Goal: Manage account settings

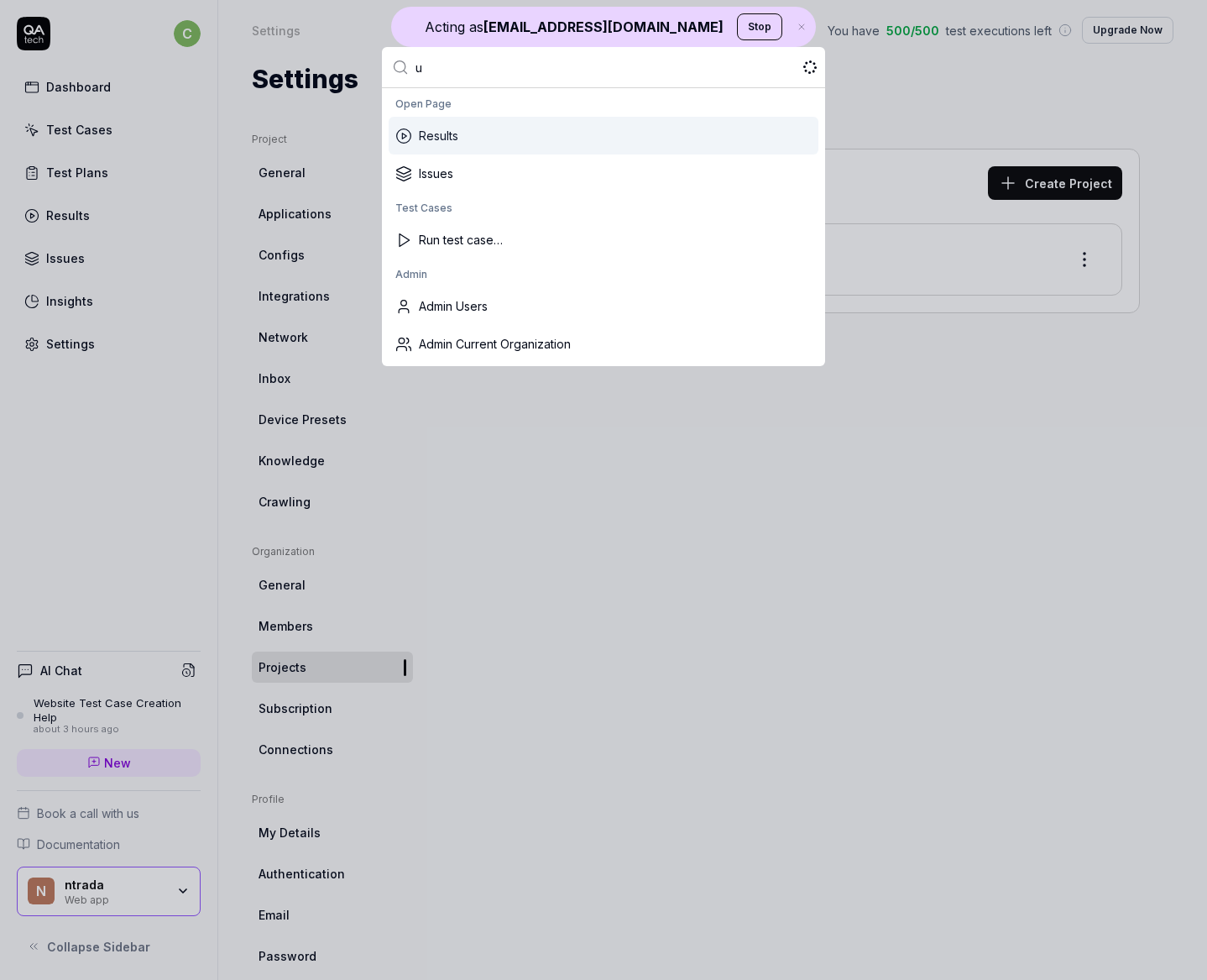
type input "up"
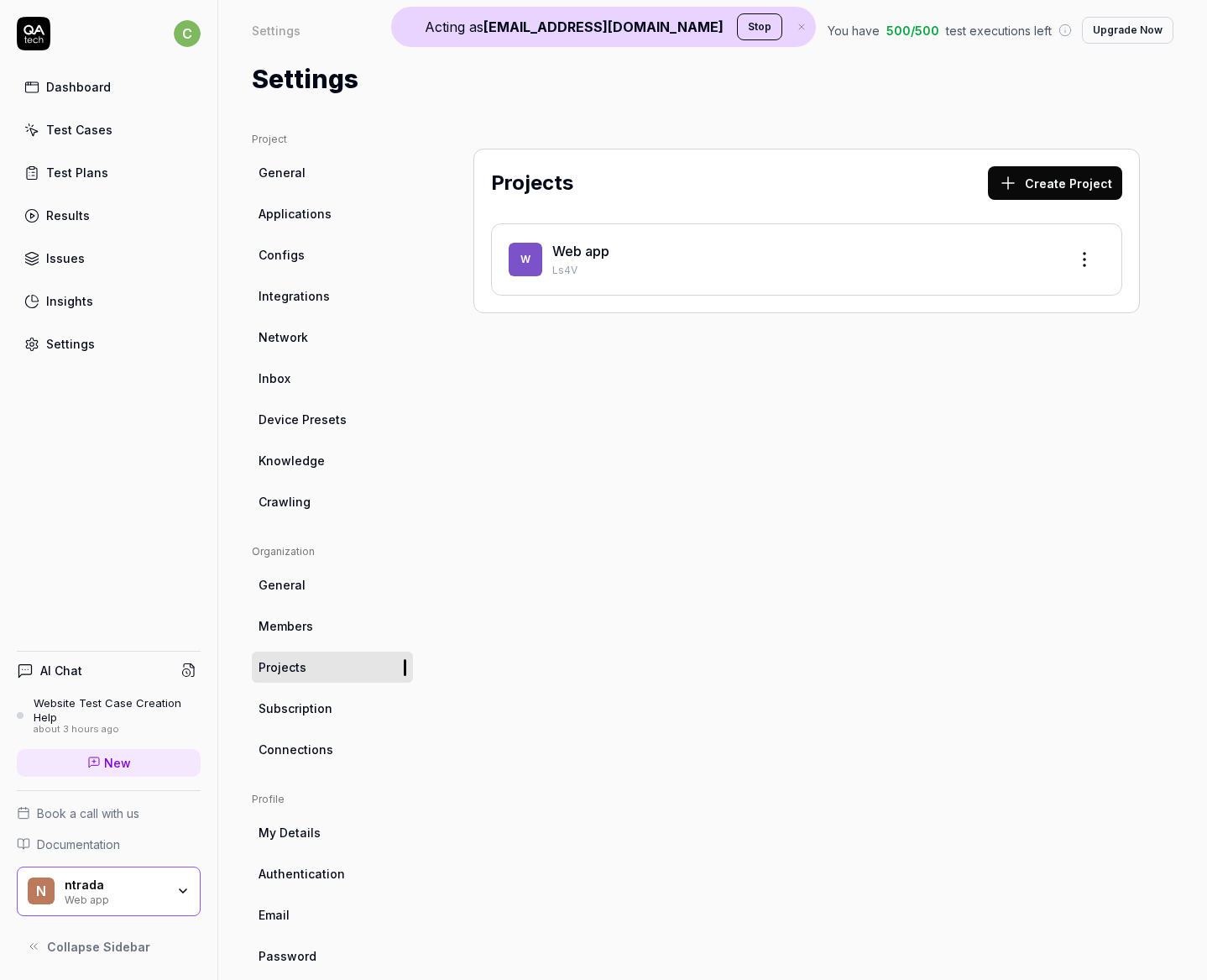
click at [738, 26] on button "Stop" at bounding box center [760, 27] width 46 height 27
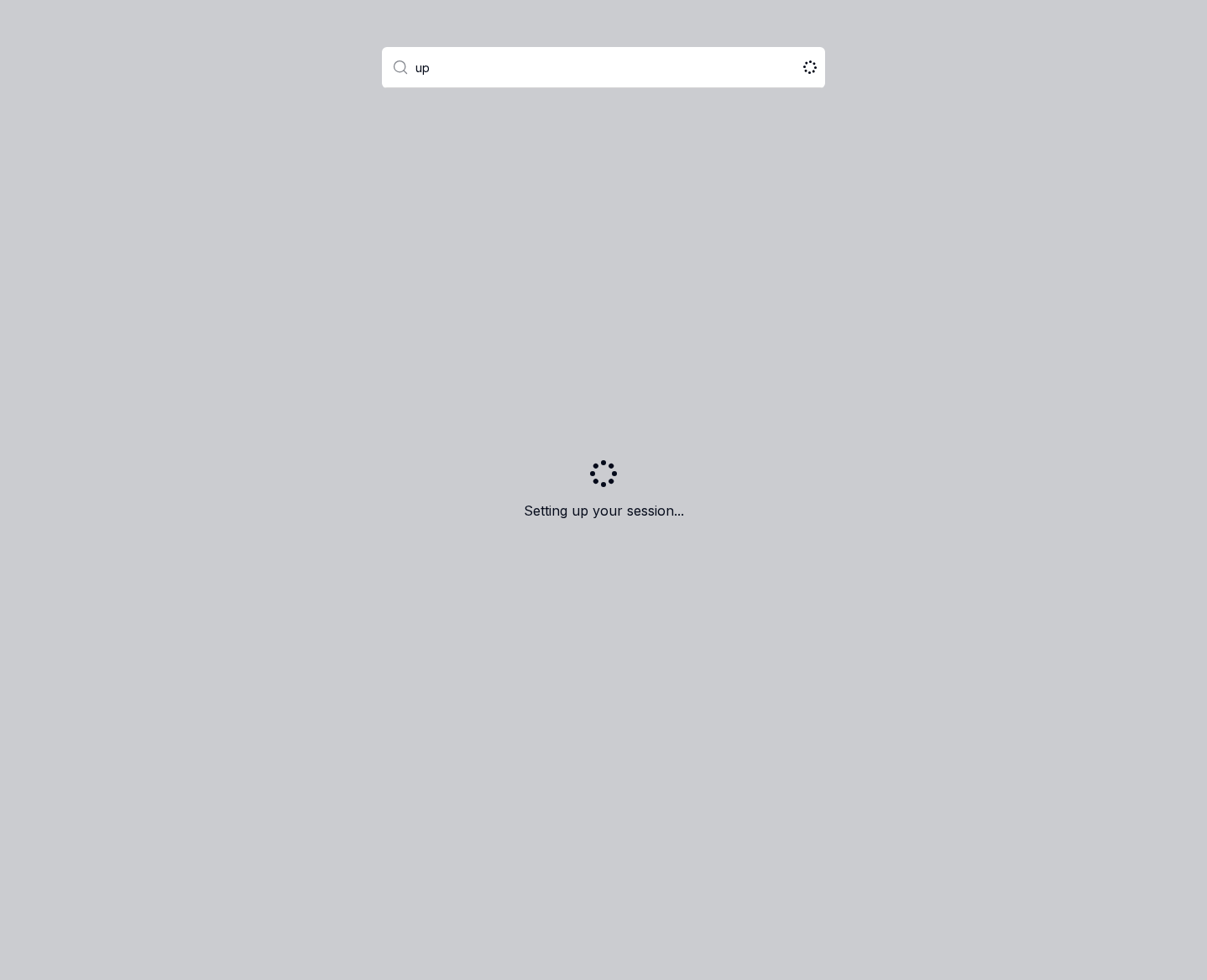
type input "ups"
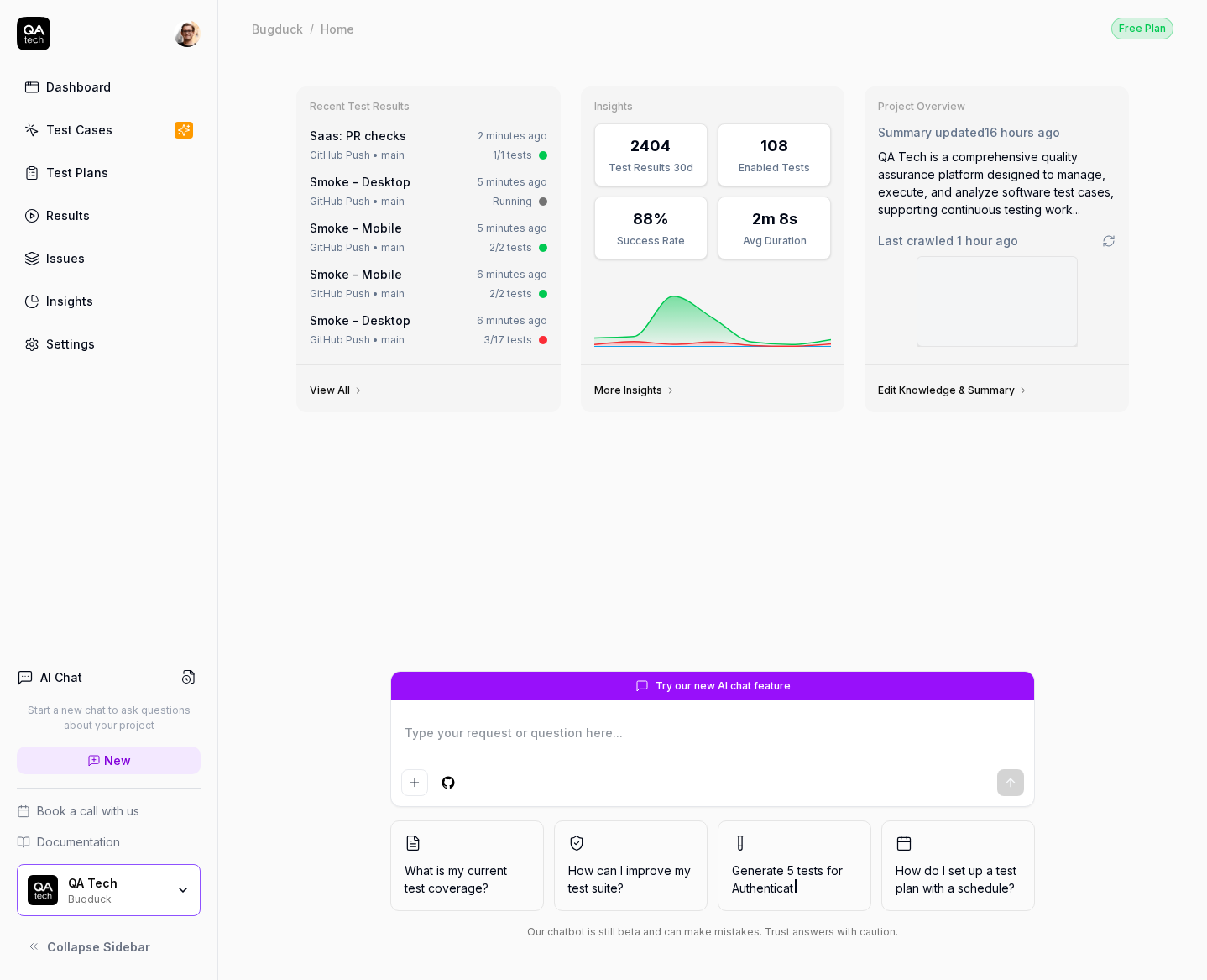
type textarea "*"
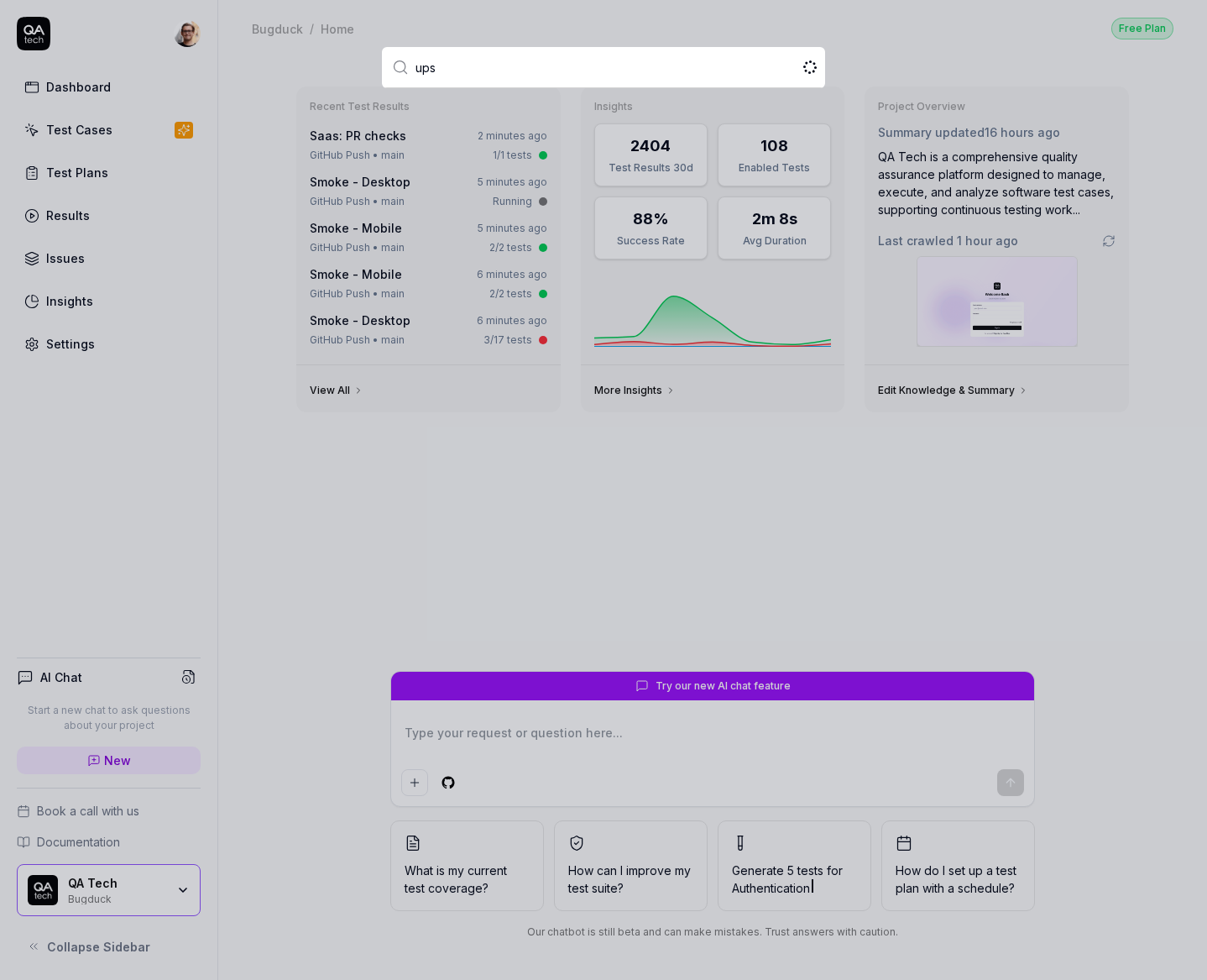
type input "upsa"
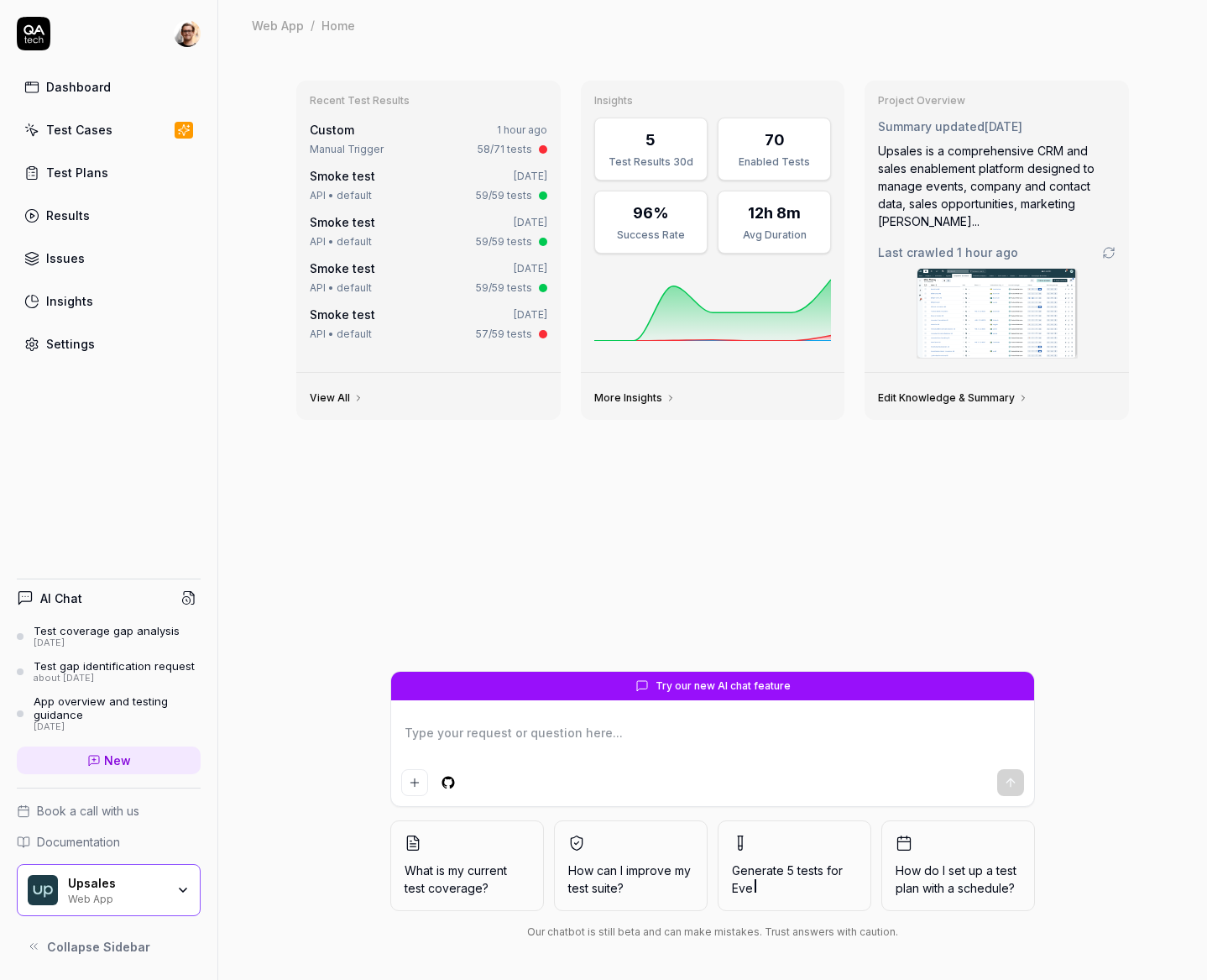
click at [124, 126] on link "Test Cases" at bounding box center [108, 129] width 183 height 32
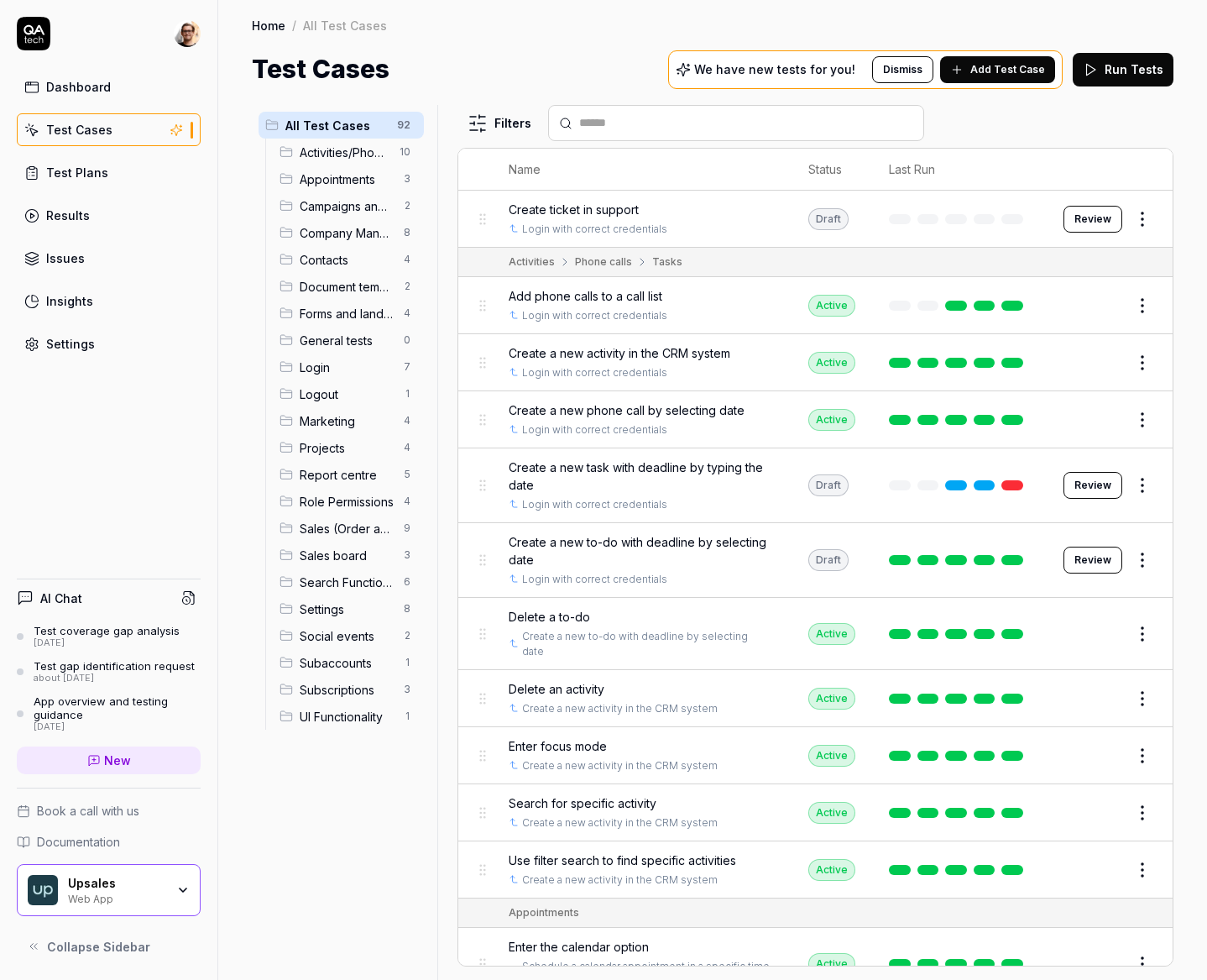
click at [625, 299] on span "Add phone calls to a call list" at bounding box center [585, 296] width 154 height 18
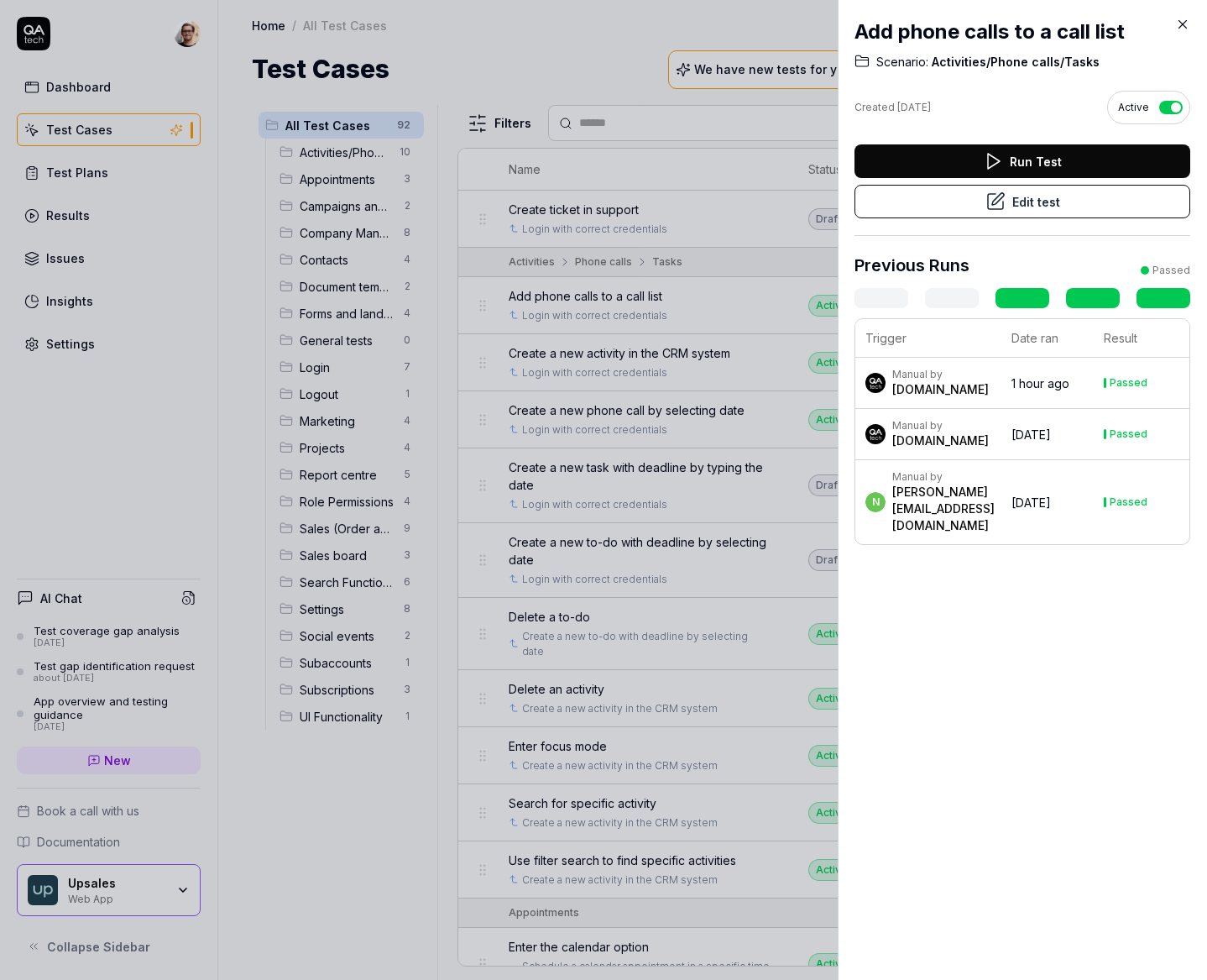
click at [1029, 196] on button "Edit test" at bounding box center [1022, 201] width 335 height 33
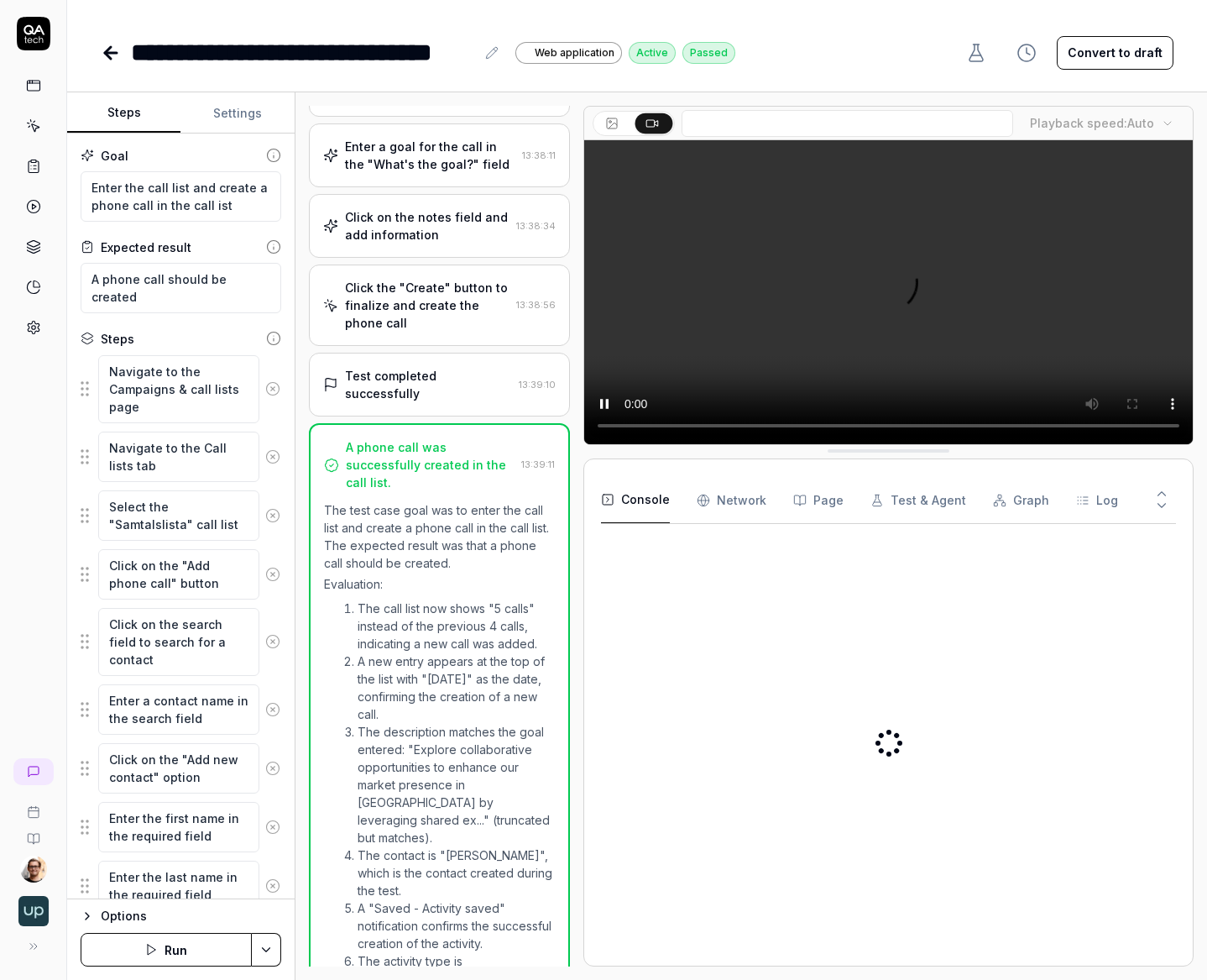
click at [610, 575] on div "Steps Settings Goal Enter the call list and create a phone call in the call ist…" at bounding box center [638, 536] width 1140 height 888
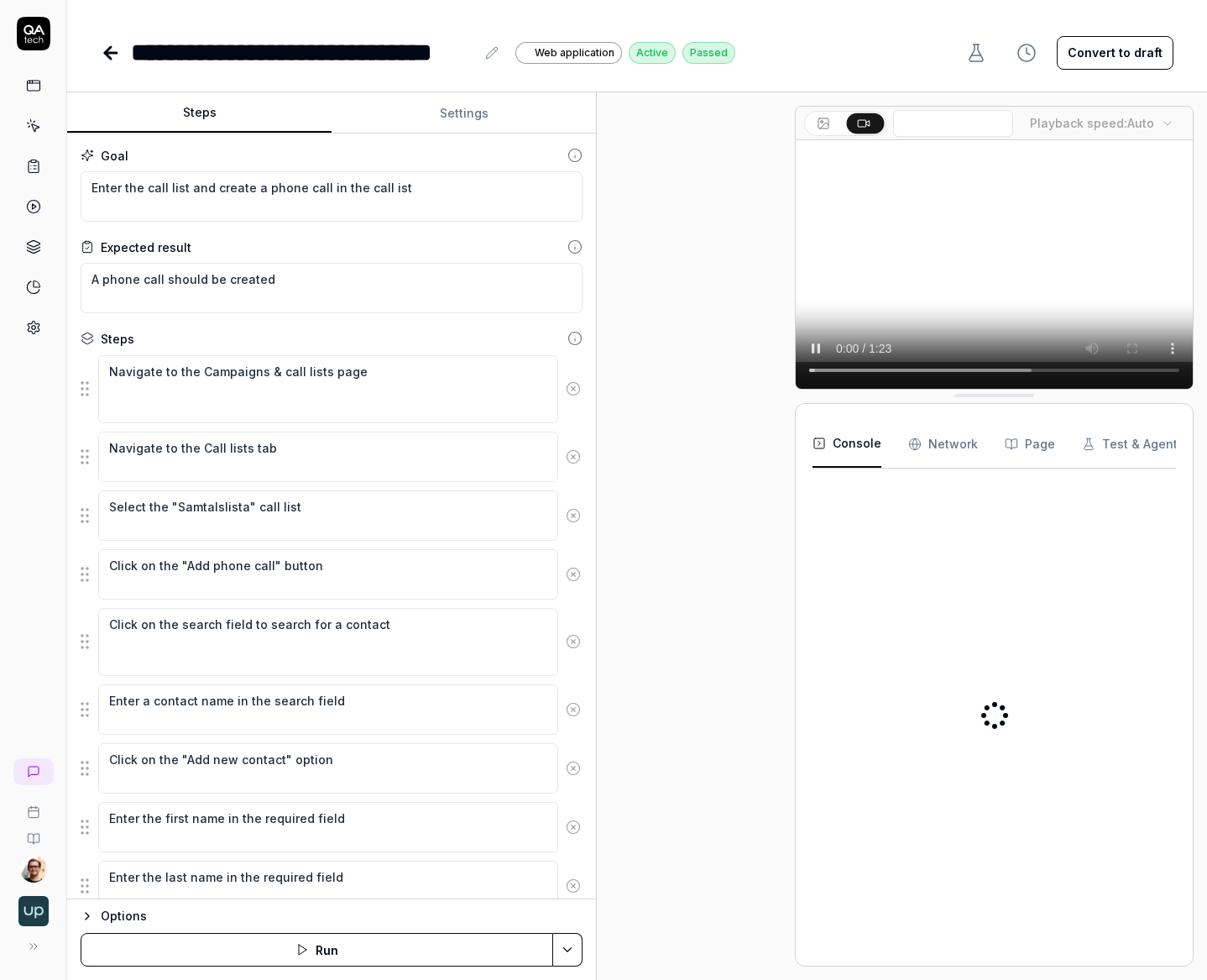
scroll to position [1270, 0]
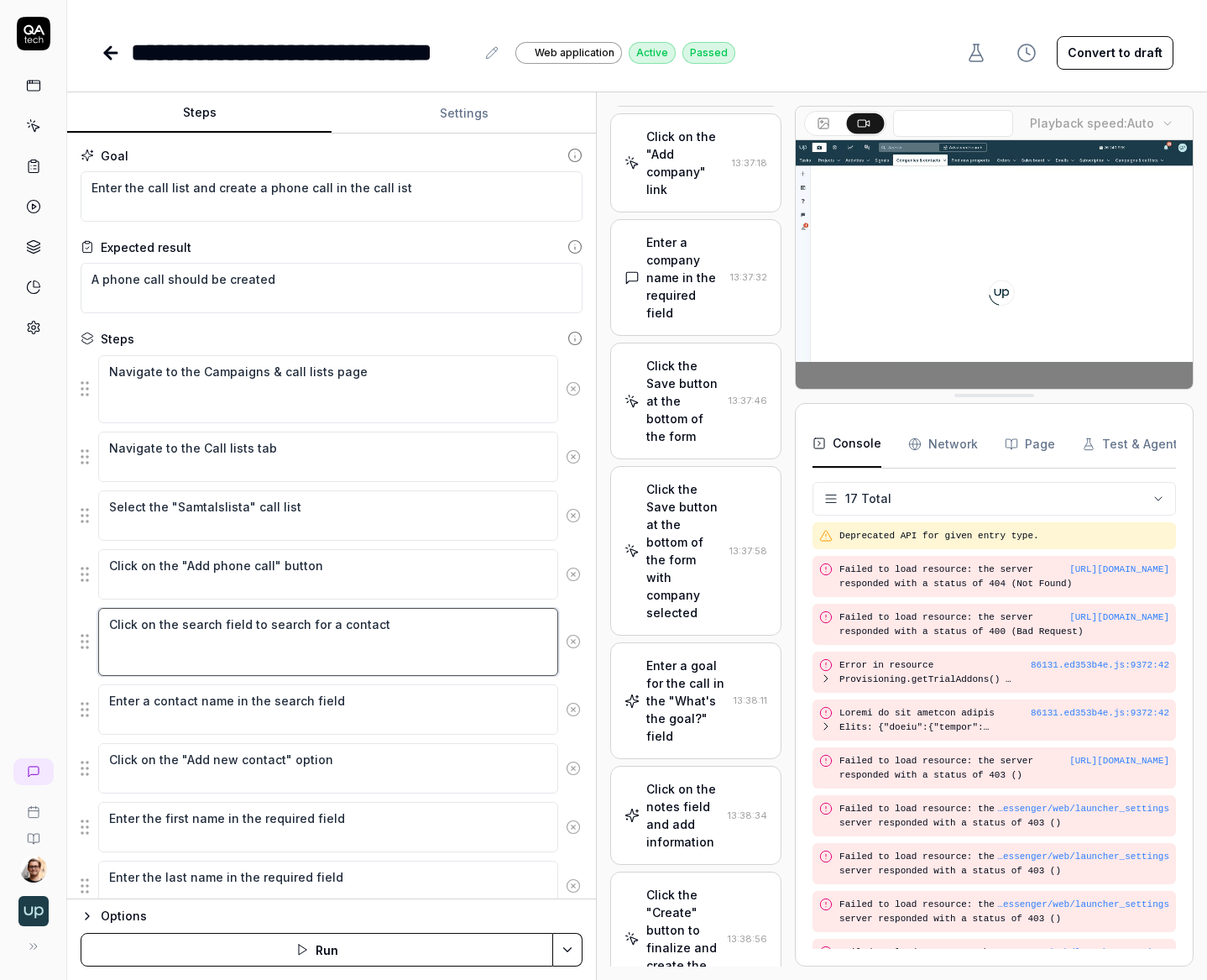
click at [343, 664] on fieldset "Navigate to the Campaigns & call lists page Navigate to the Call lists tab Sele…" at bounding box center [332, 969] width 502 height 1228
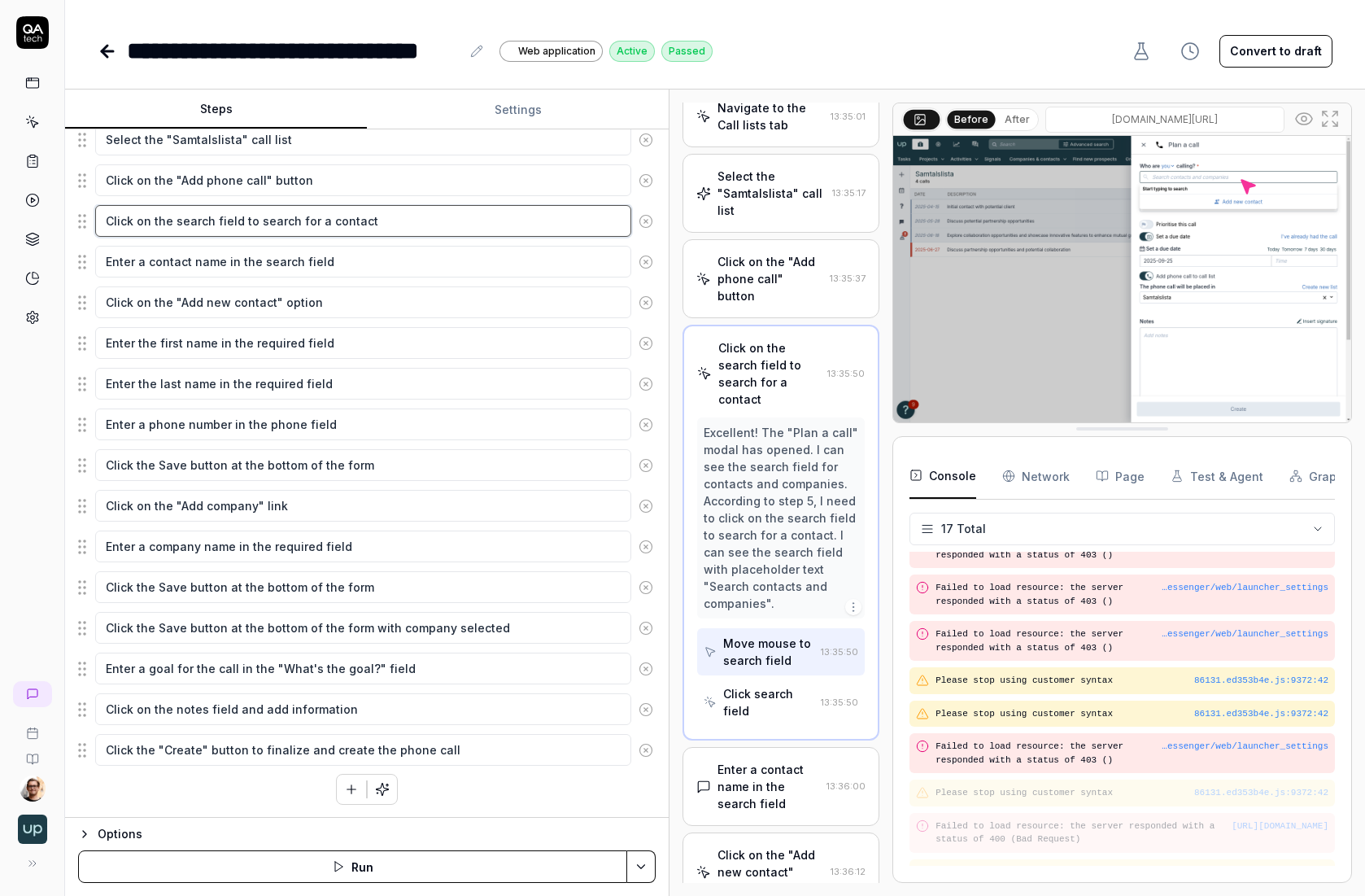
scroll to position [298, 0]
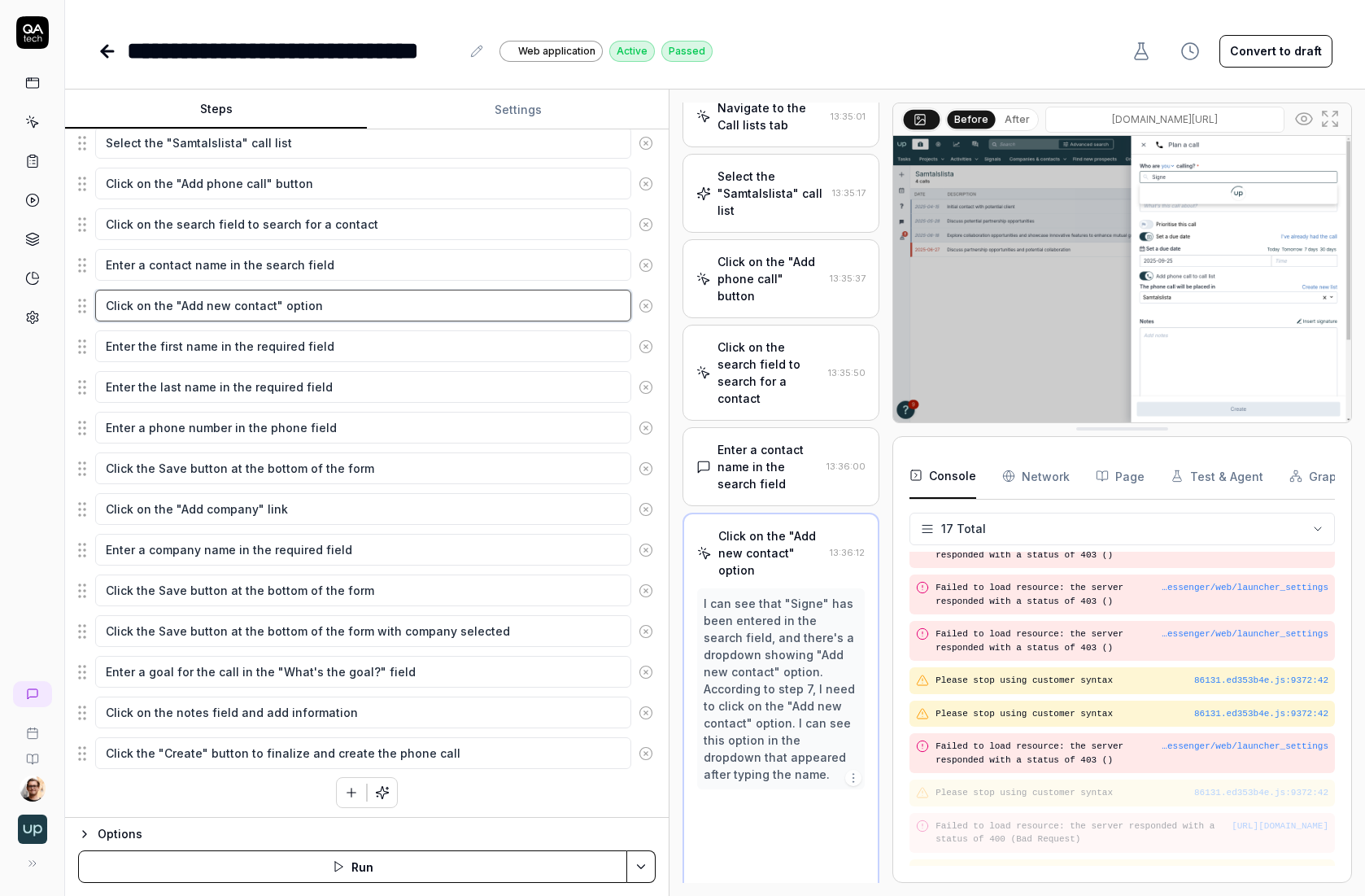
click at [224, 308] on textarea "Click on the "Add new contact" option" at bounding box center [363, 306] width 536 height 31
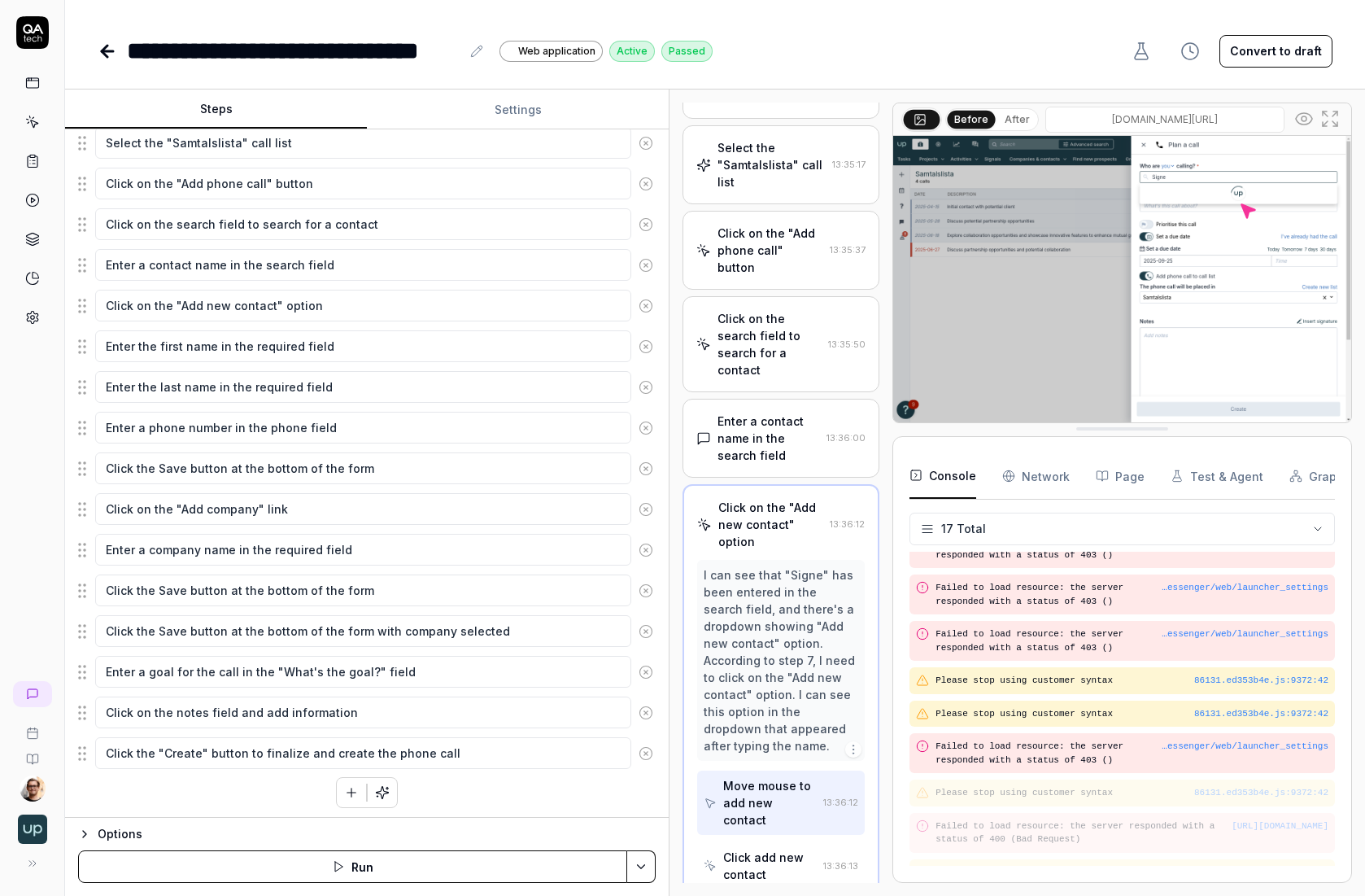
click at [232, 444] on div "Enter a phone number in the phone field" at bounding box center [367, 427] width 578 height 34
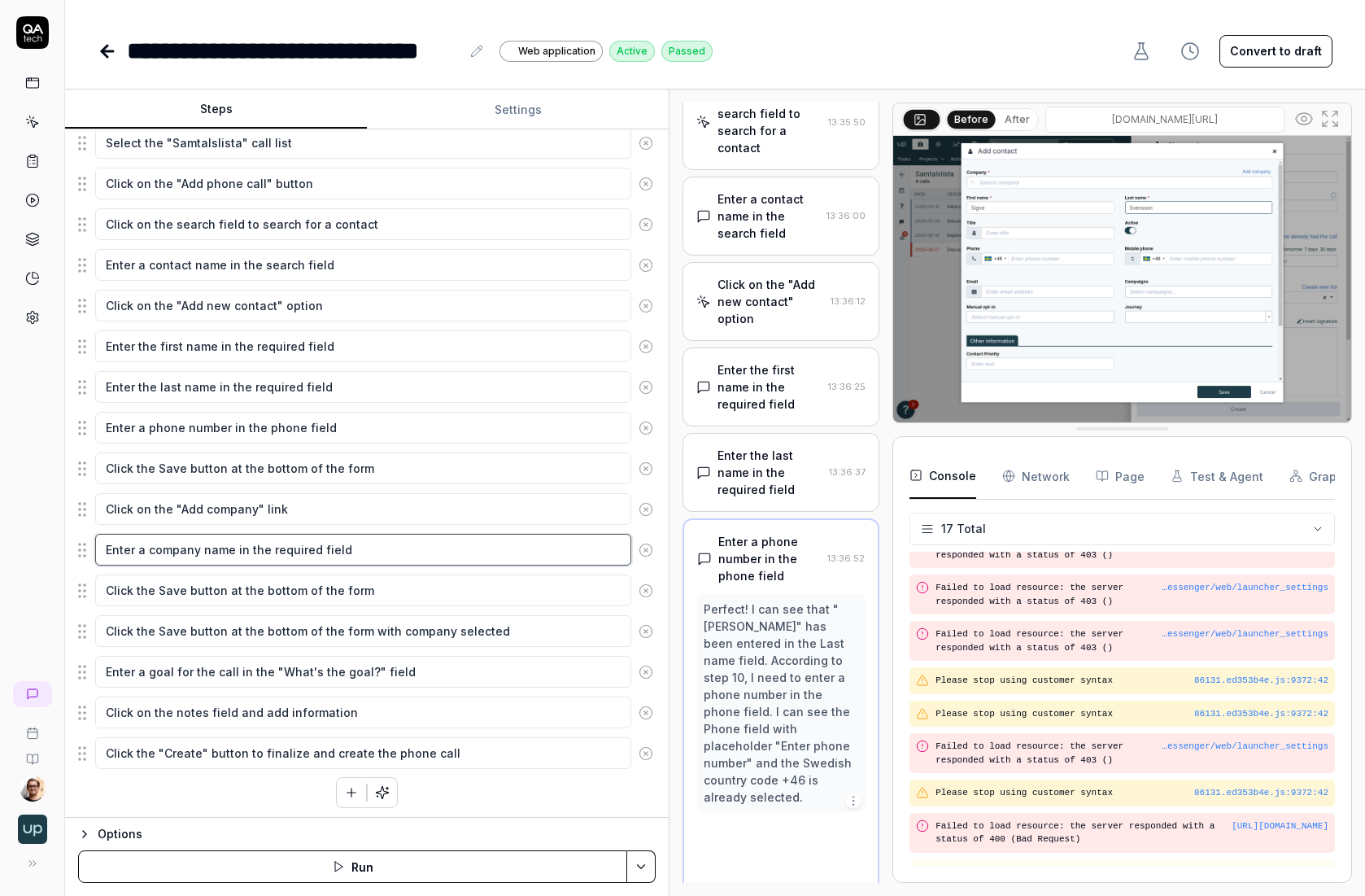
click at [258, 564] on textarea "Enter a company name in the required field" at bounding box center [363, 550] width 536 height 31
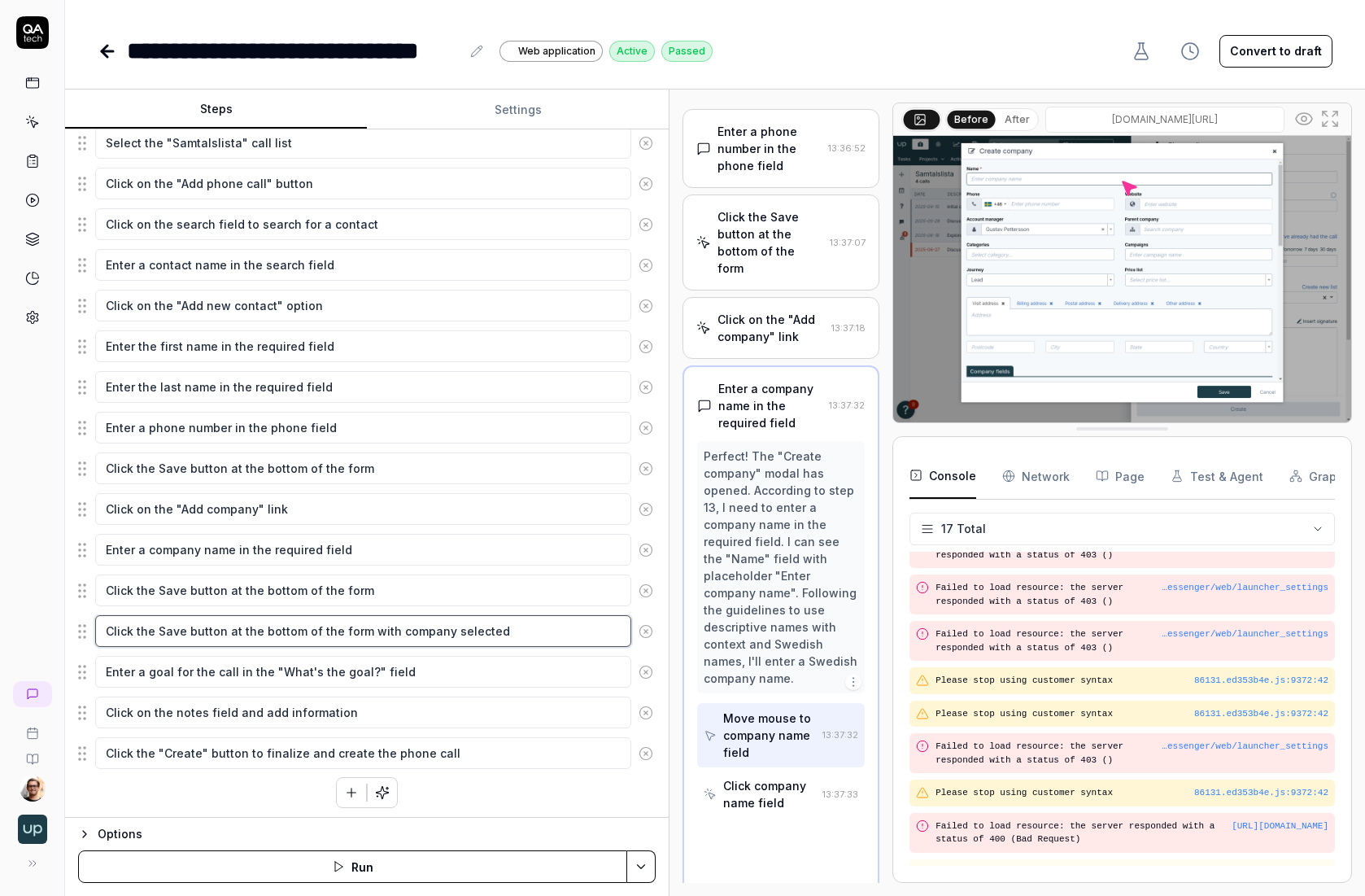
click at [262, 633] on textarea "Click the Save button at the bottom of the form with company selected" at bounding box center [363, 631] width 536 height 31
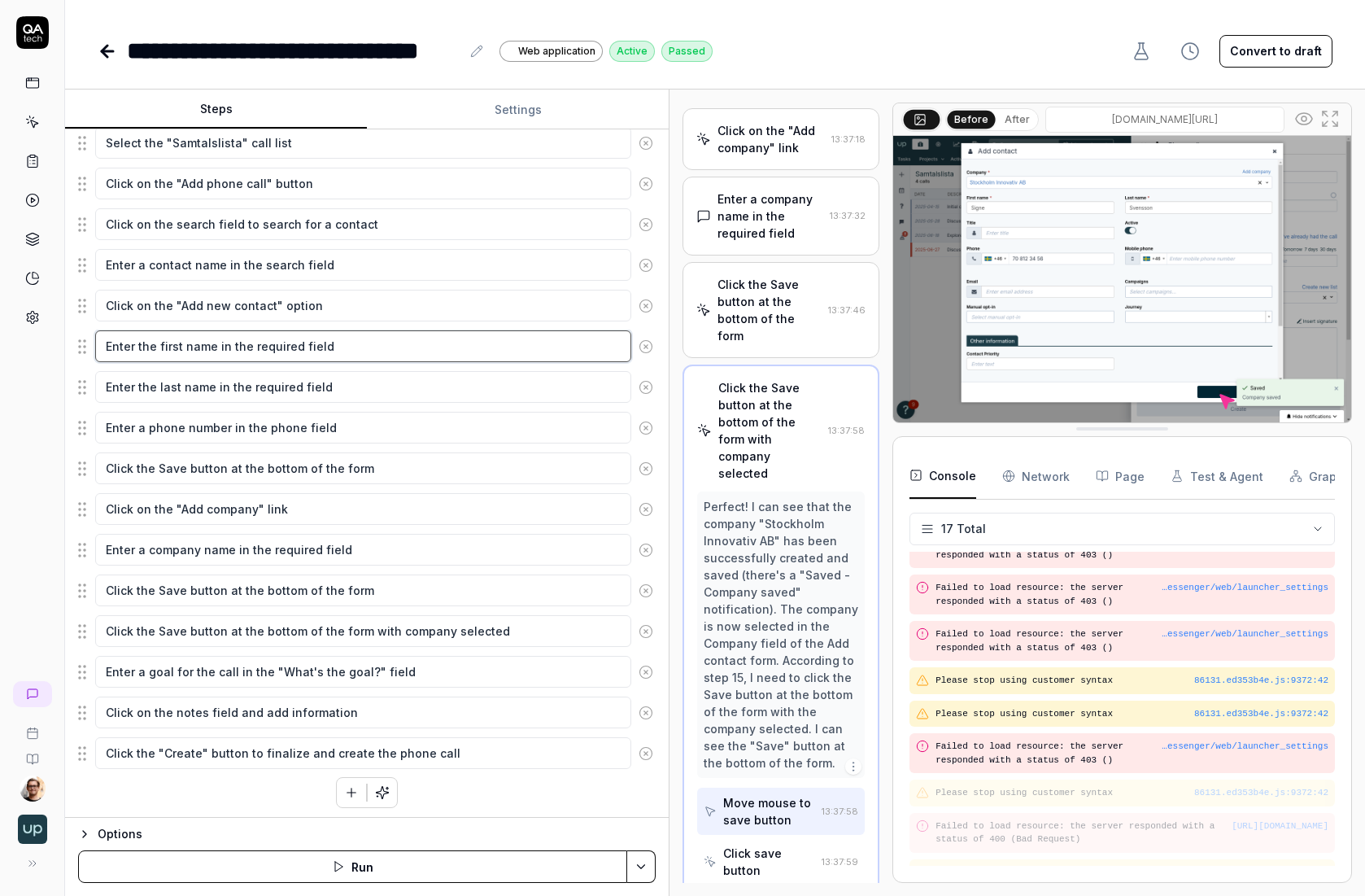
click at [317, 343] on textarea "Enter the first name in the required field" at bounding box center [363, 346] width 536 height 31
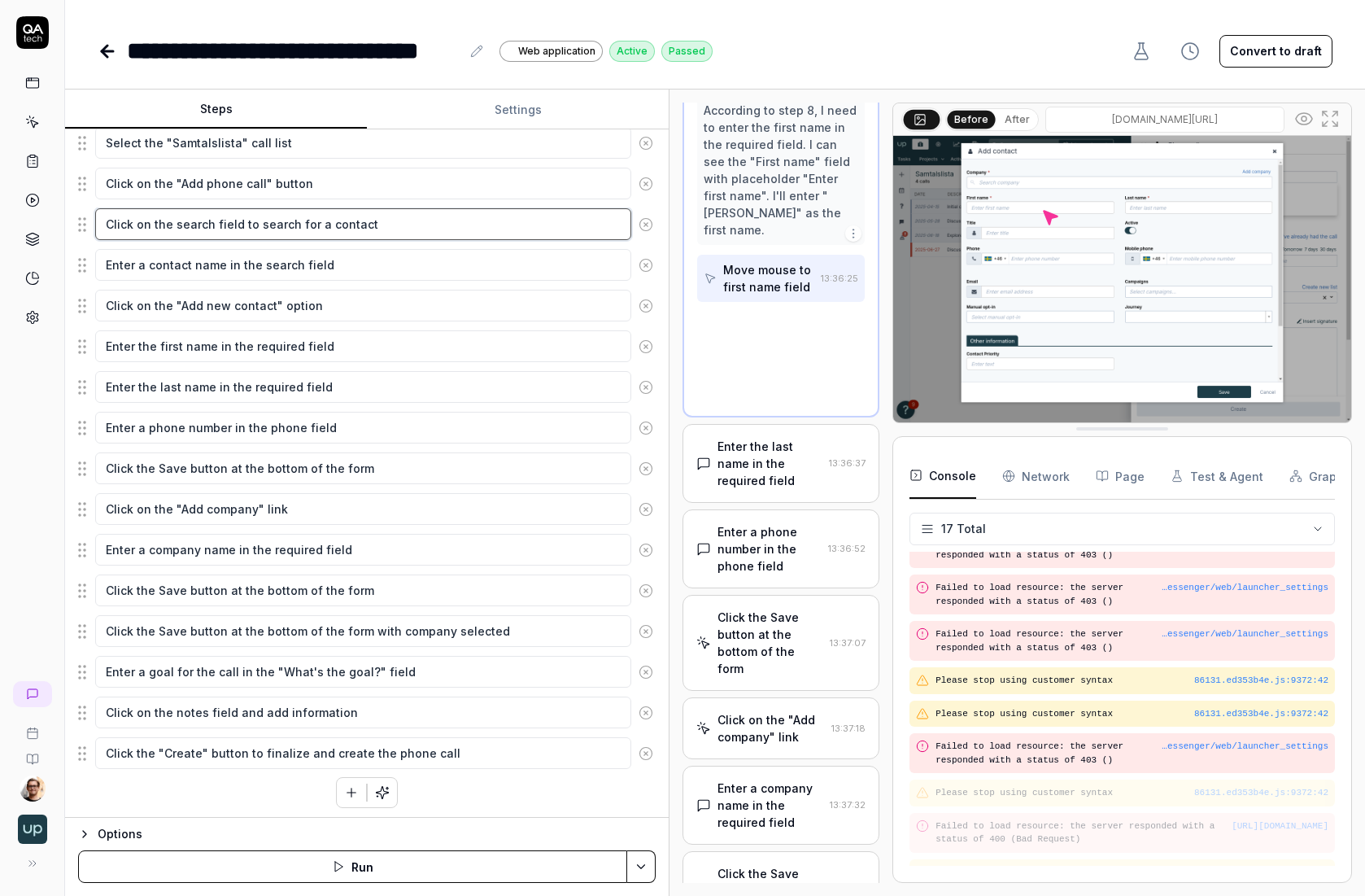
click at [299, 224] on textarea "Click on the search field to search for a contact" at bounding box center [363, 224] width 536 height 31
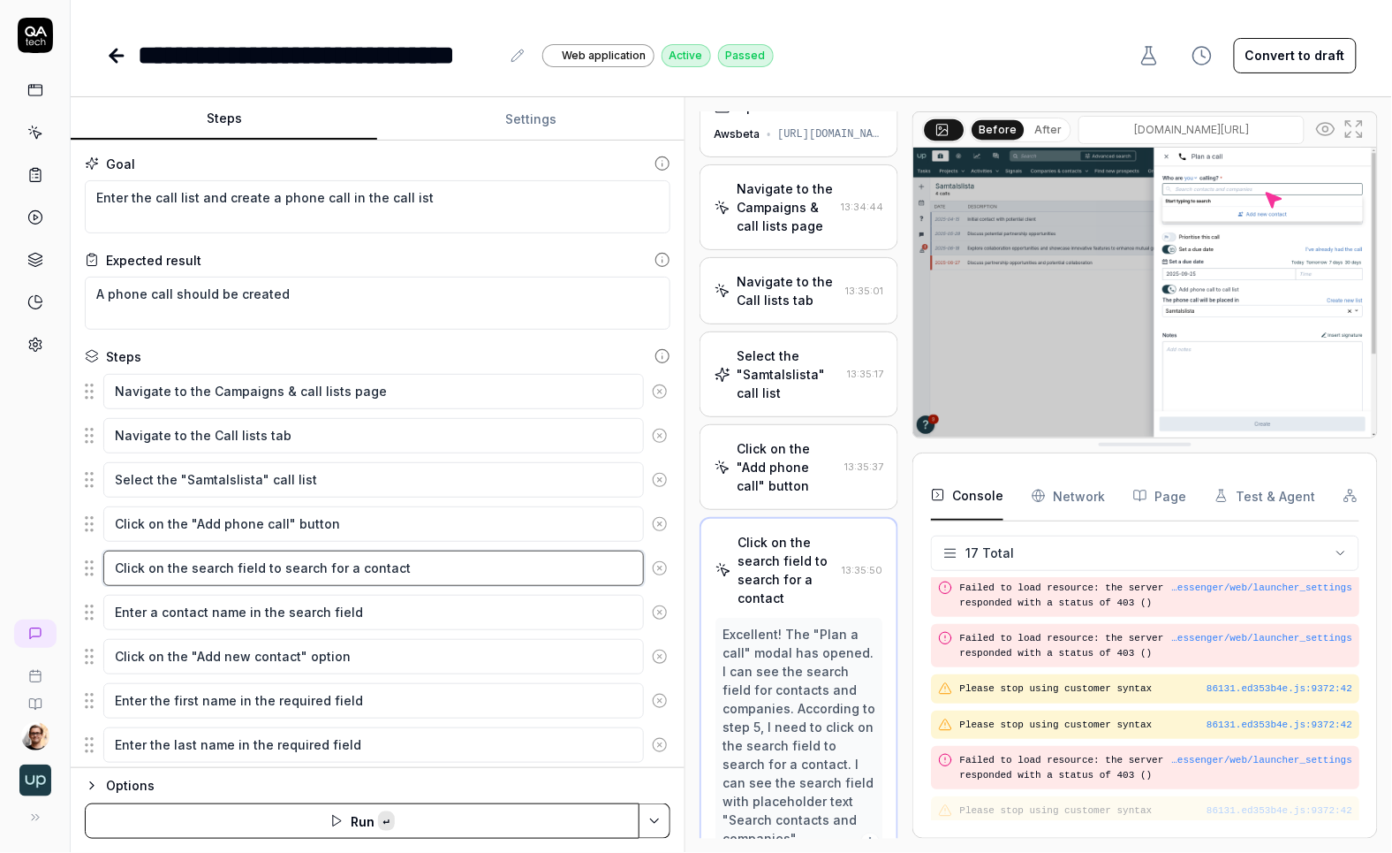
scroll to position [443, 0]
drag, startPoint x: 426, startPoint y: 552, endPoint x: 423, endPoint y: 527, distance: 25.8
click at [413, 530] on fieldset "Navigate to the Campaigns & call lists page Navigate to the Call lists tab Sele…" at bounding box center [378, 767] width 586 height 788
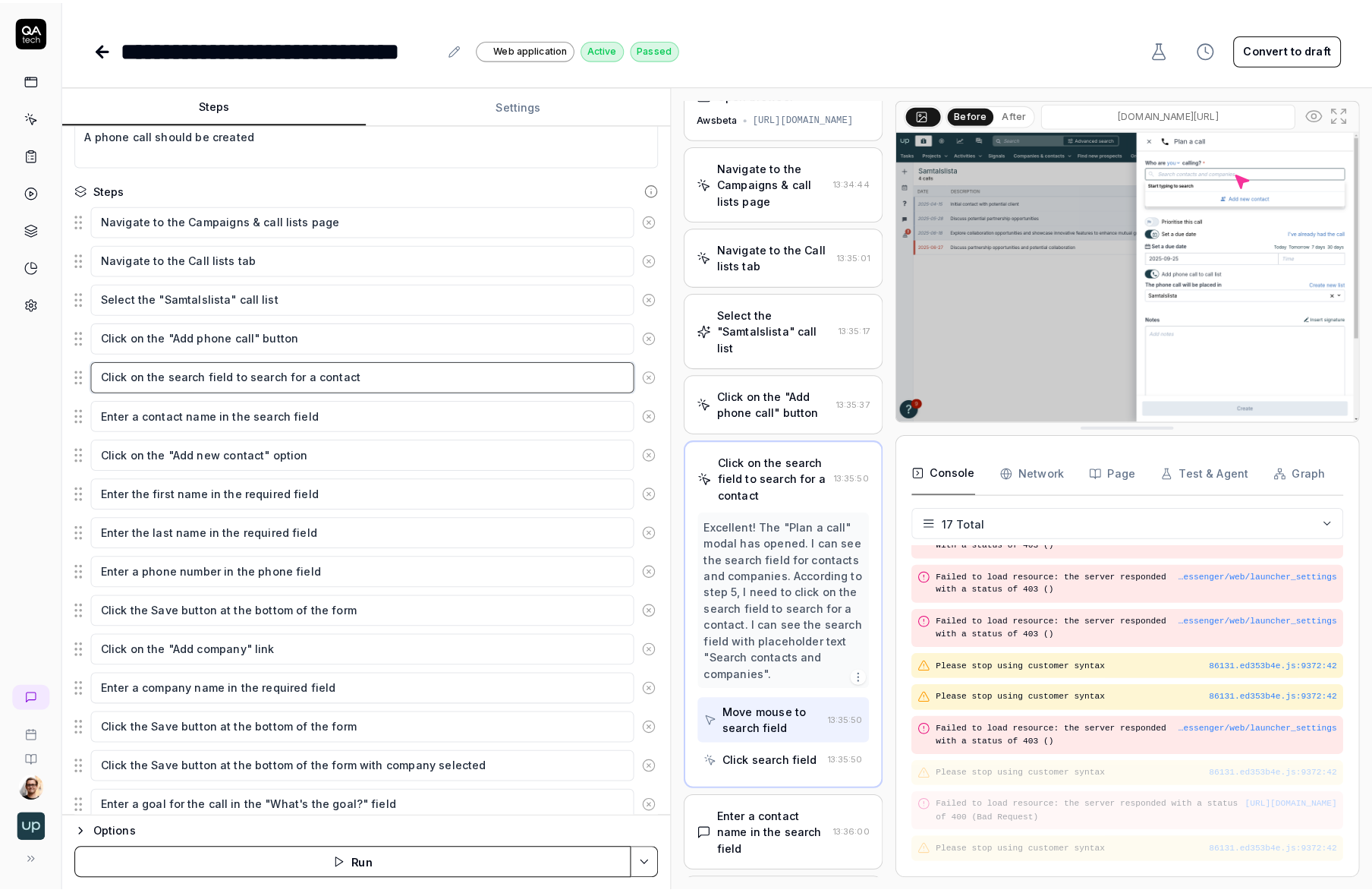
scroll to position [352, 0]
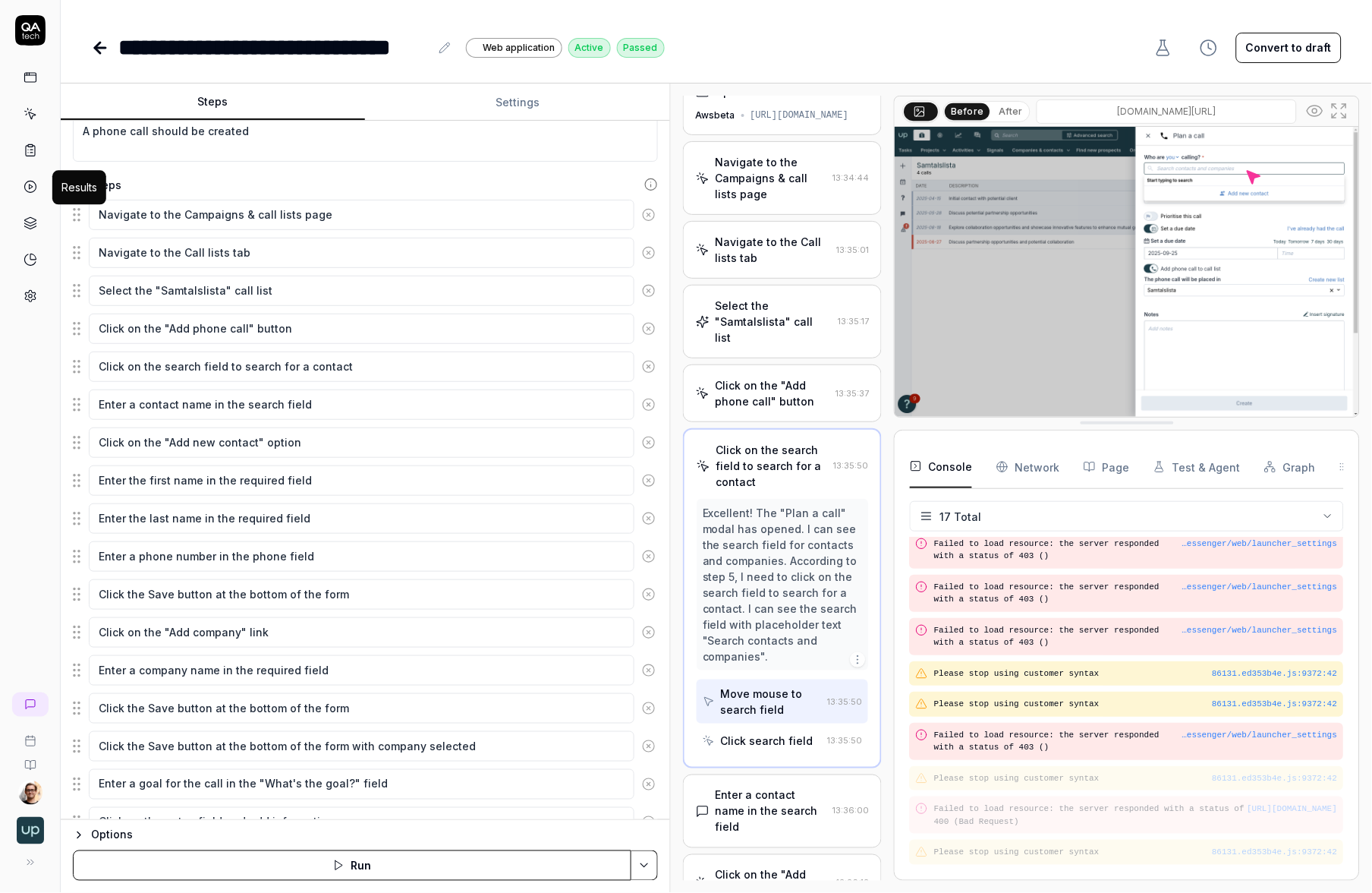
type textarea "*"
click at [34, 184] on icon at bounding box center [30, 187] width 14 height 14
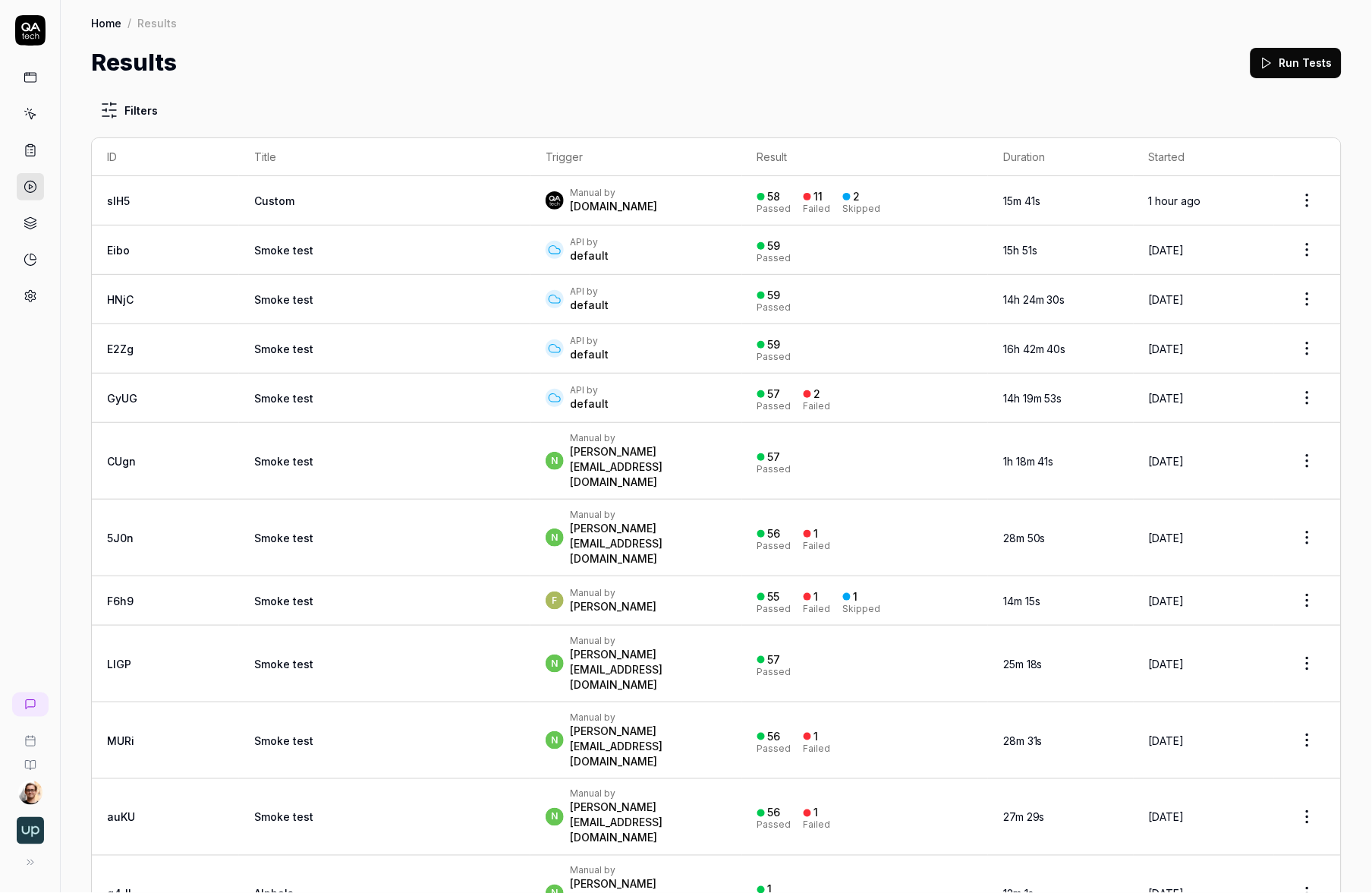
click at [337, 241] on td "Smoke test" at bounding box center [384, 249] width 291 height 49
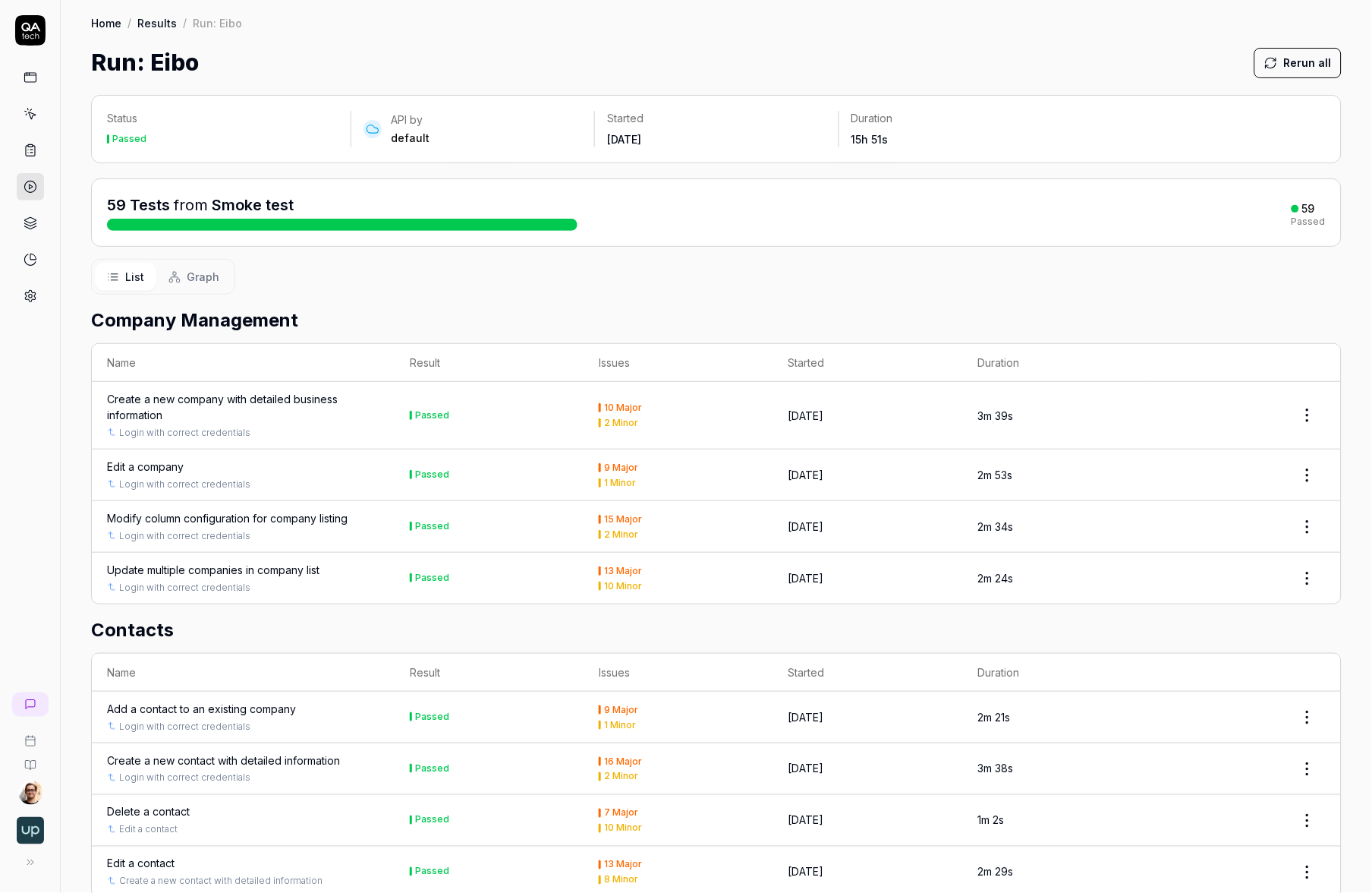
click at [191, 283] on span "Graph" at bounding box center [203, 277] width 33 height 16
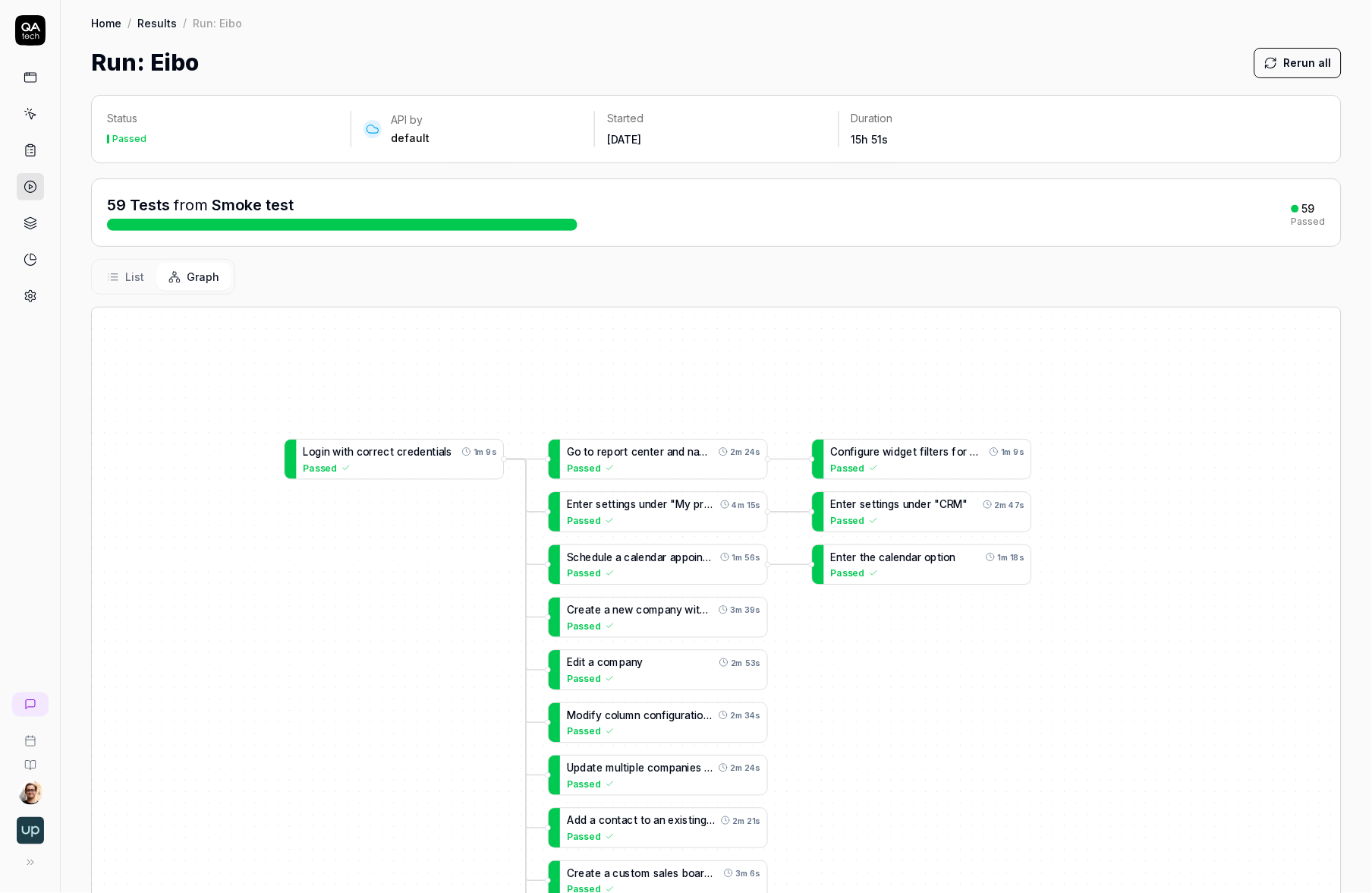
drag, startPoint x: 173, startPoint y: 395, endPoint x: 381, endPoint y: 525, distance: 245.3
click at [384, 538] on div "C r e a t e a n e w c o m p a n y w i t h d e t a i l e d b u s i n e s s i n f…" at bounding box center [716, 664] width 1249 height 713
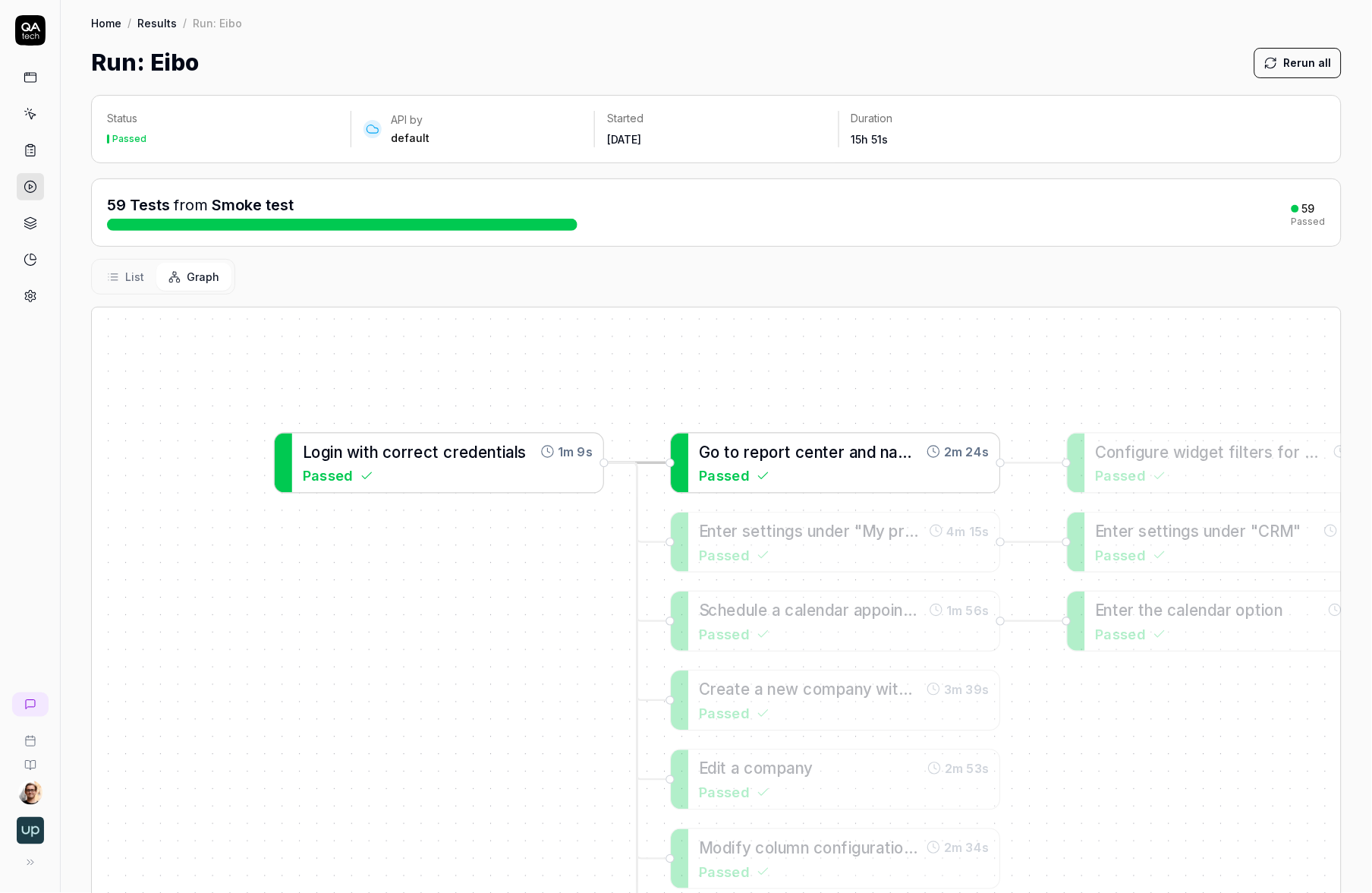
click at [883, 453] on span "n" at bounding box center [886, 451] width 9 height 18
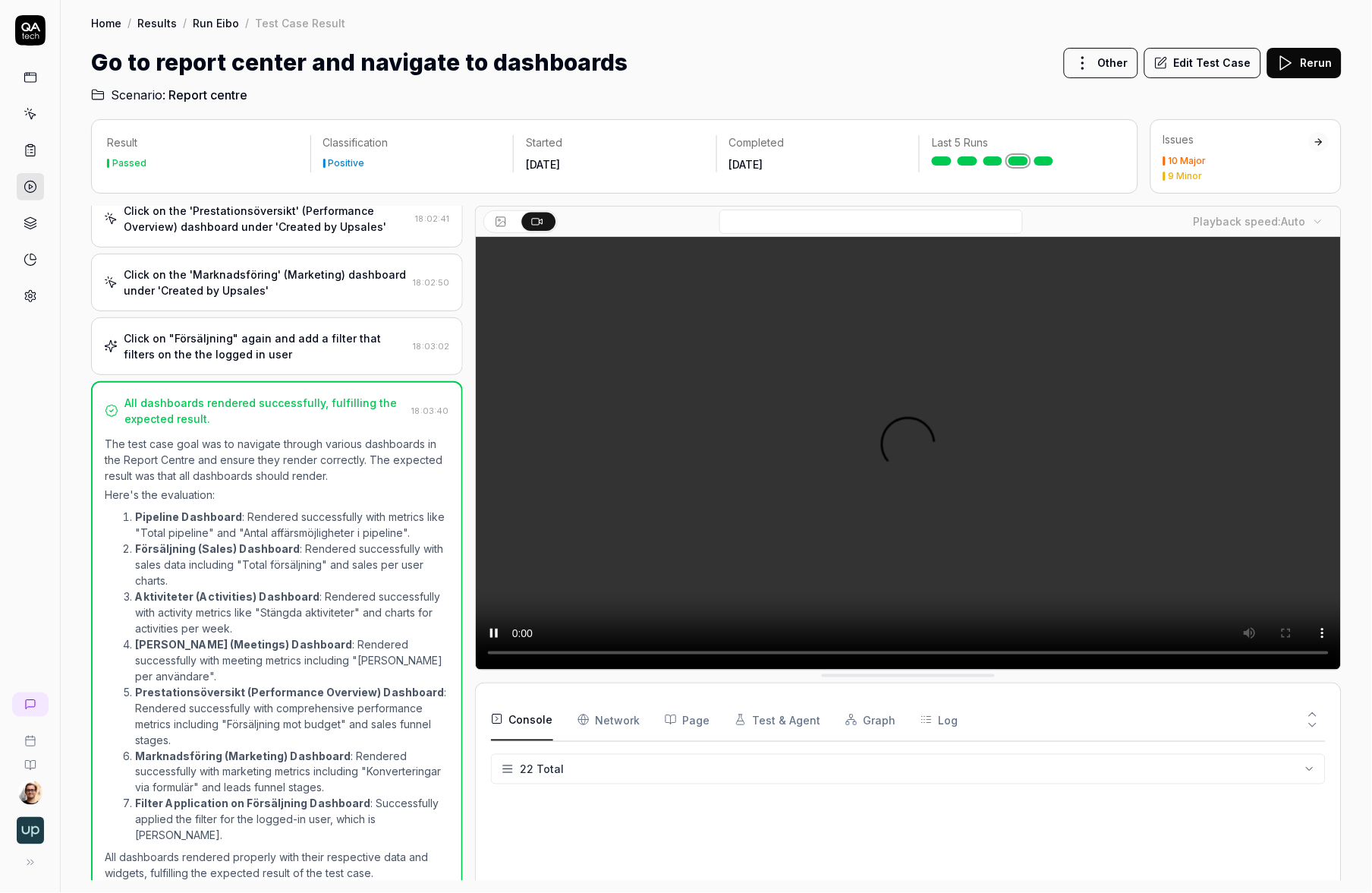
scroll to position [628, 0]
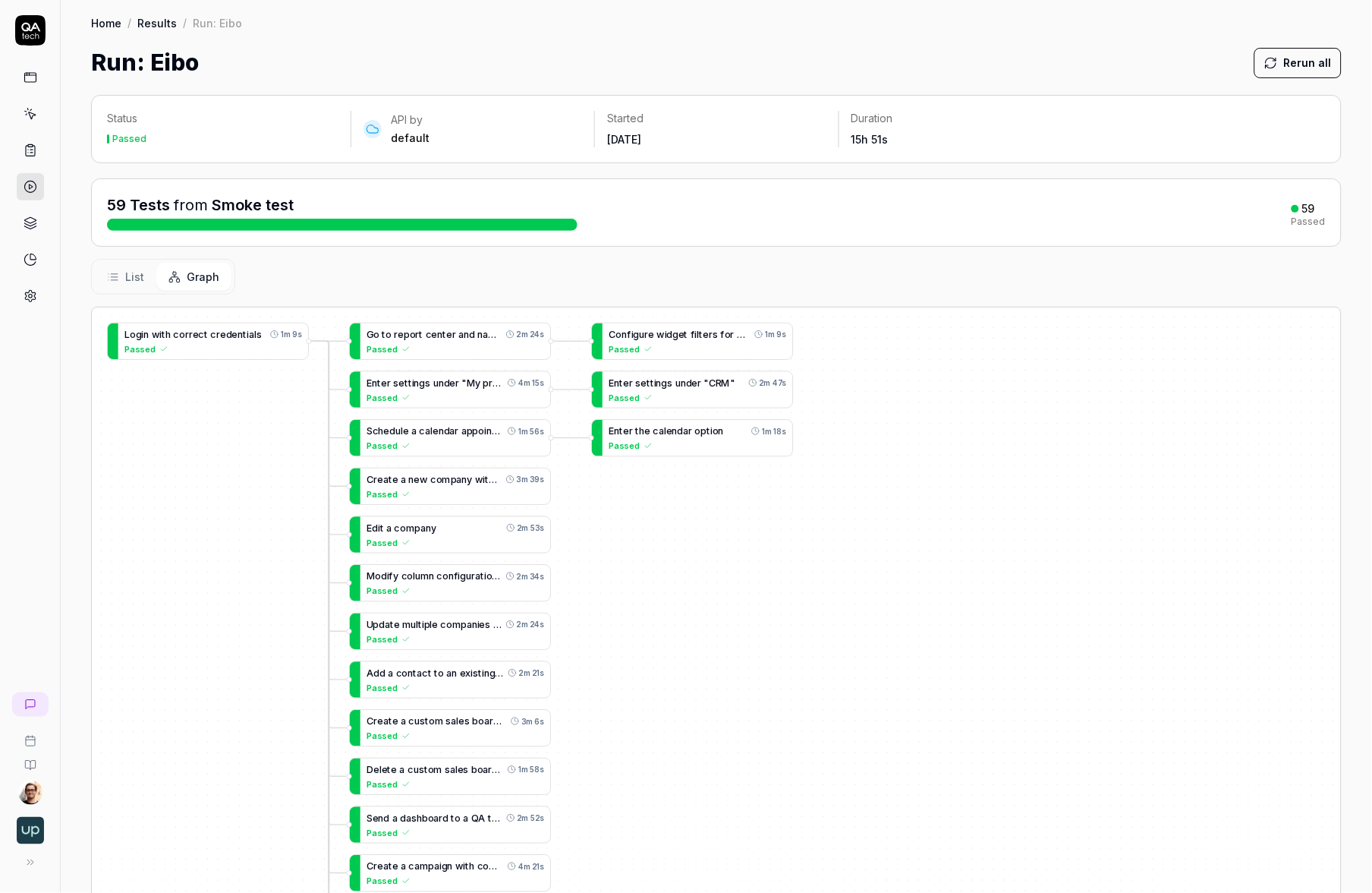
click at [138, 274] on span "List" at bounding box center [135, 277] width 19 height 16
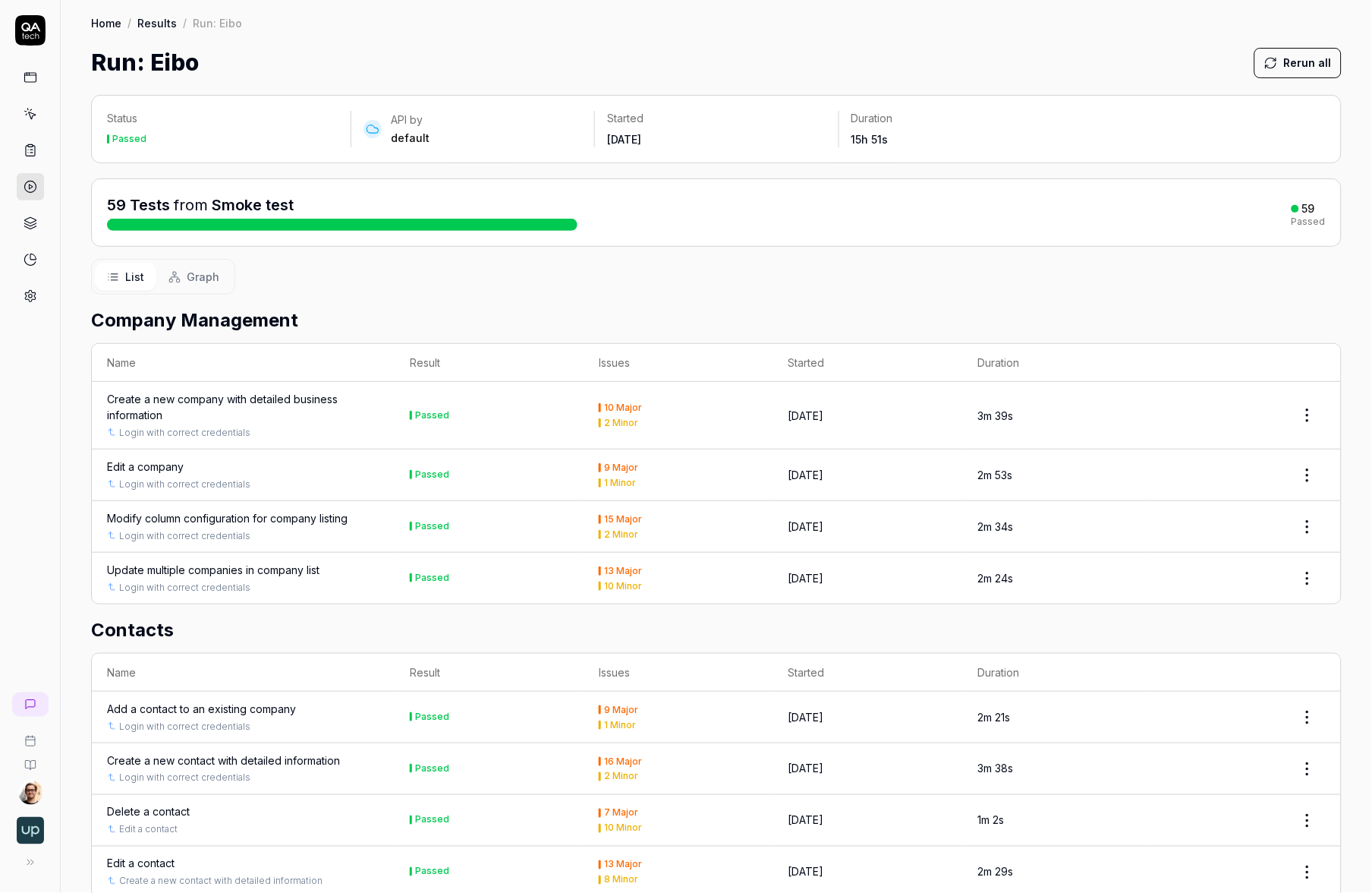
click at [130, 467] on div "Edit a company" at bounding box center [145, 467] width 76 height 16
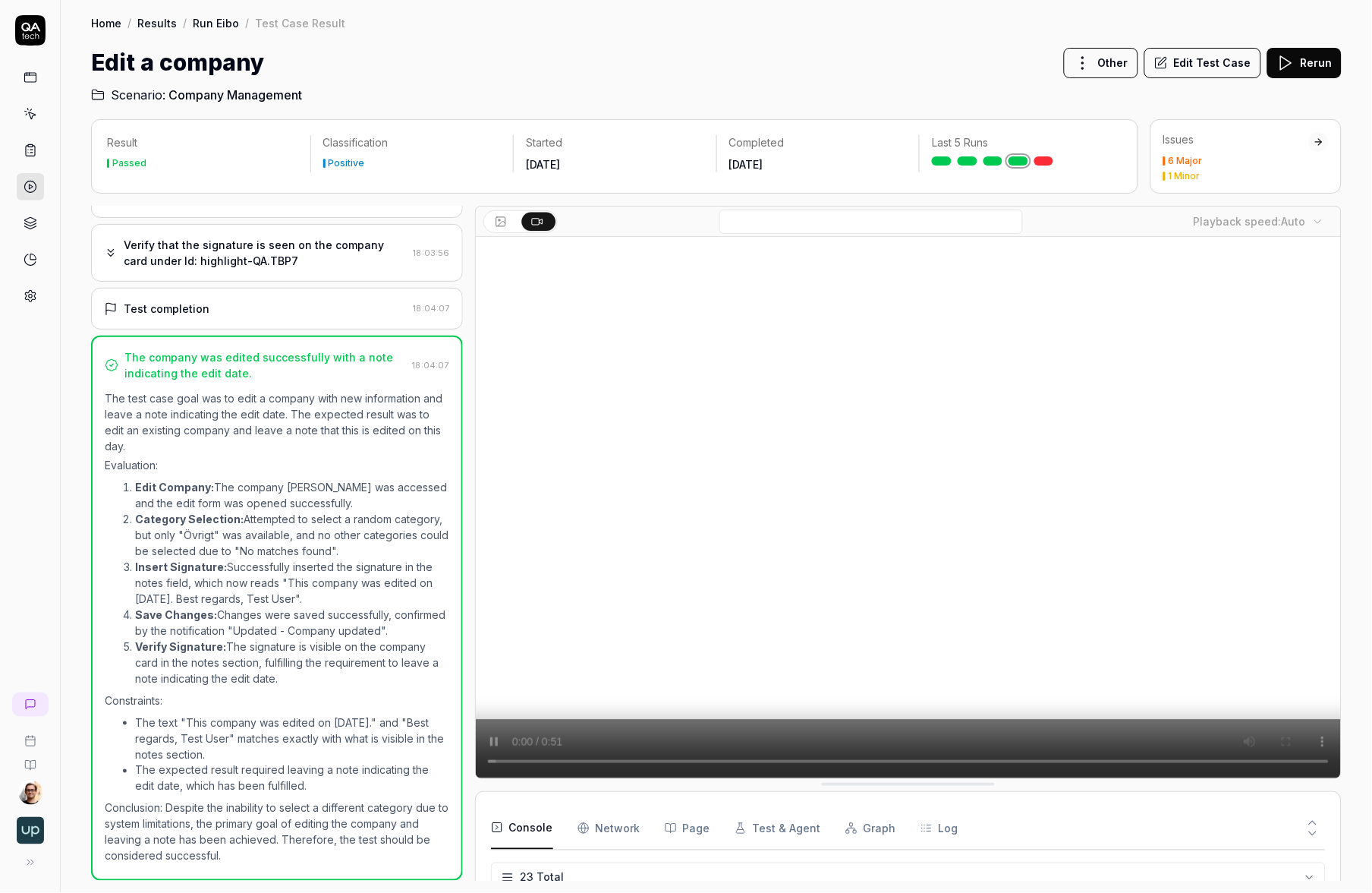
scroll to position [621, 0]
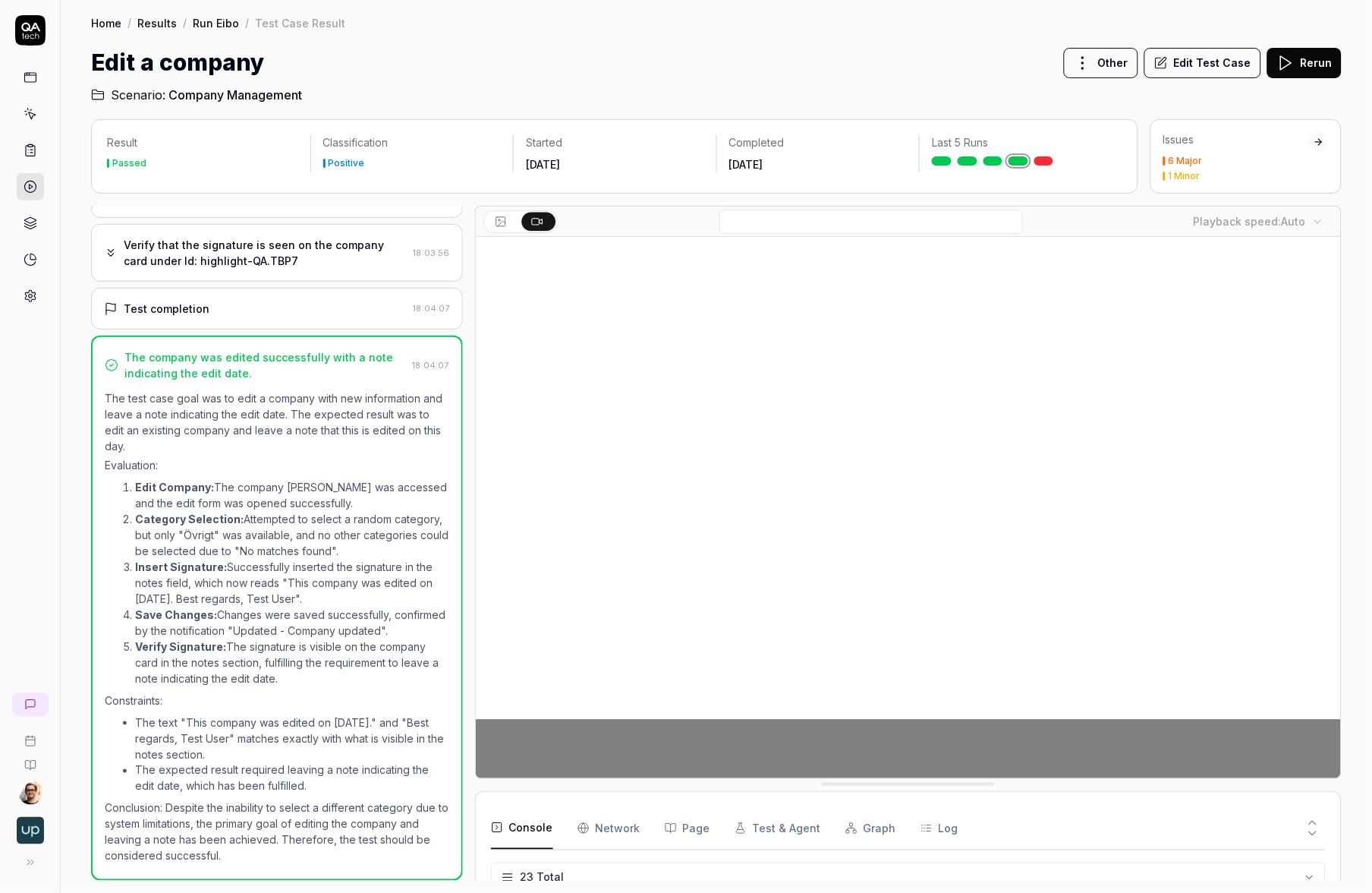
click at [252, 309] on div "Test completion 18:04:07" at bounding box center [277, 309] width 372 height 42
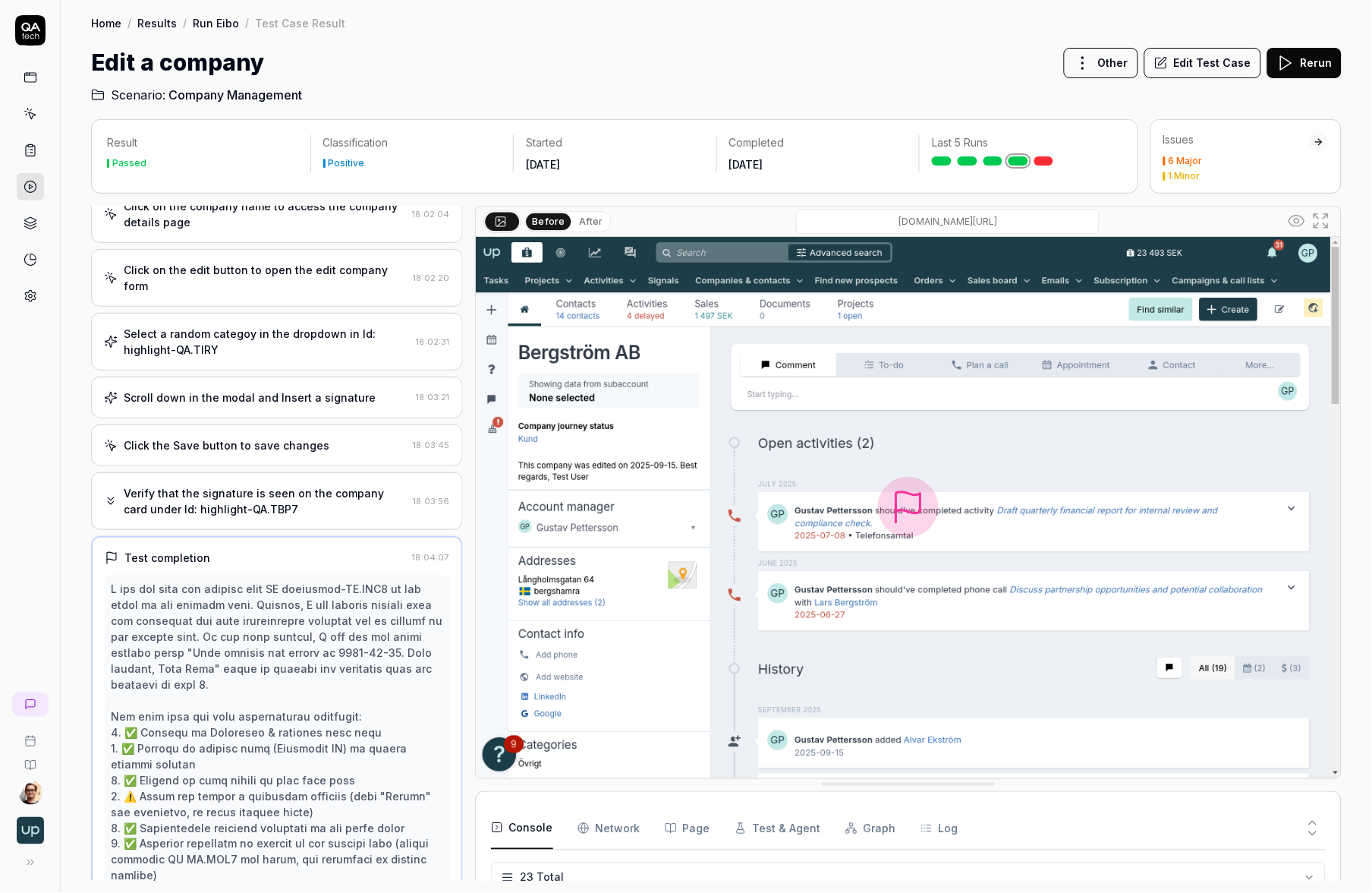
scroll to position [0, 0]
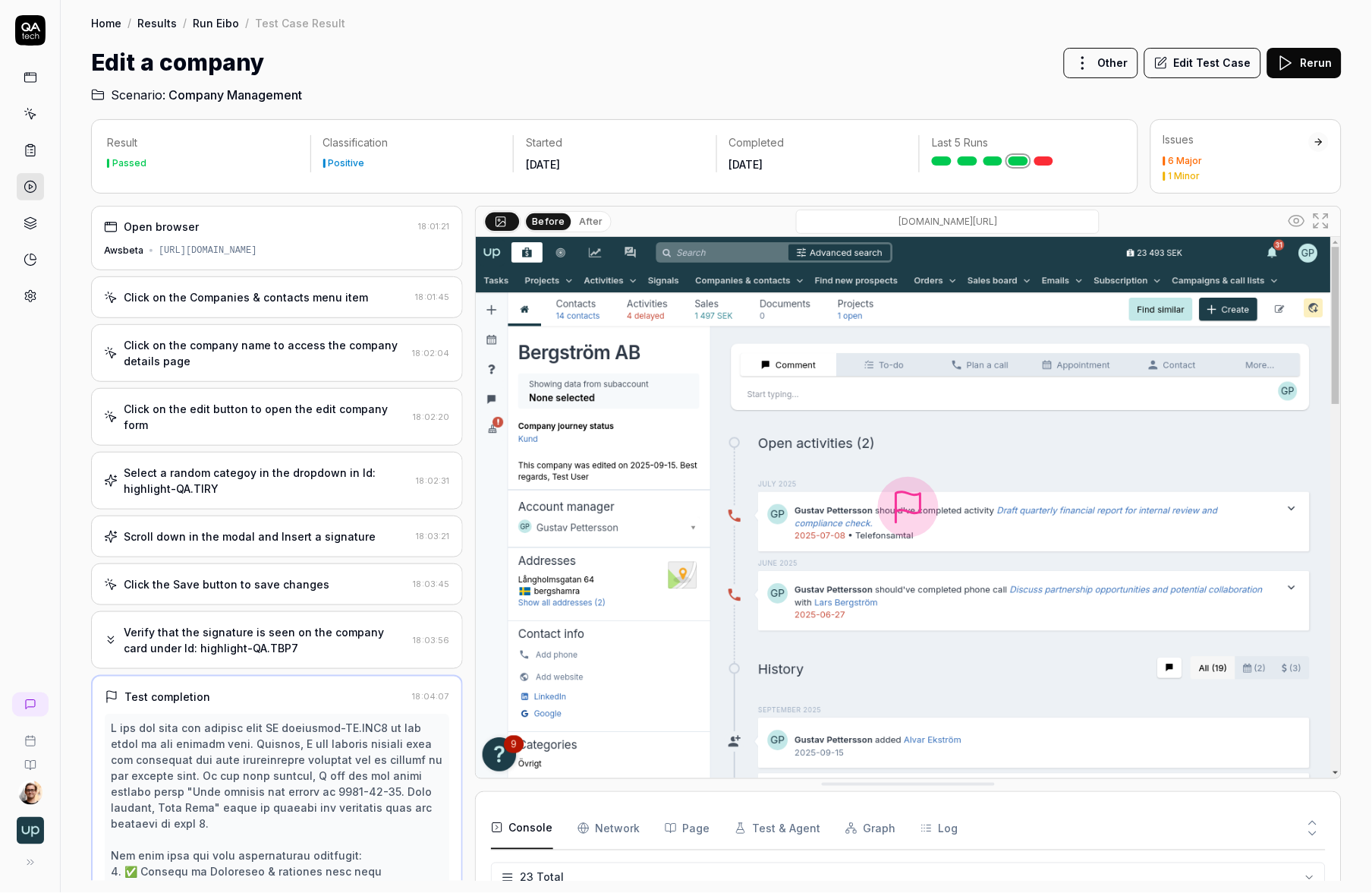
click at [320, 440] on div "Click on the edit button to open the edit company form 18:02:20" at bounding box center [277, 416] width 372 height 58
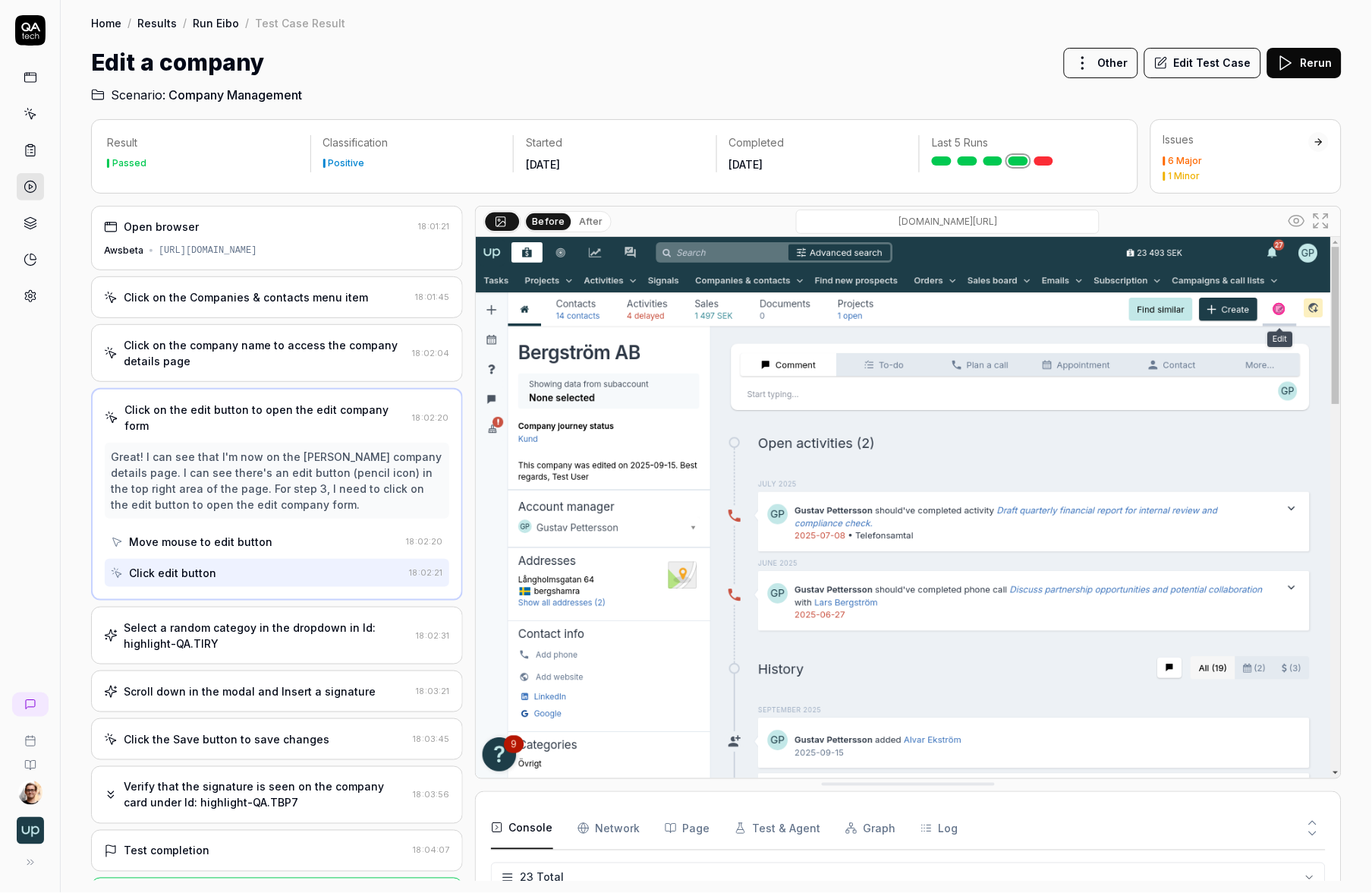
click at [942, 221] on icon at bounding box center [1297, 221] width 15 height 10
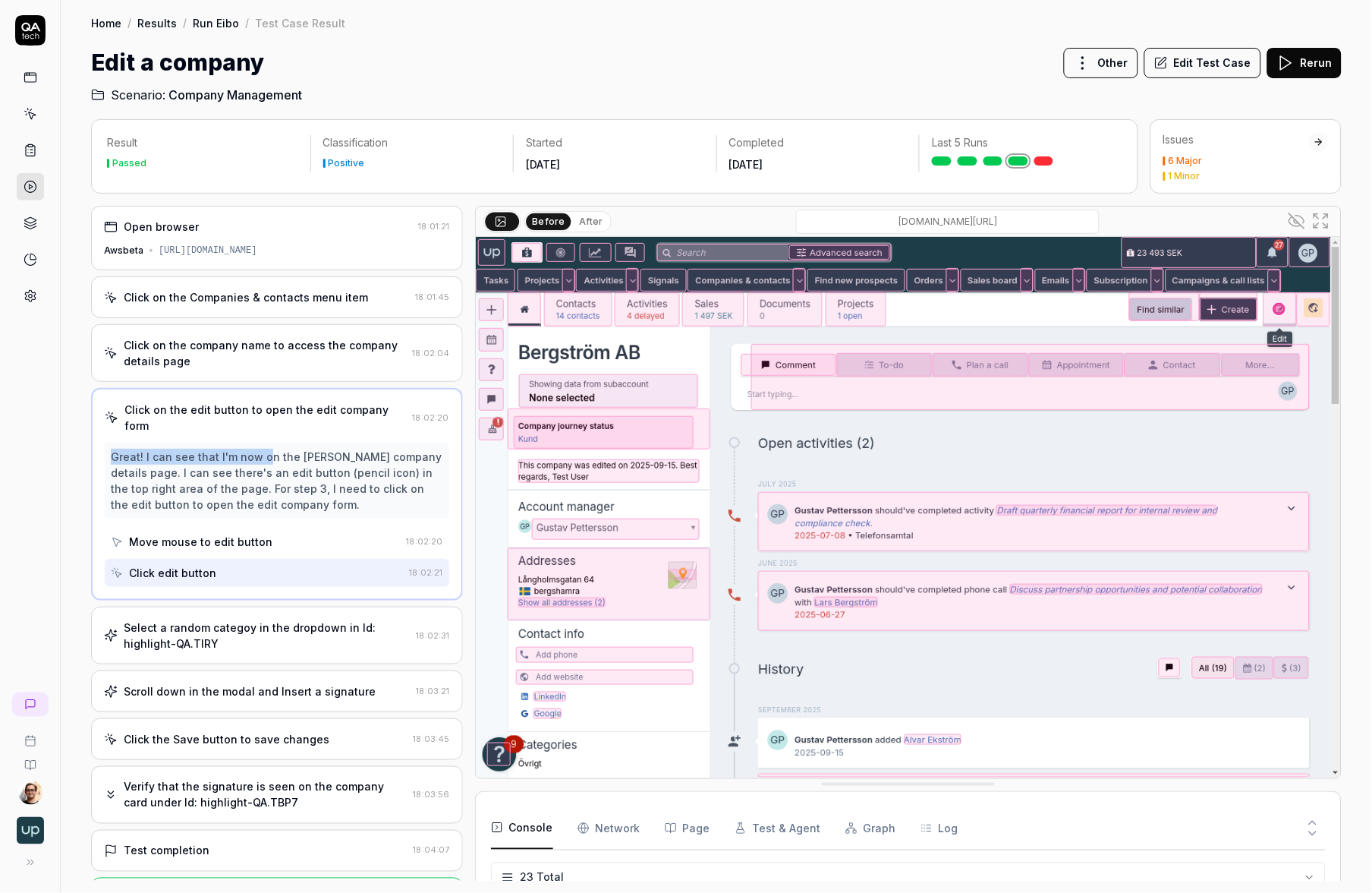
drag, startPoint x: 110, startPoint y: 446, endPoint x: 262, endPoint y: 465, distance: 153.2
click at [261, 464] on div "Great! I can see that I'm now on the Bergström AB company details page. I can s…" at bounding box center [277, 480] width 345 height 76
click at [289, 472] on div "Great! I can see that I'm now on the Bergström AB company details page. I can s…" at bounding box center [277, 480] width 332 height 64
drag, startPoint x: 170, startPoint y: 474, endPoint x: 334, endPoint y: 476, distance: 164.0
click at [334, 476] on div "Great! I can see that I'm now on the Bergström AB company details page. I can s…" at bounding box center [277, 480] width 332 height 64
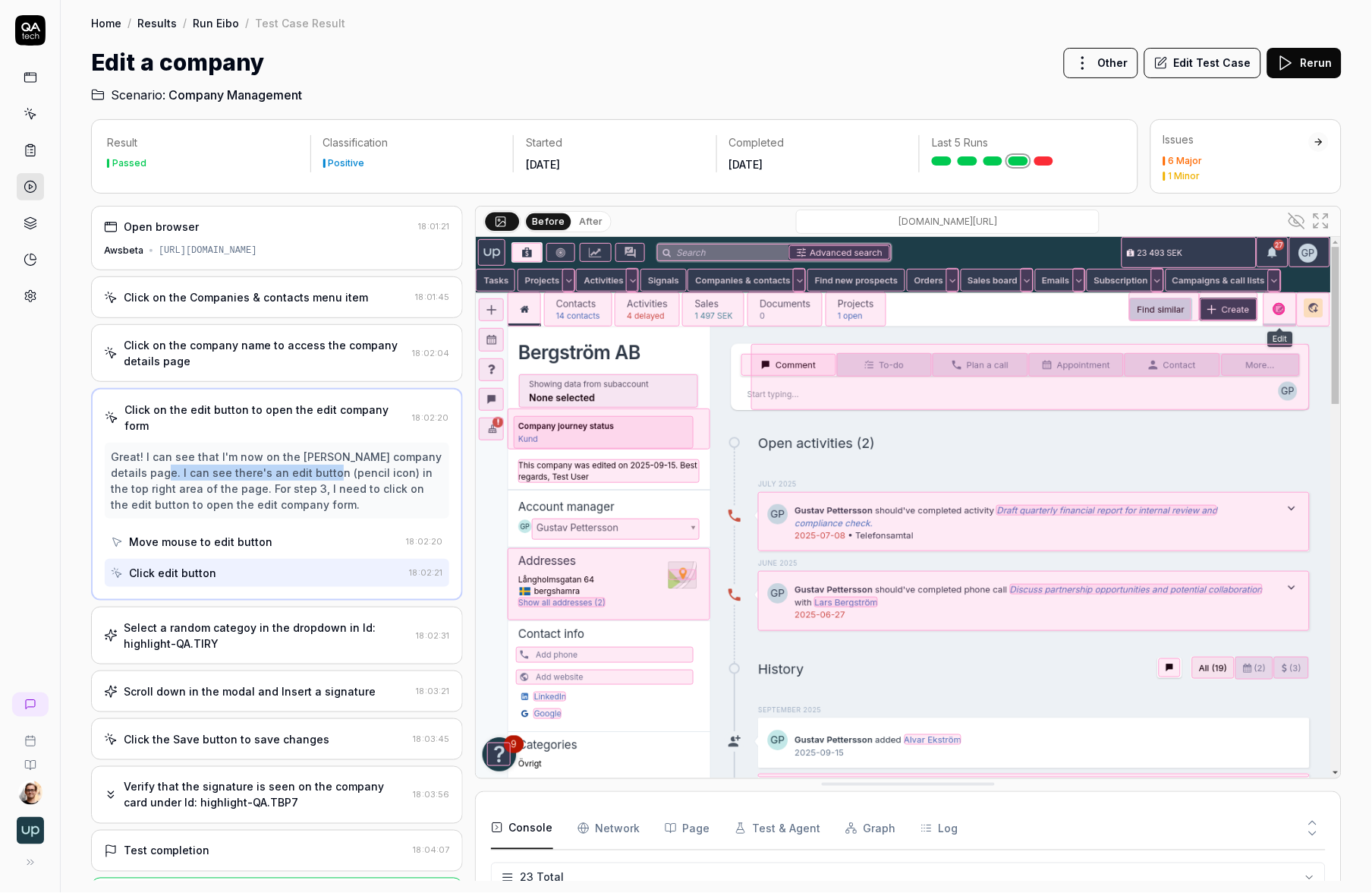
click at [336, 480] on div "Great! I can see that I'm now on the Bergström AB company details page. I can s…" at bounding box center [277, 480] width 332 height 64
click at [286, 537] on div "Move mouse to edit button" at bounding box center [255, 541] width 290 height 28
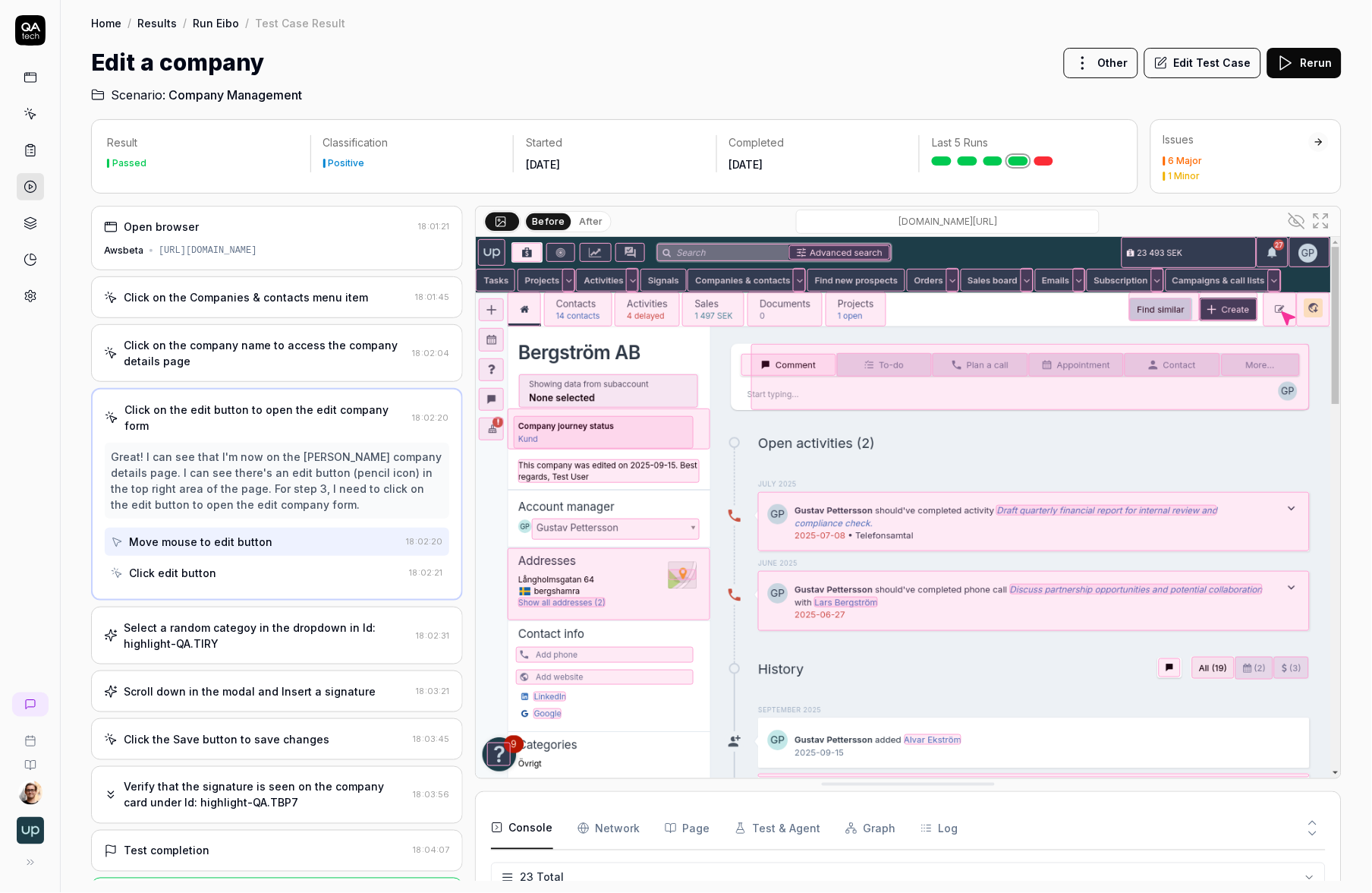
click at [284, 570] on div "Click edit button" at bounding box center [257, 572] width 293 height 28
click at [942, 214] on icon at bounding box center [1296, 220] width 18 height 18
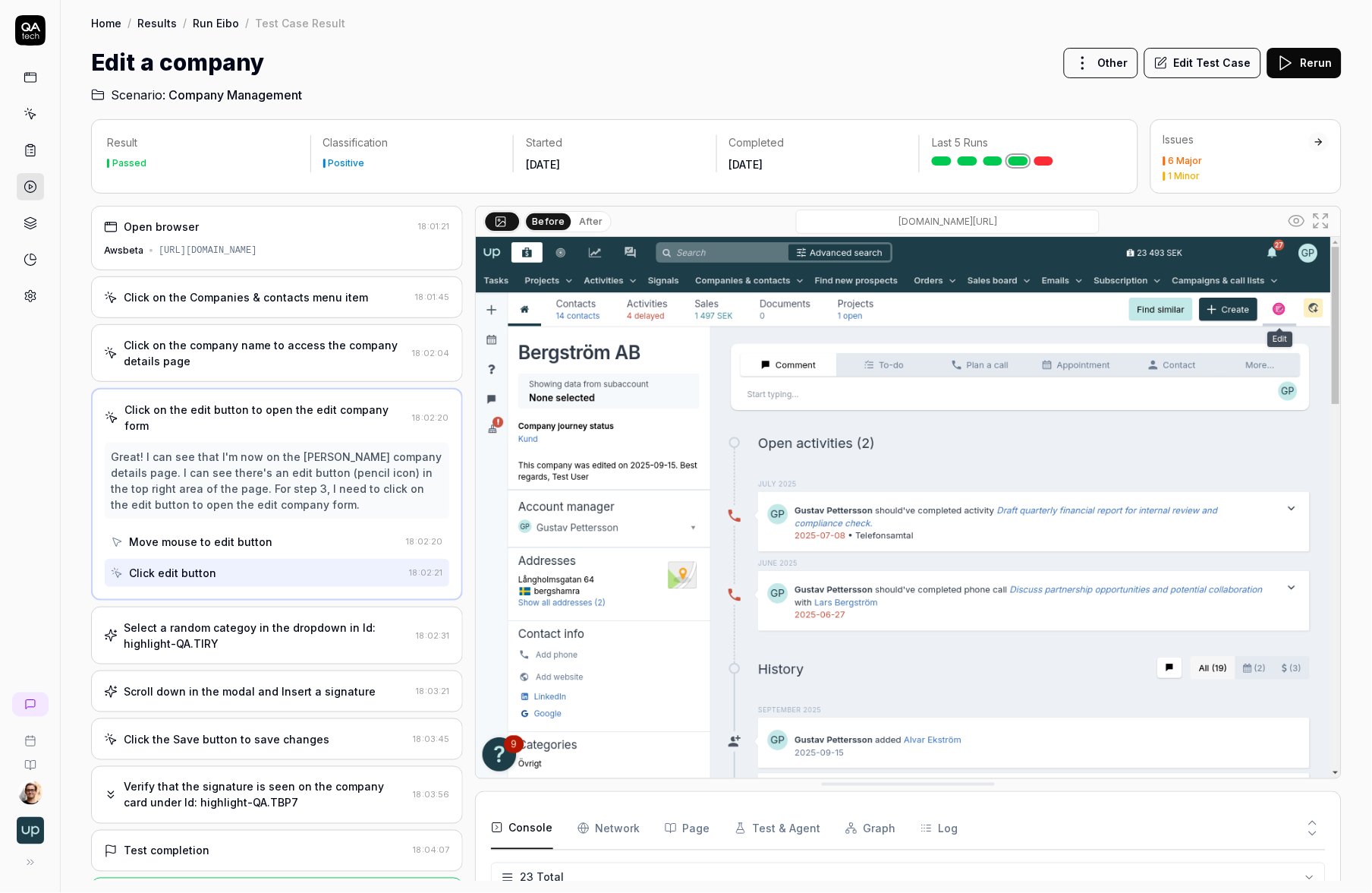
click at [253, 633] on div "Select a random categoy in the dropdown in Id: highlight-QA.TlRY" at bounding box center [267, 635] width 287 height 32
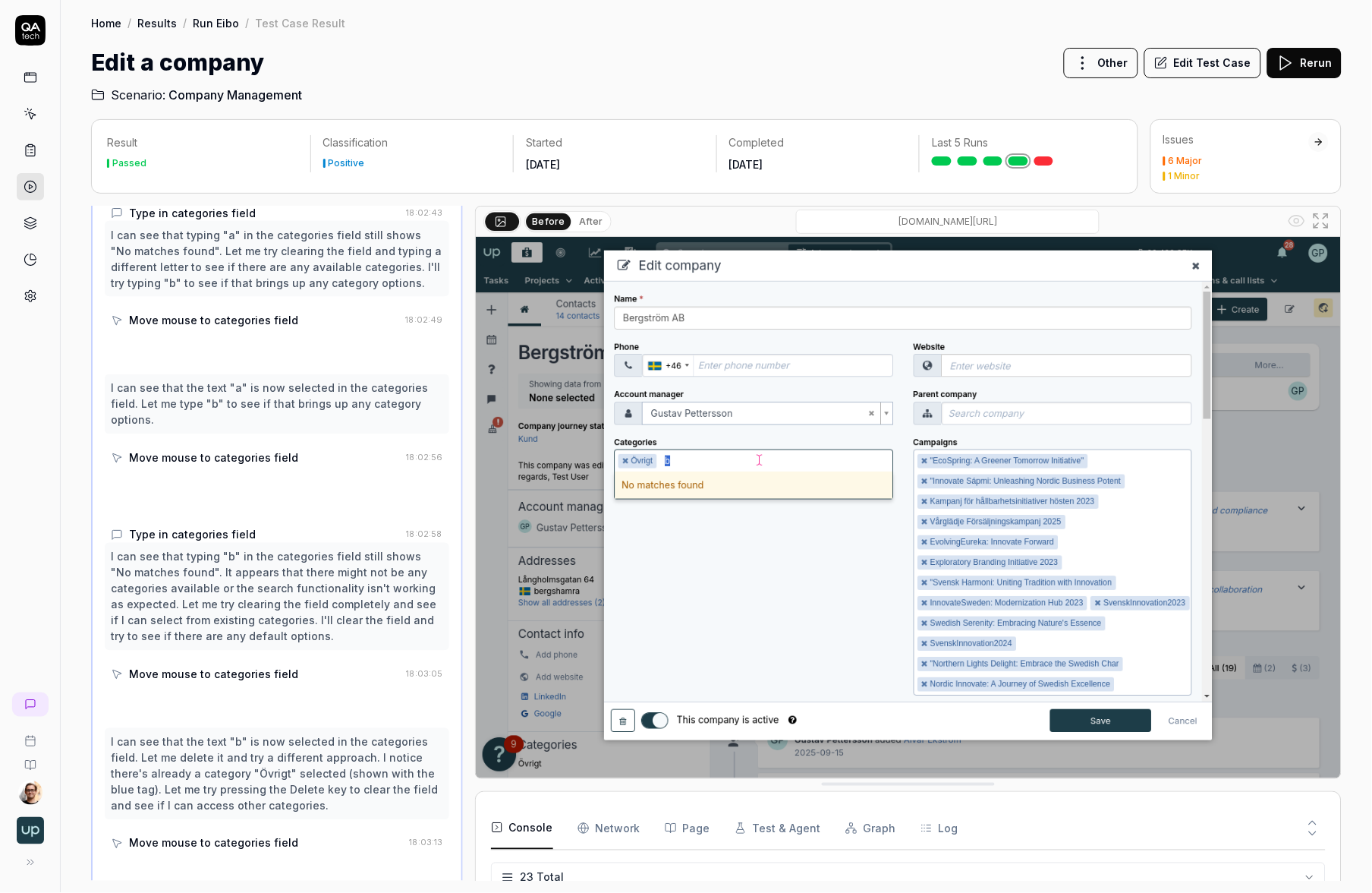
scroll to position [674, 0]
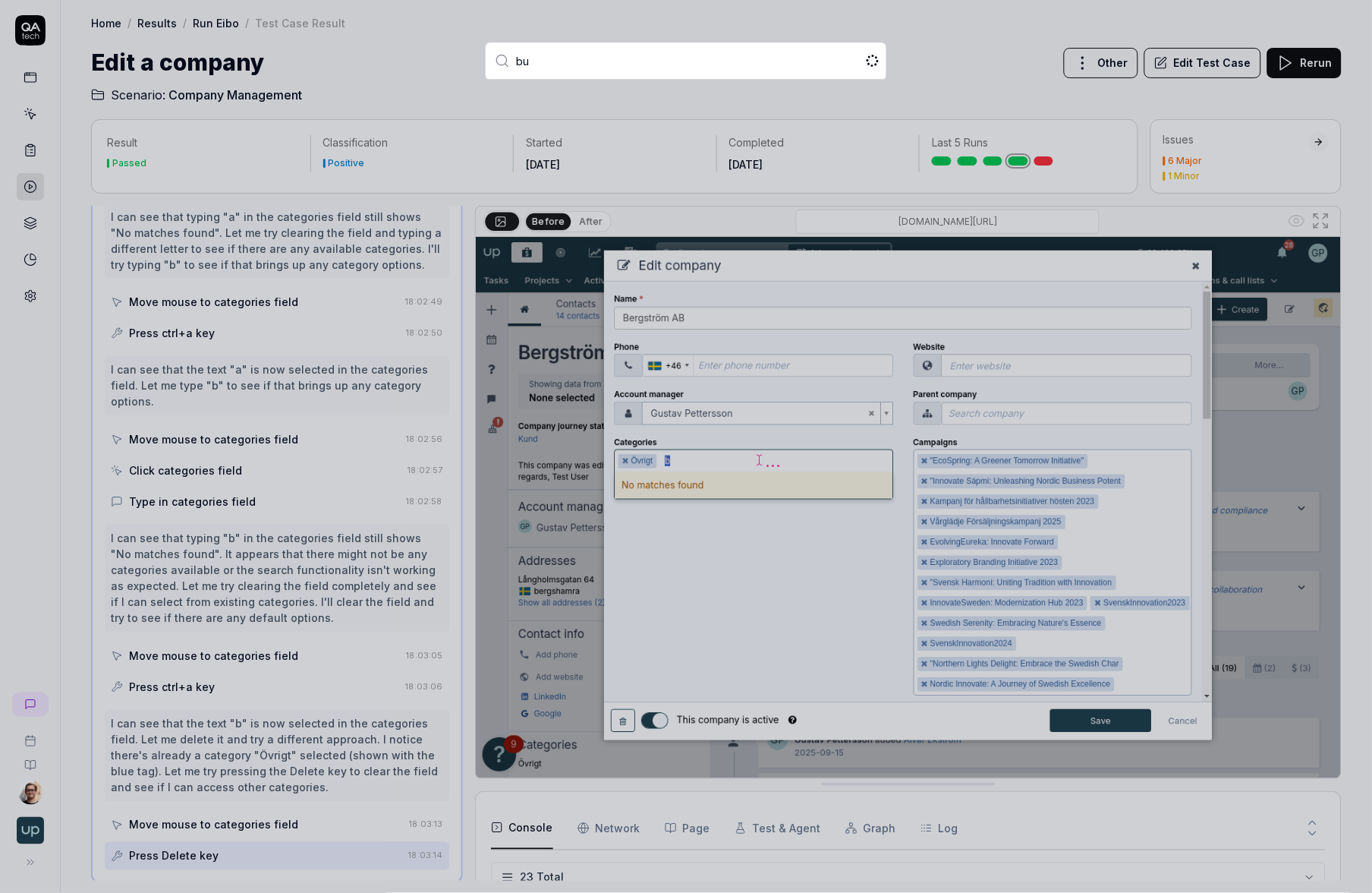
type input "bug"
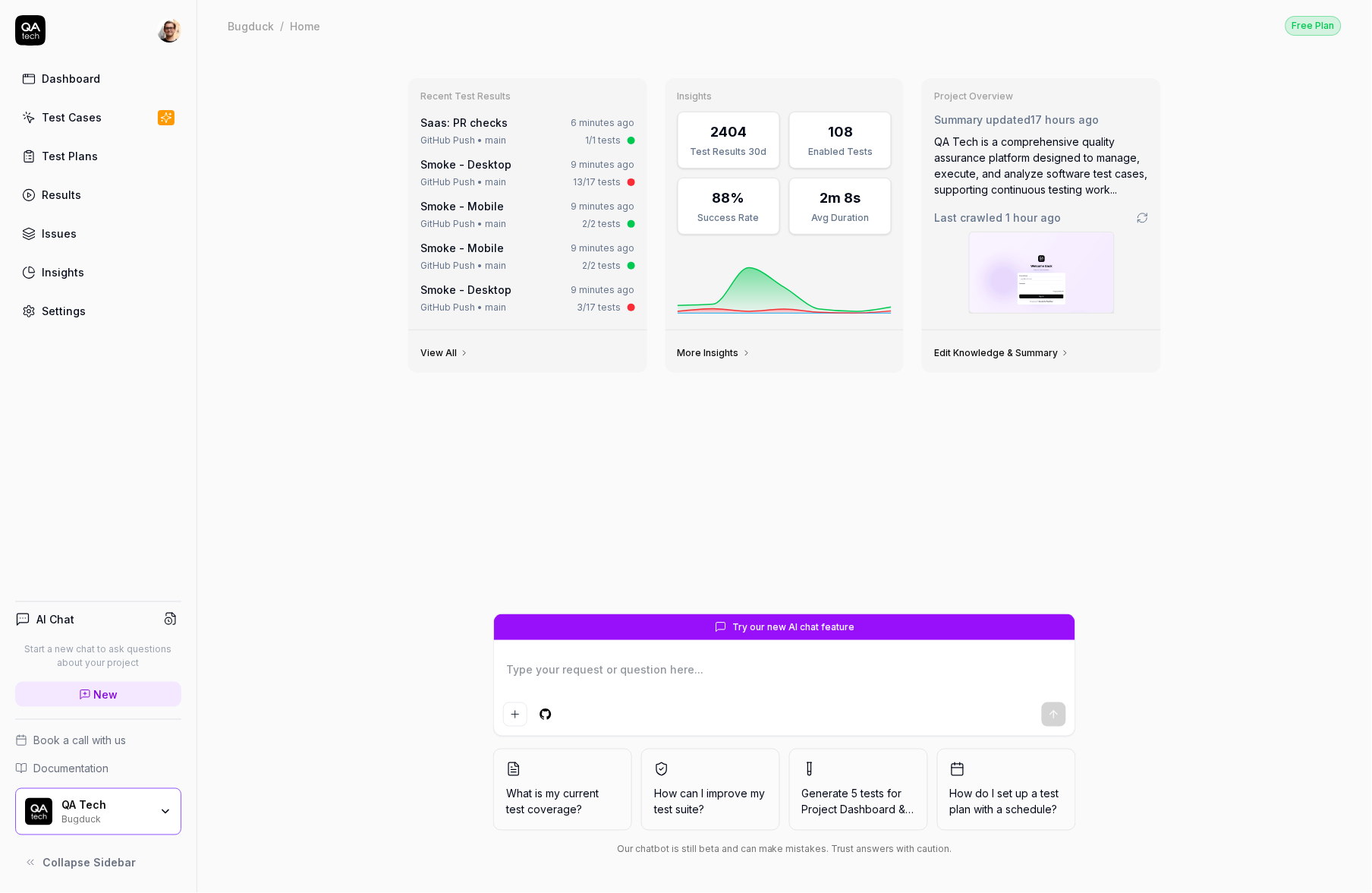
type textarea "*"
type textarea "w"
type textarea "*"
type textarea "wh"
type textarea "*"
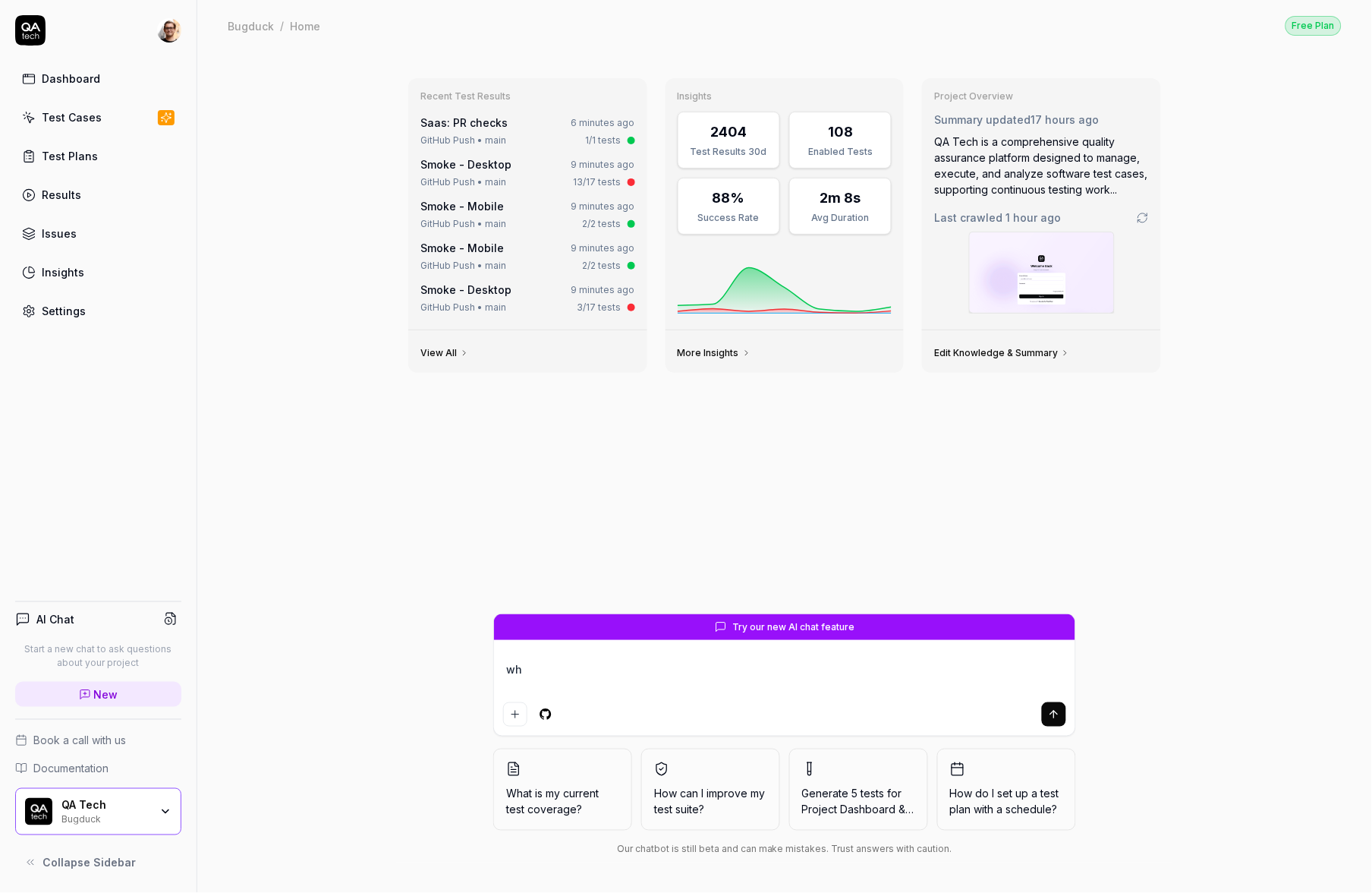
type textarea "wha"
type textarea "*"
type textarea "what"
type textarea "*"
type textarea "what s"
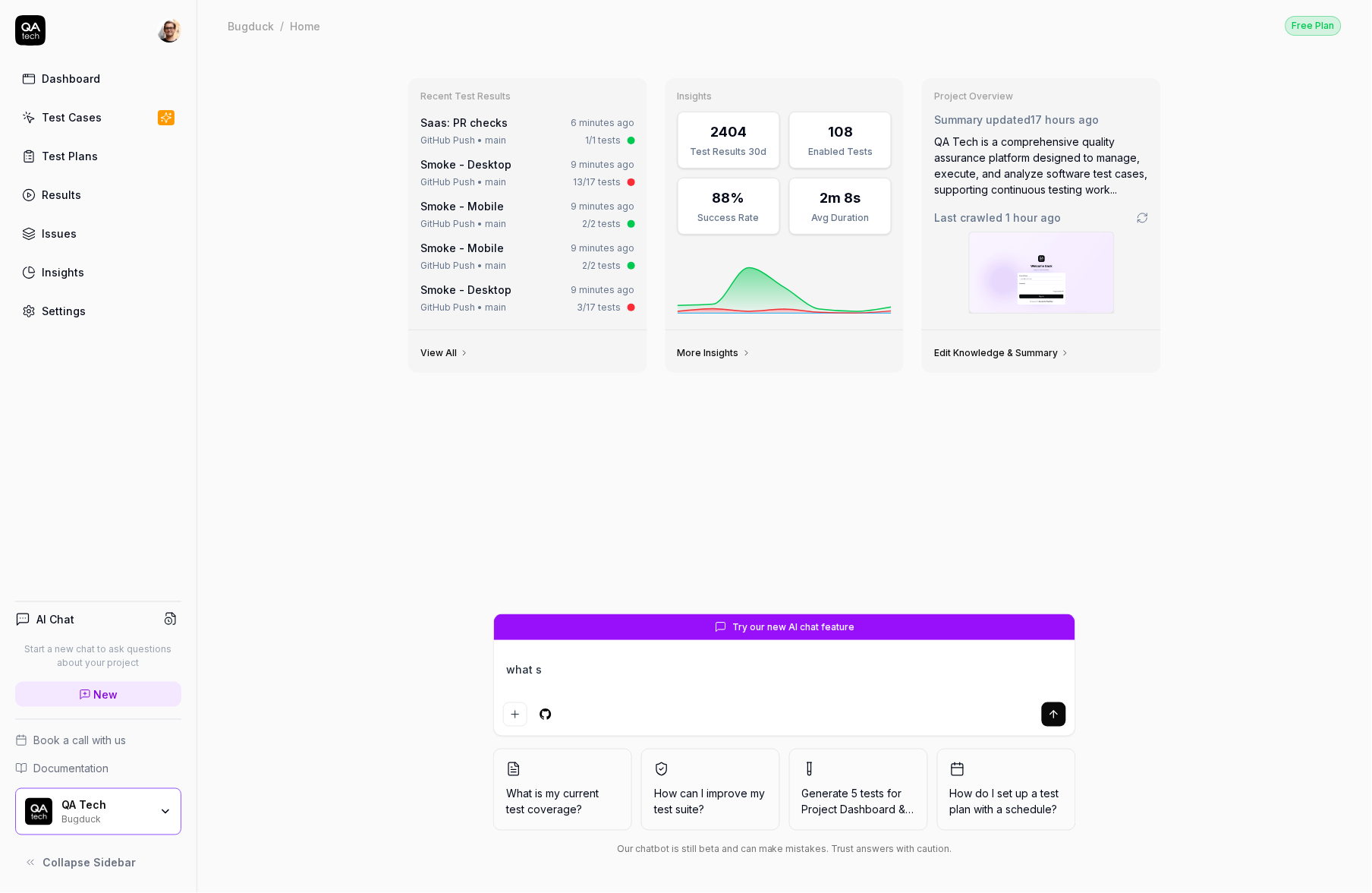
type textarea "*"
type textarea "what so"
type textarea "*"
type textarea "what s"
type textarea "*"
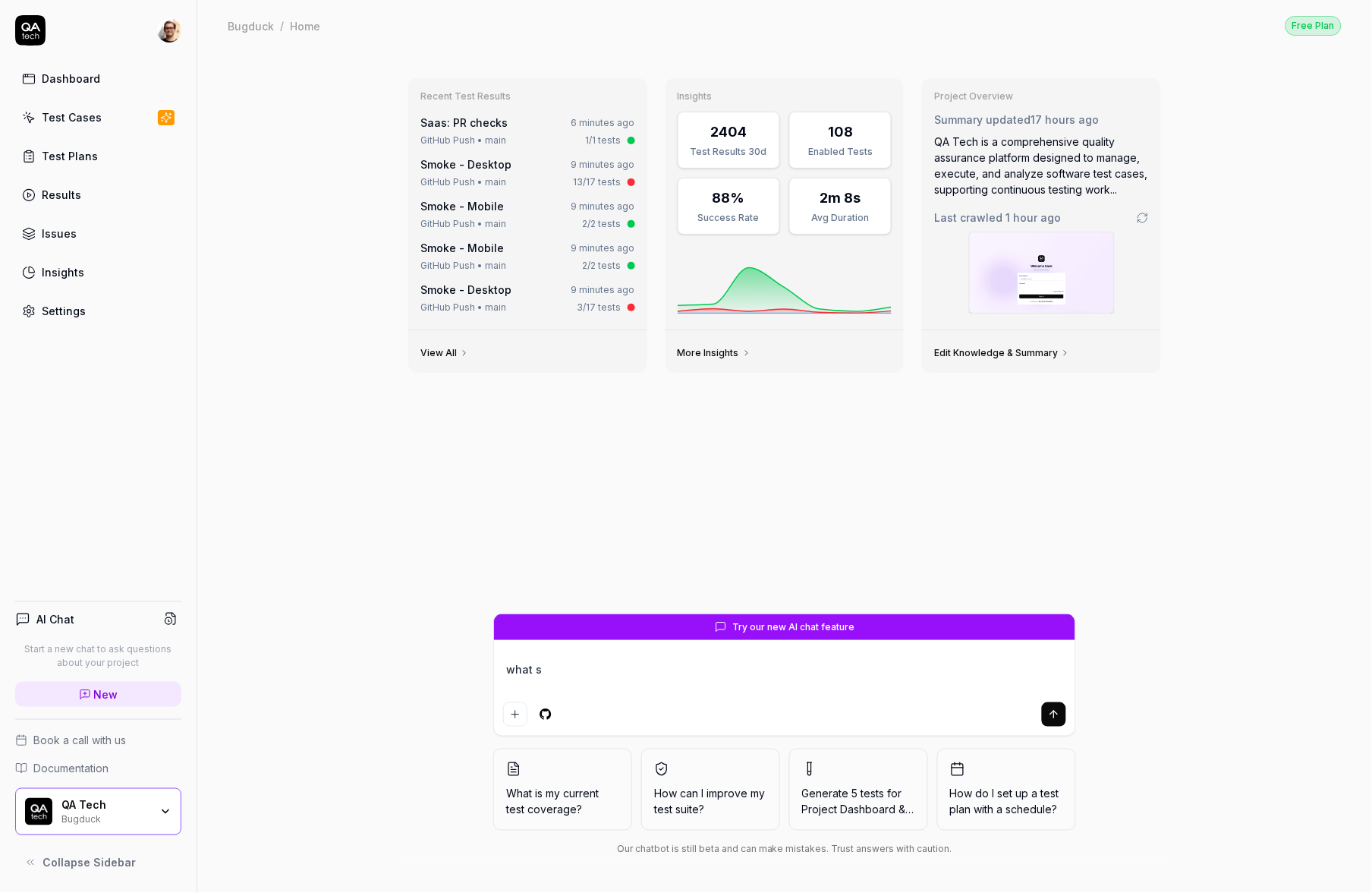
type textarea "what sh"
type textarea "*"
type textarea "what sho"
type textarea "*"
type textarea "what shoul"
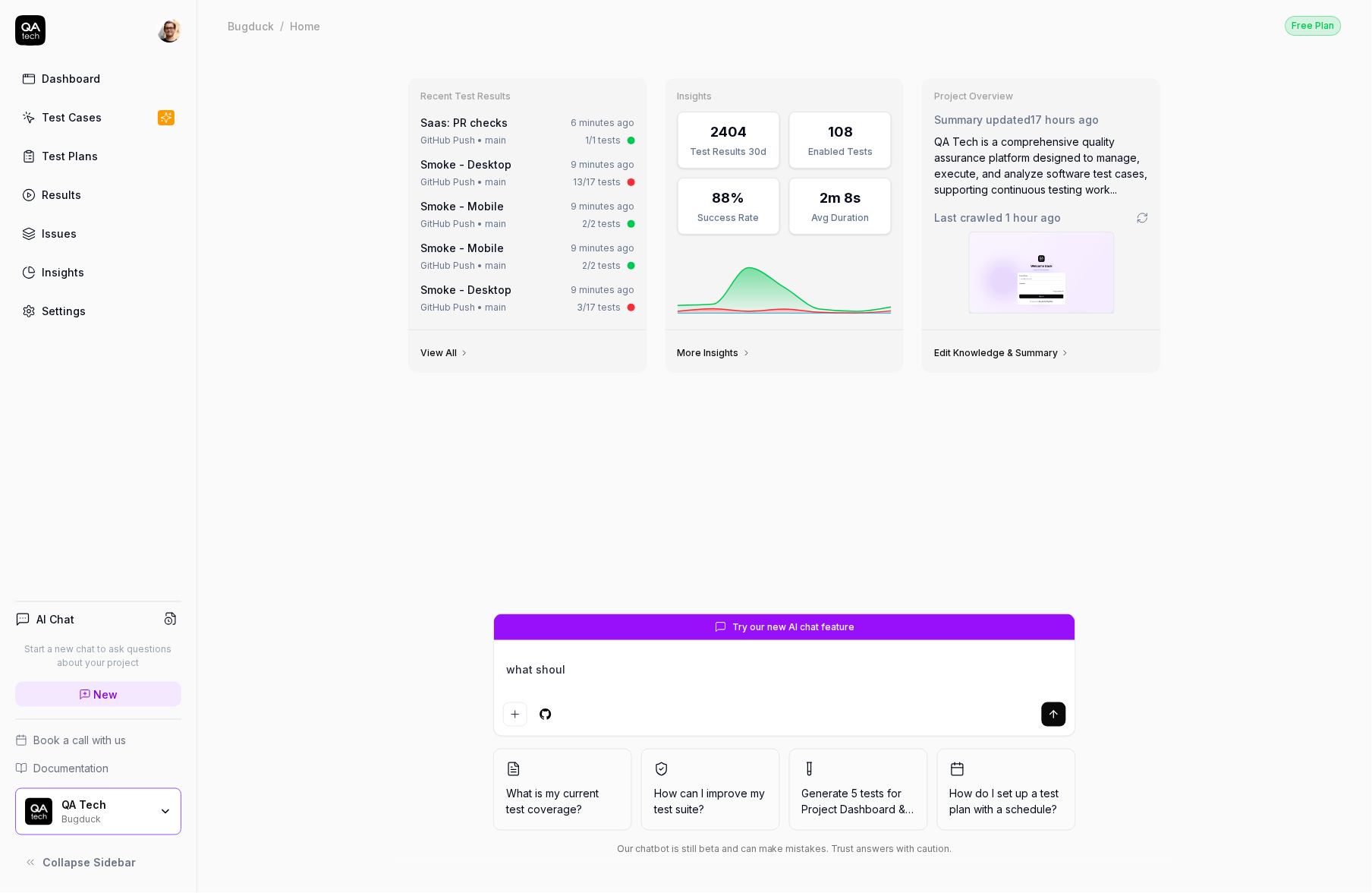
type textarea "*"
type textarea "what should"
type textarea "*"
type textarea "what should"
type textarea "*"
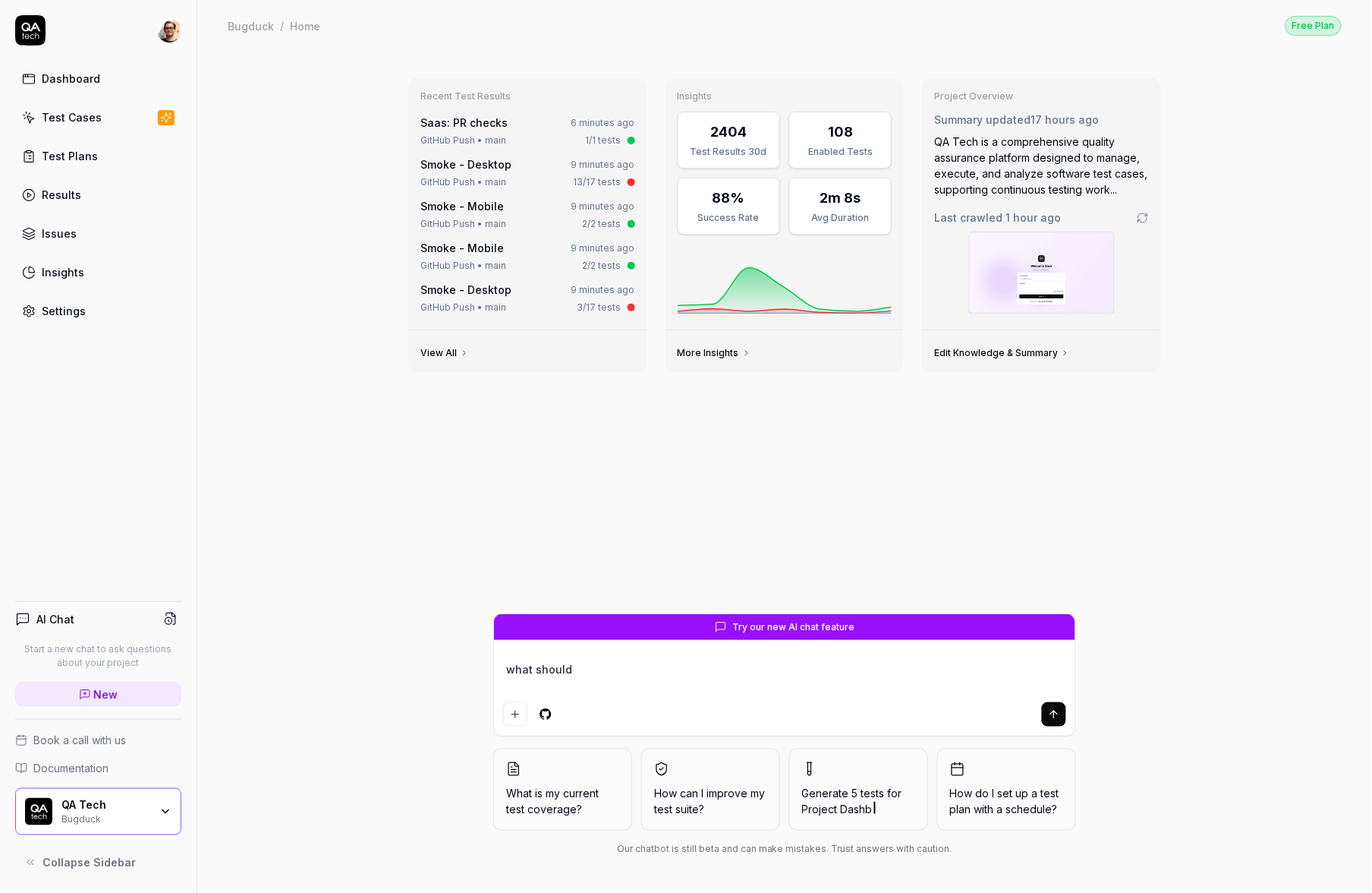
type textarea "what should I"
type textarea "*"
type textarea "what should I"
type textarea "*"
type textarea "what should I q"
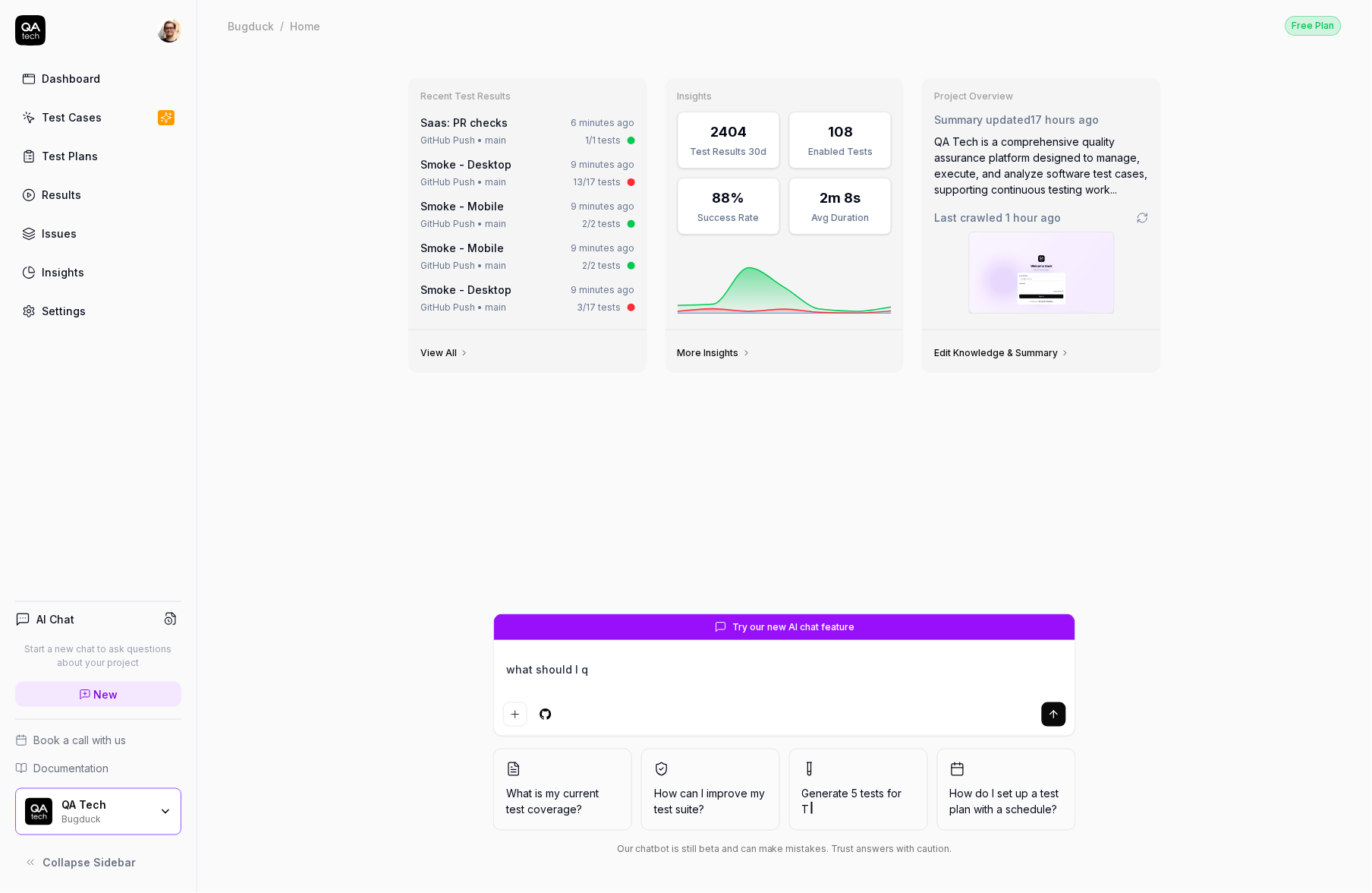
type textarea "*"
type textarea "what should I"
type textarea "*"
type textarea "what should I te"
type textarea "*"
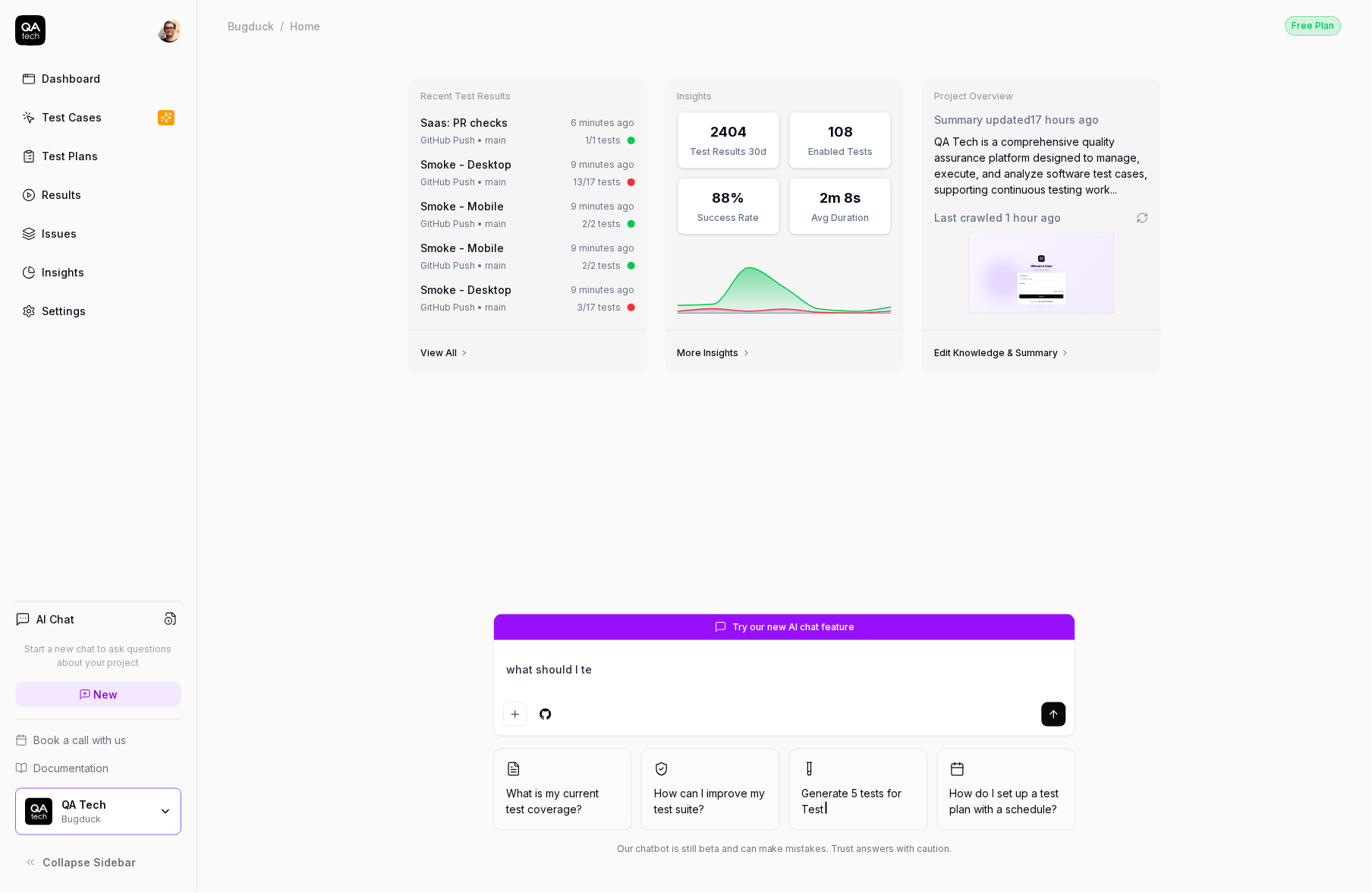
type textarea "what should I tes"
type textarea "*"
type textarea "what should I test"
type textarea "*"
type textarea "what should I test"
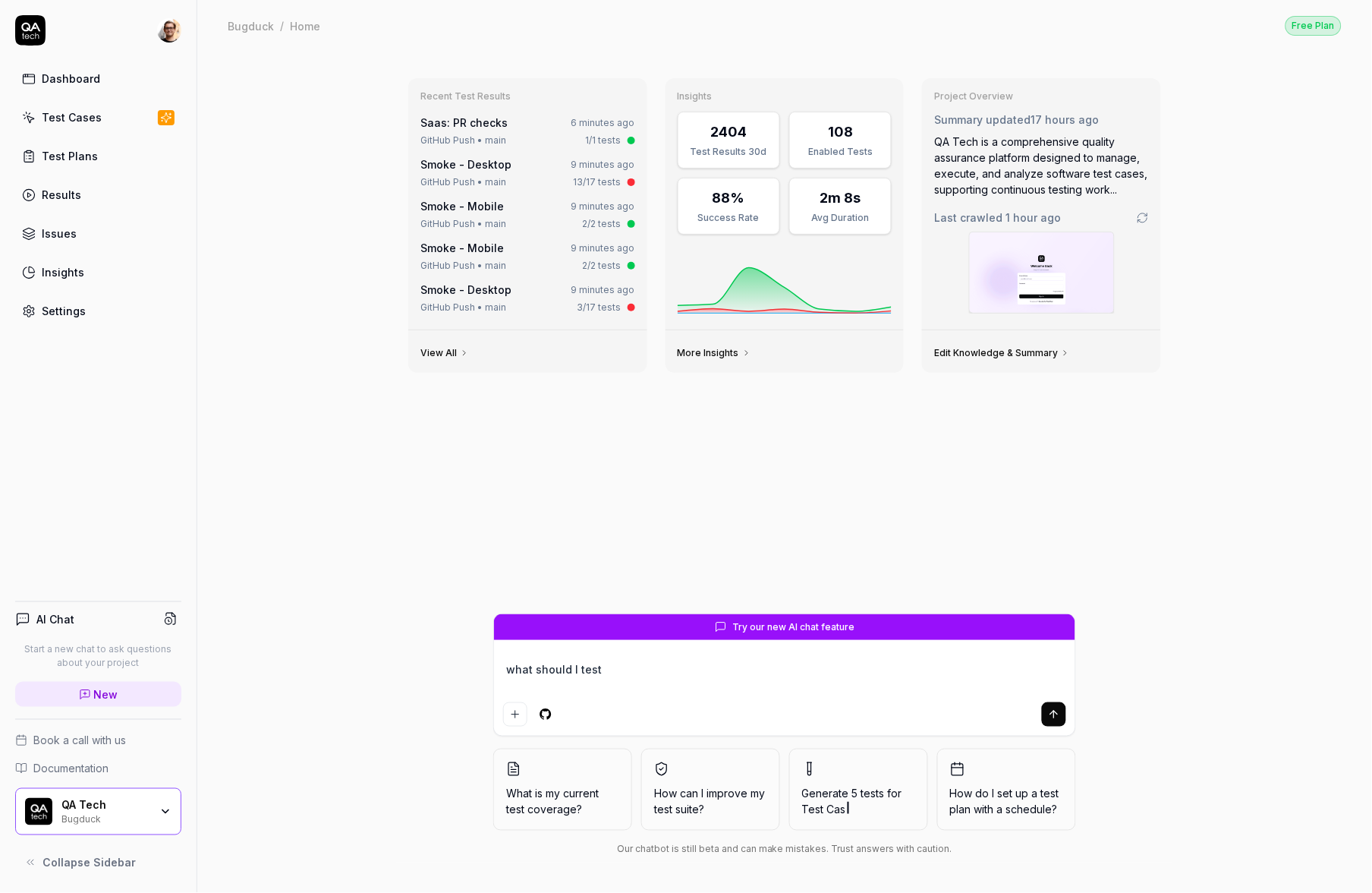
type textarea "*"
type textarea "what should I test o"
type textarea "*"
type textarea "what should I test on"
type textarea "*"
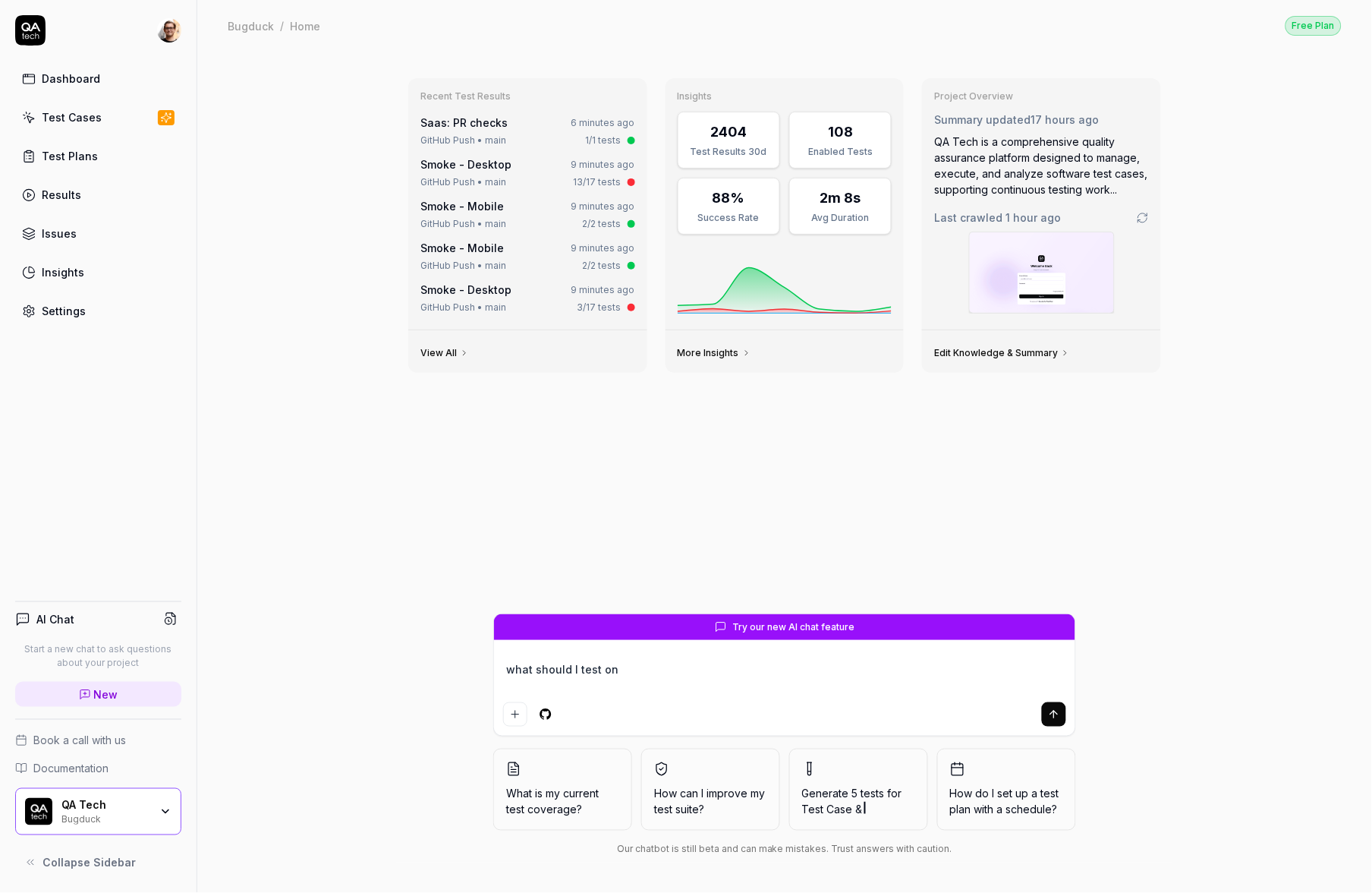
type textarea "what should I test on q"
type textarea "*"
type textarea "what should I test on qa"
type textarea "*"
type textarea "what should I test on qa.t"
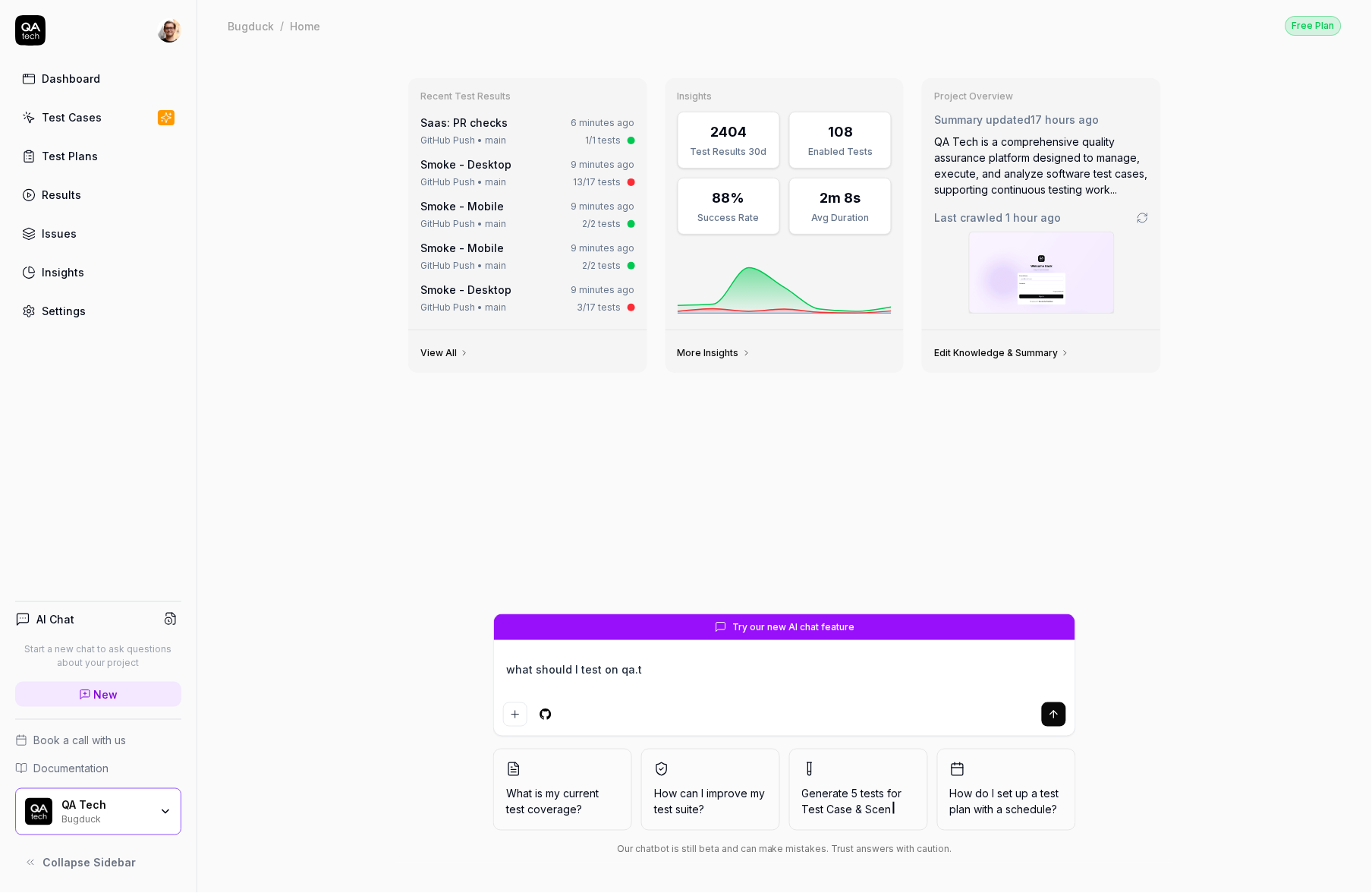
type textarea "*"
type textarea "what should I test on qa.te"
type textarea "*"
type textarea "what should I test on qa.tec"
type textarea "*"
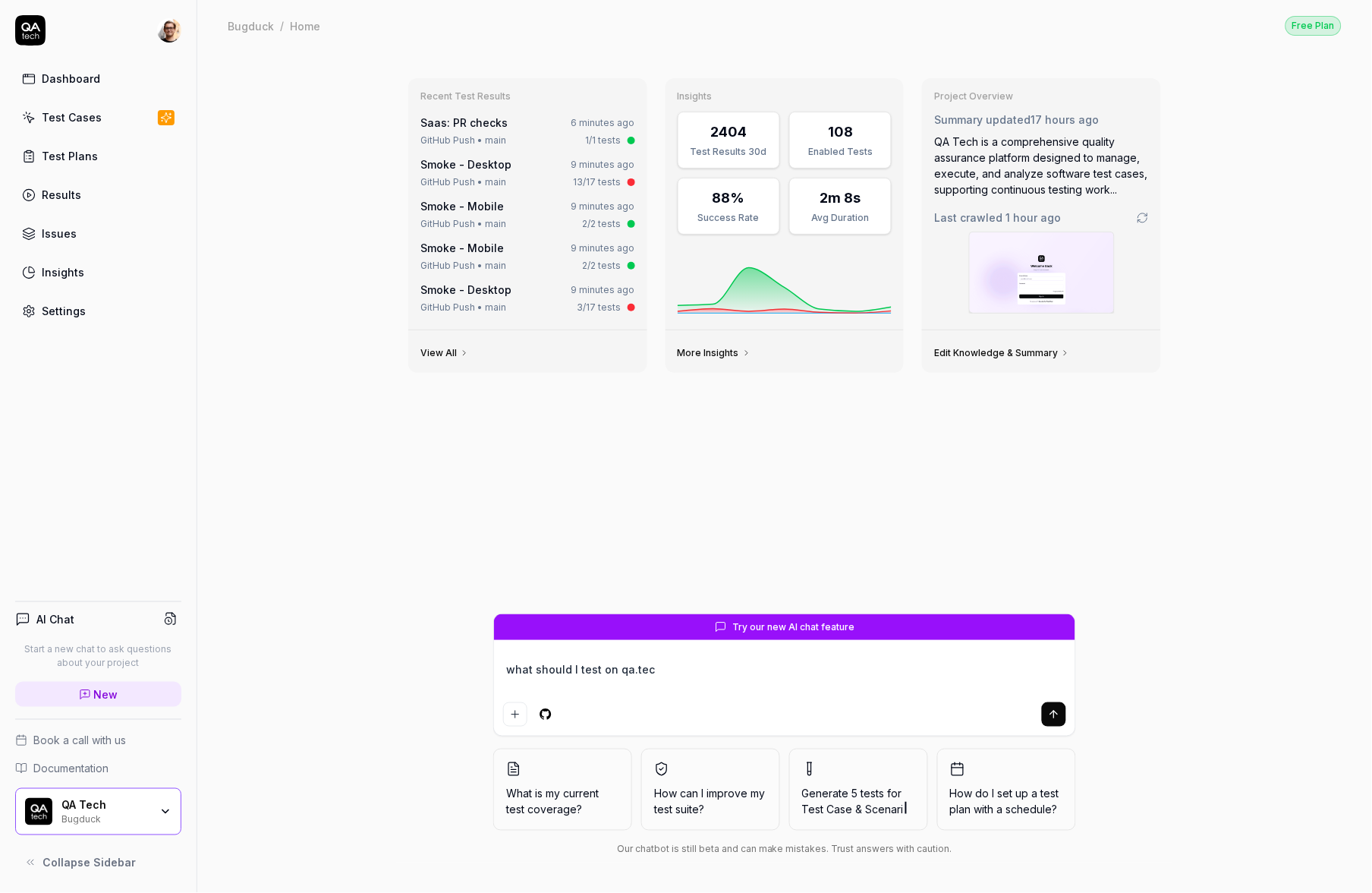
type textarea "what should I test on qa.tech"
type textarea "*"
type textarea "what should I test on qa.tech"
type textarea "*"
type textarea "what should I test on qa.tech a"
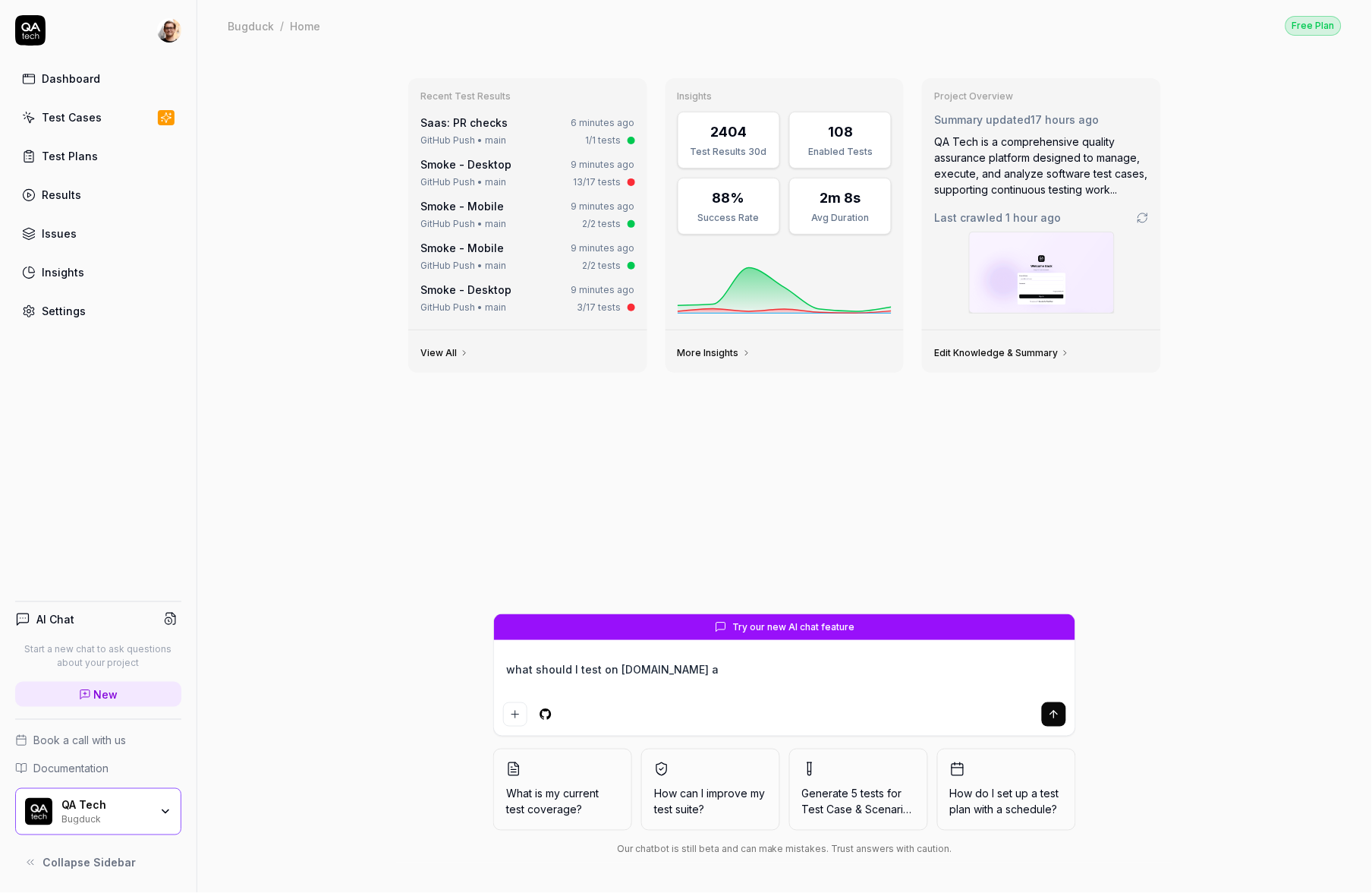
type textarea "*"
type textarea "what should I test on qa.tech ap"
type textarea "*"
type textarea "what should I test on qa.tech app"
type textarea "*"
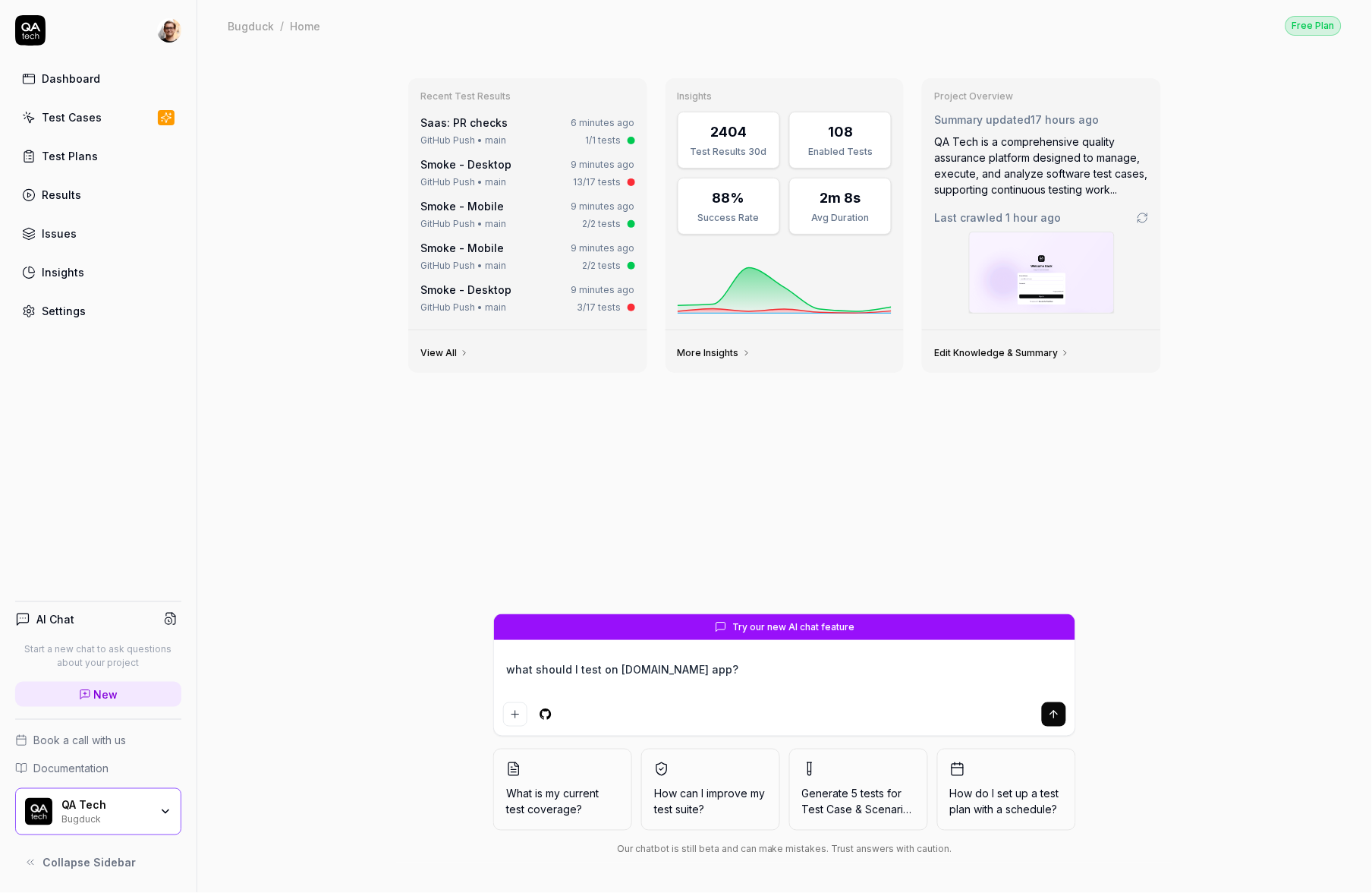
type textarea "what should I test on qa.tech app?"
type textarea "*"
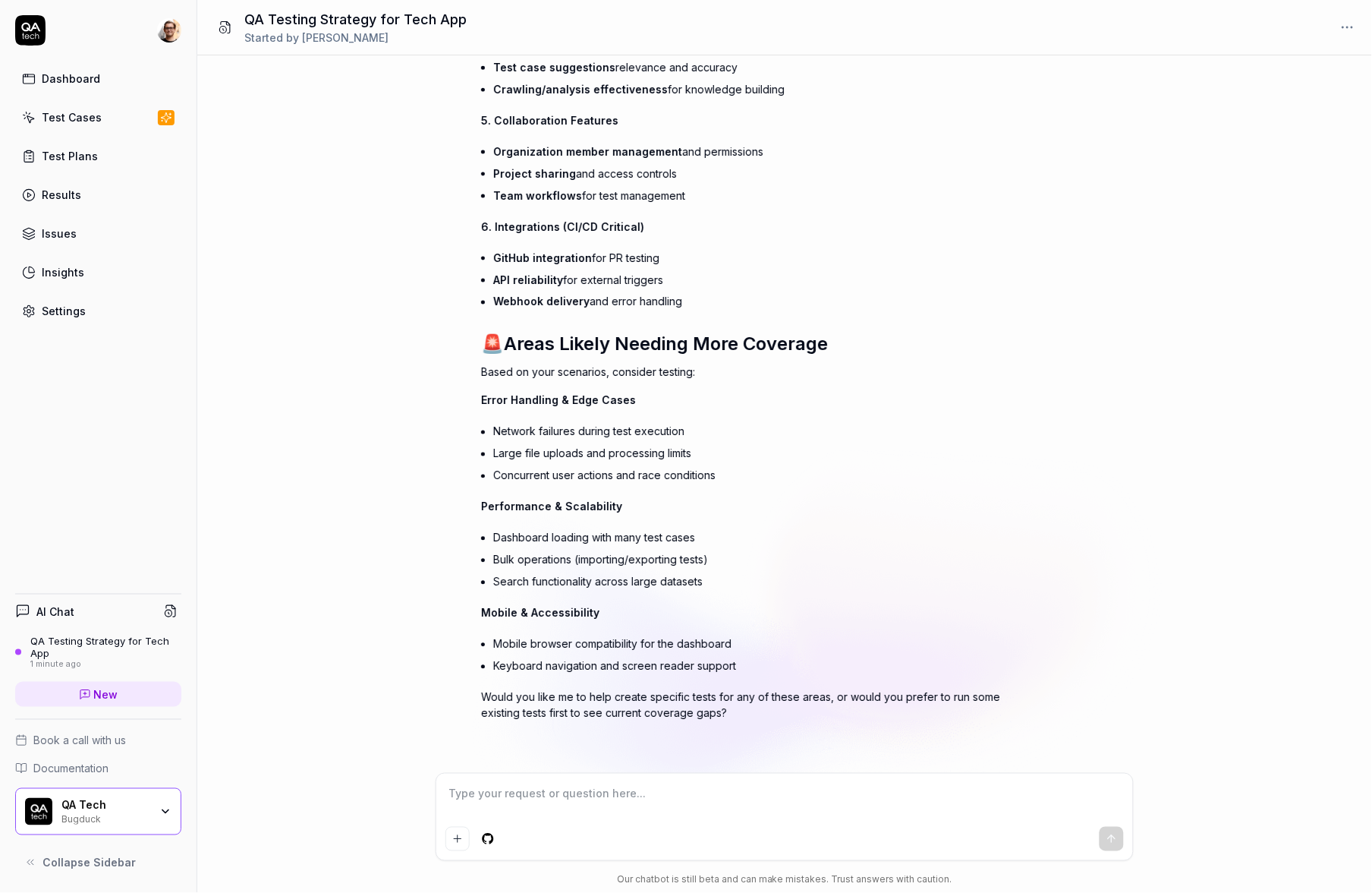
scroll to position [658, 0]
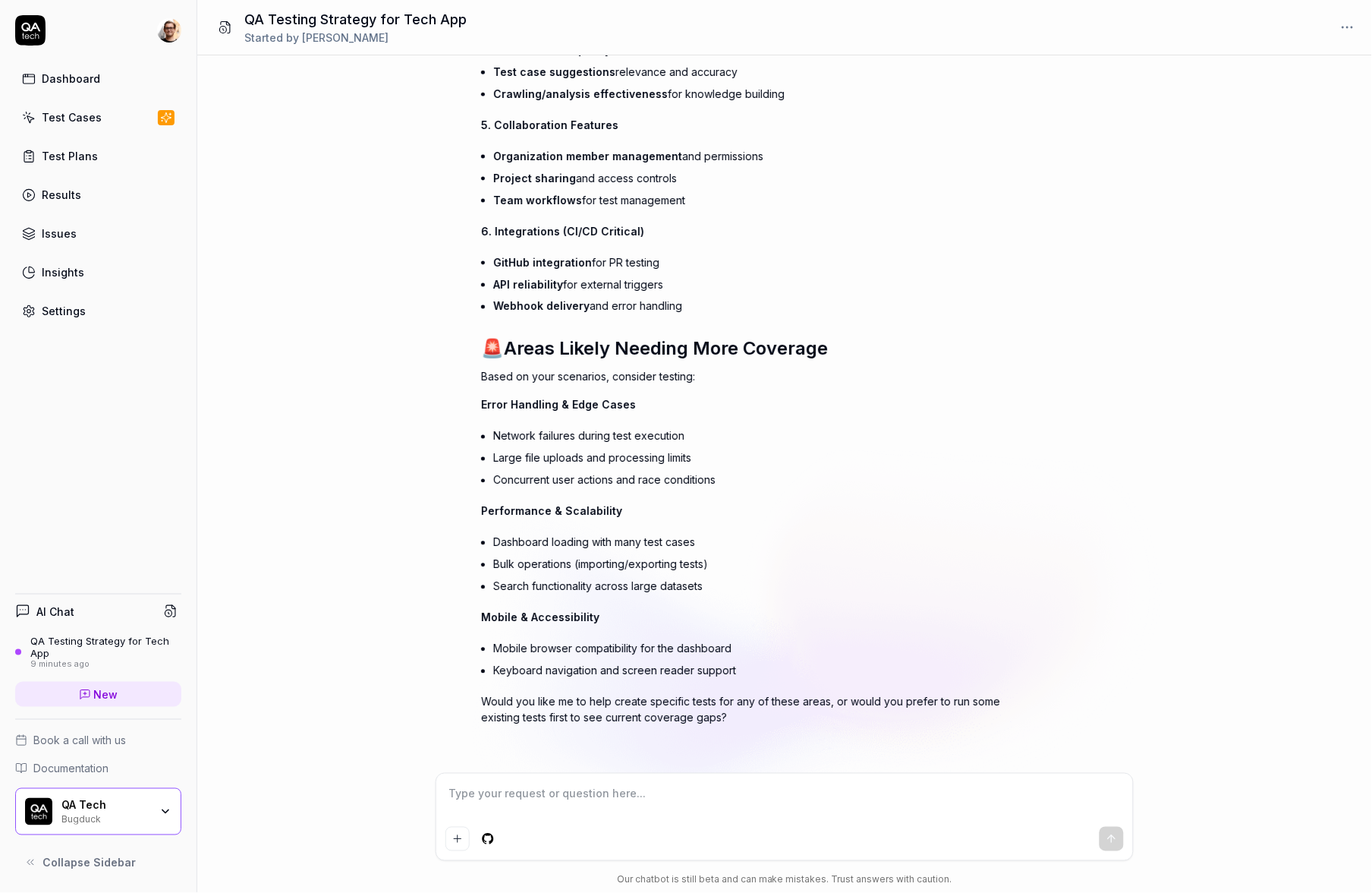
click at [42, 35] on icon at bounding box center [30, 30] width 30 height 30
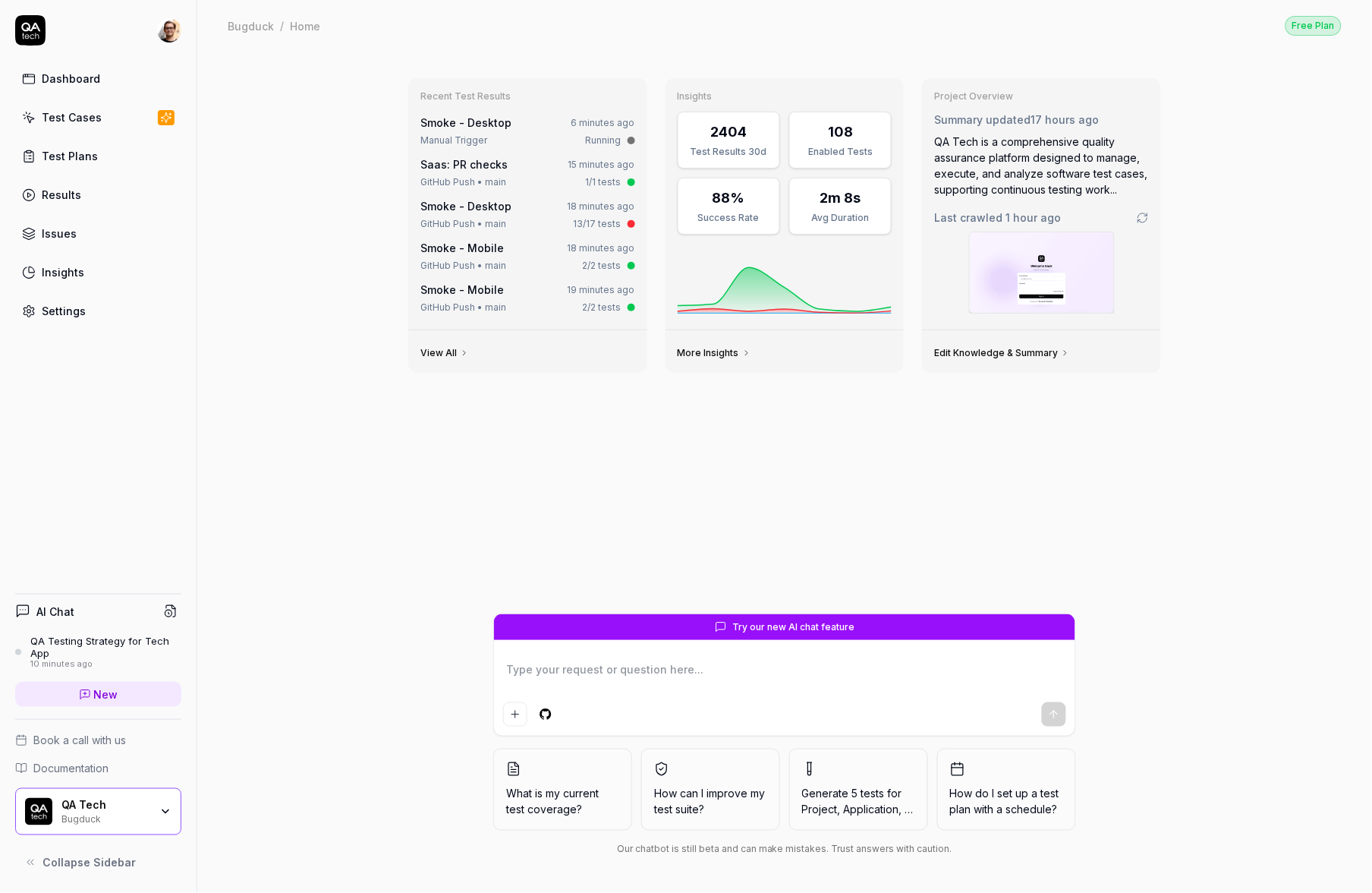
type textarea "*"
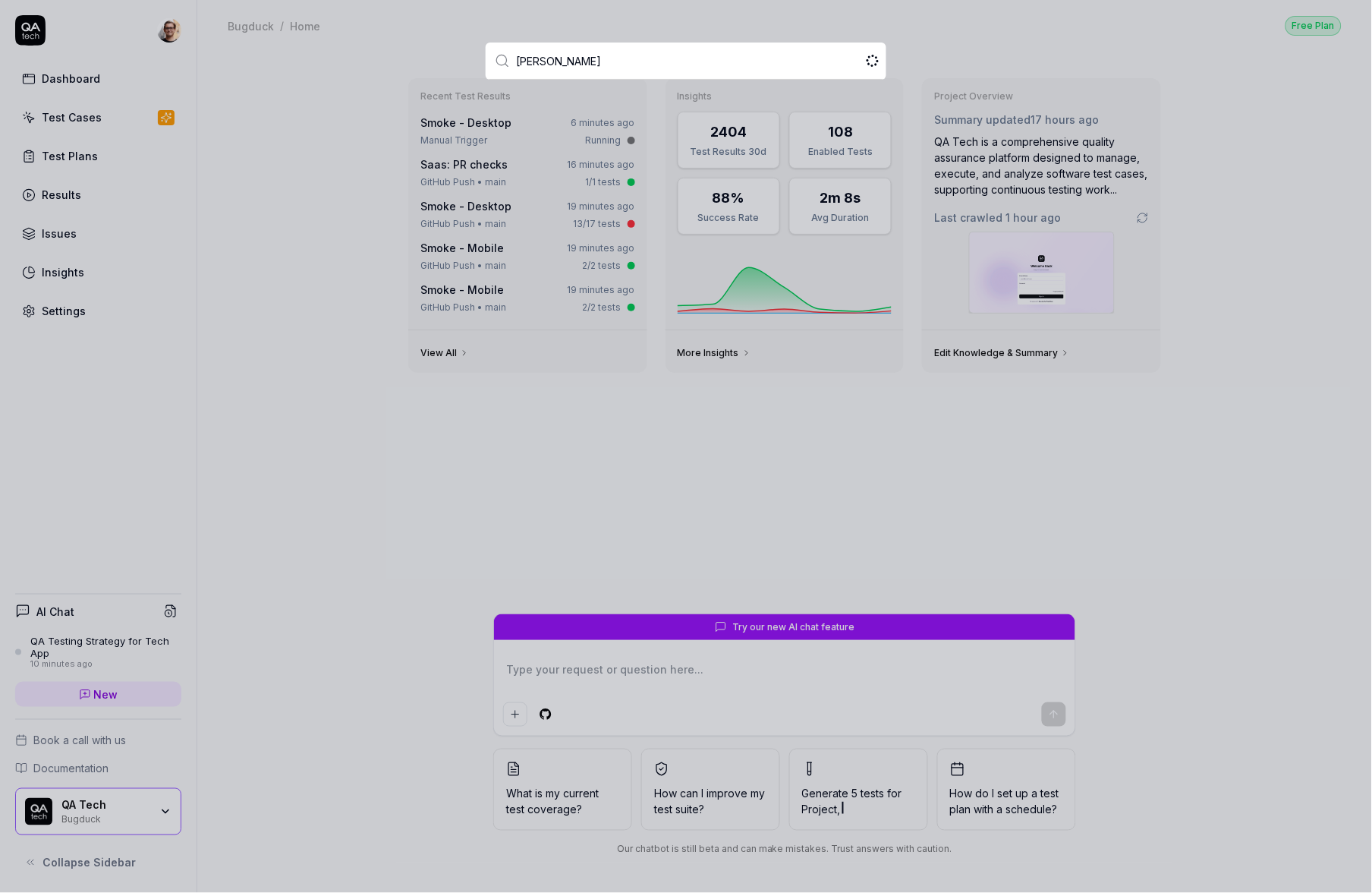
type input "erics"
type textarea "*"
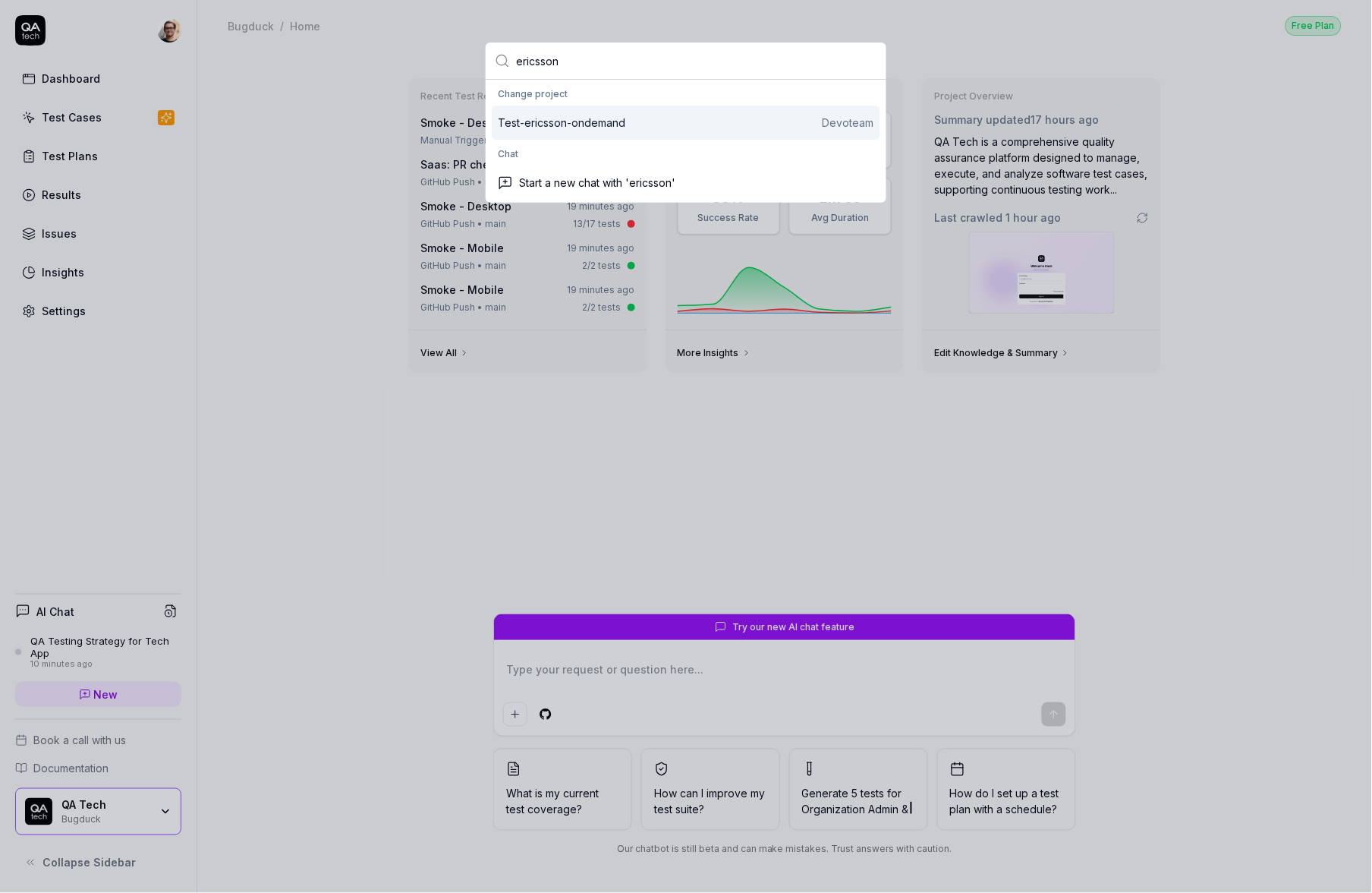
type input "ericsson"
click at [634, 120] on div "Test-ericsson-ondemand Devoteam" at bounding box center [686, 122] width 376 height 16
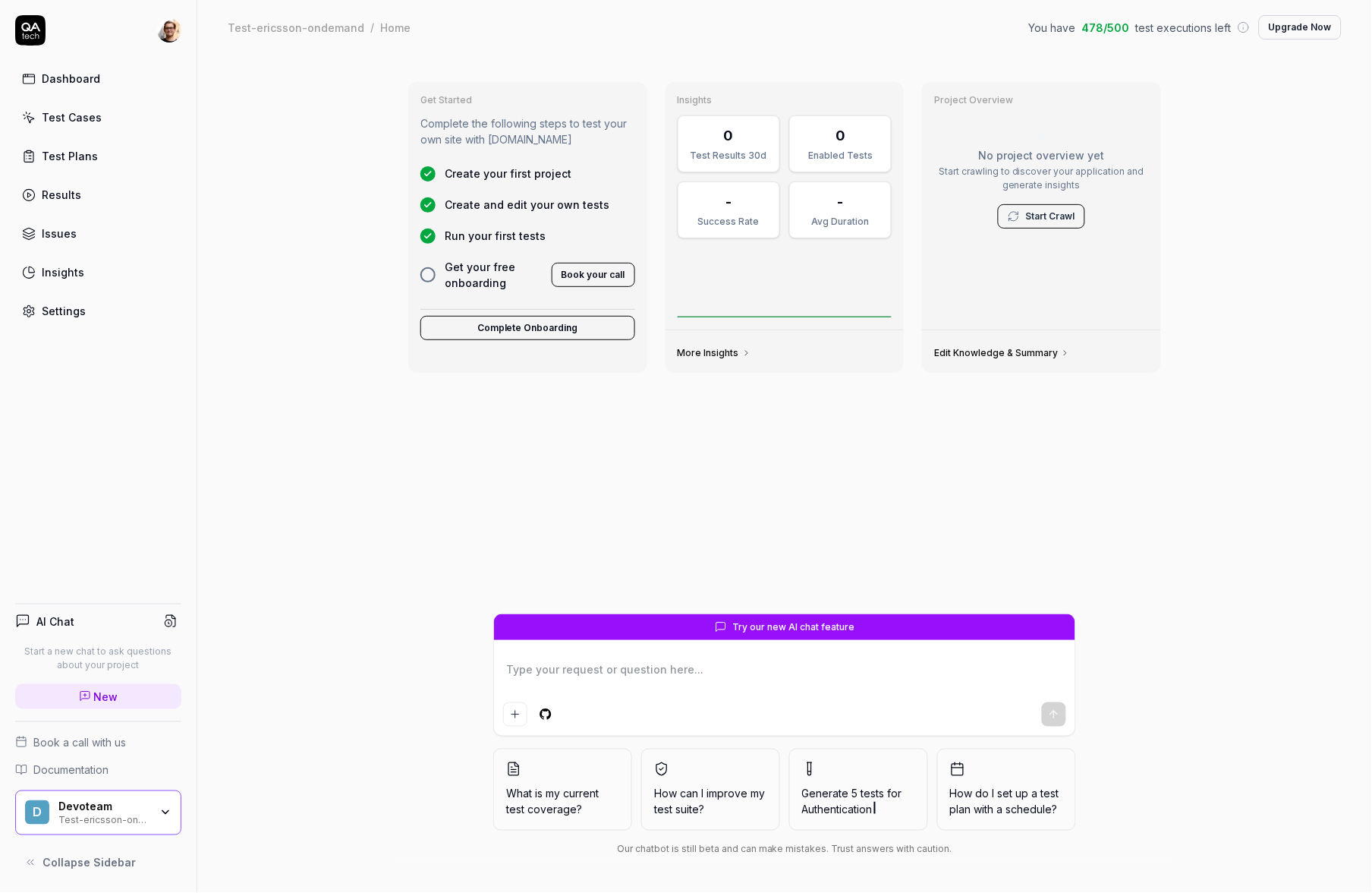
type textarea "*"
click at [110, 120] on link "Test Cases" at bounding box center [98, 117] width 166 height 29
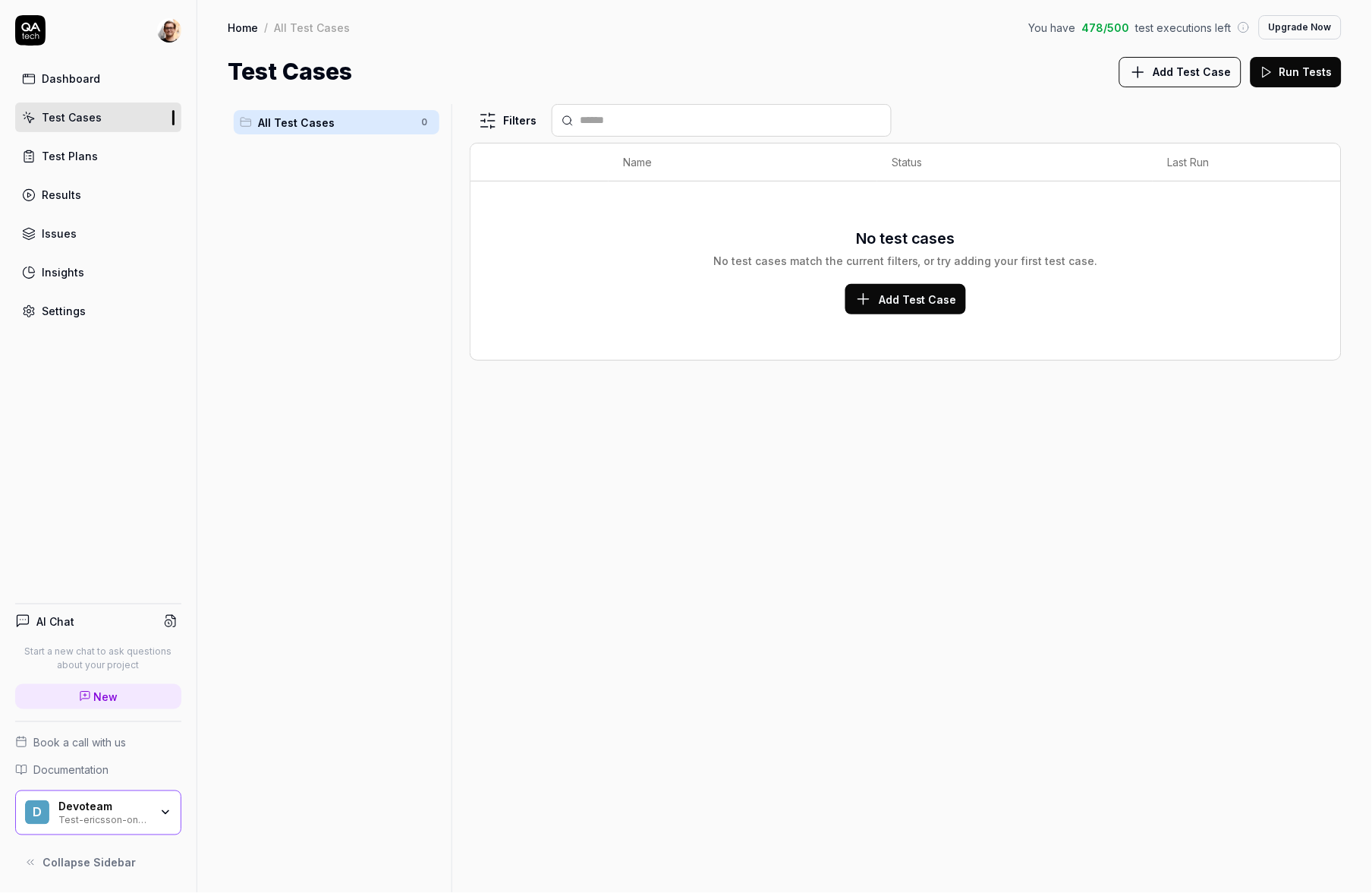
click at [113, 153] on link "Test Plans" at bounding box center [98, 156] width 166 height 29
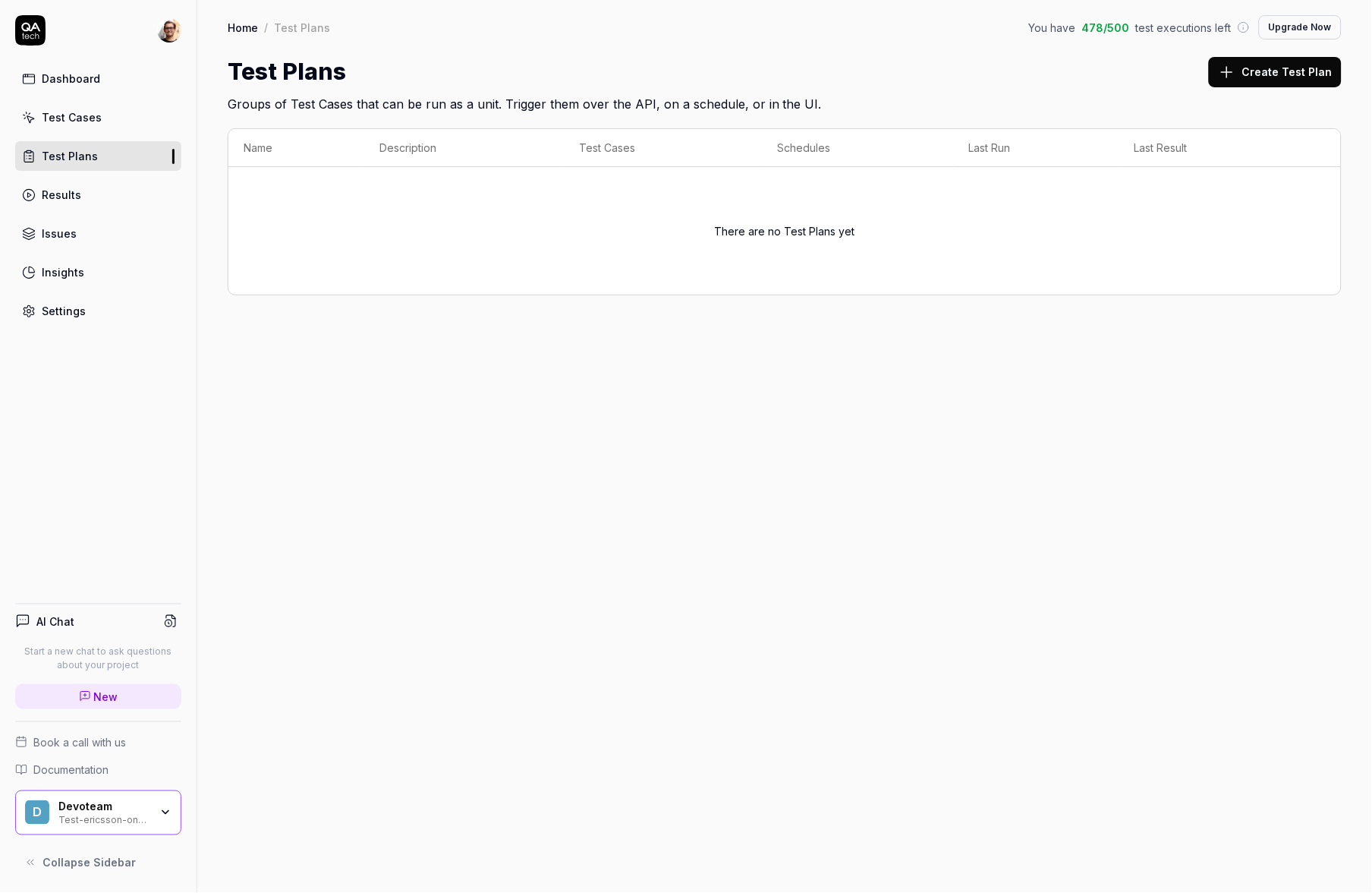
click at [113, 199] on link "Results" at bounding box center [98, 194] width 166 height 29
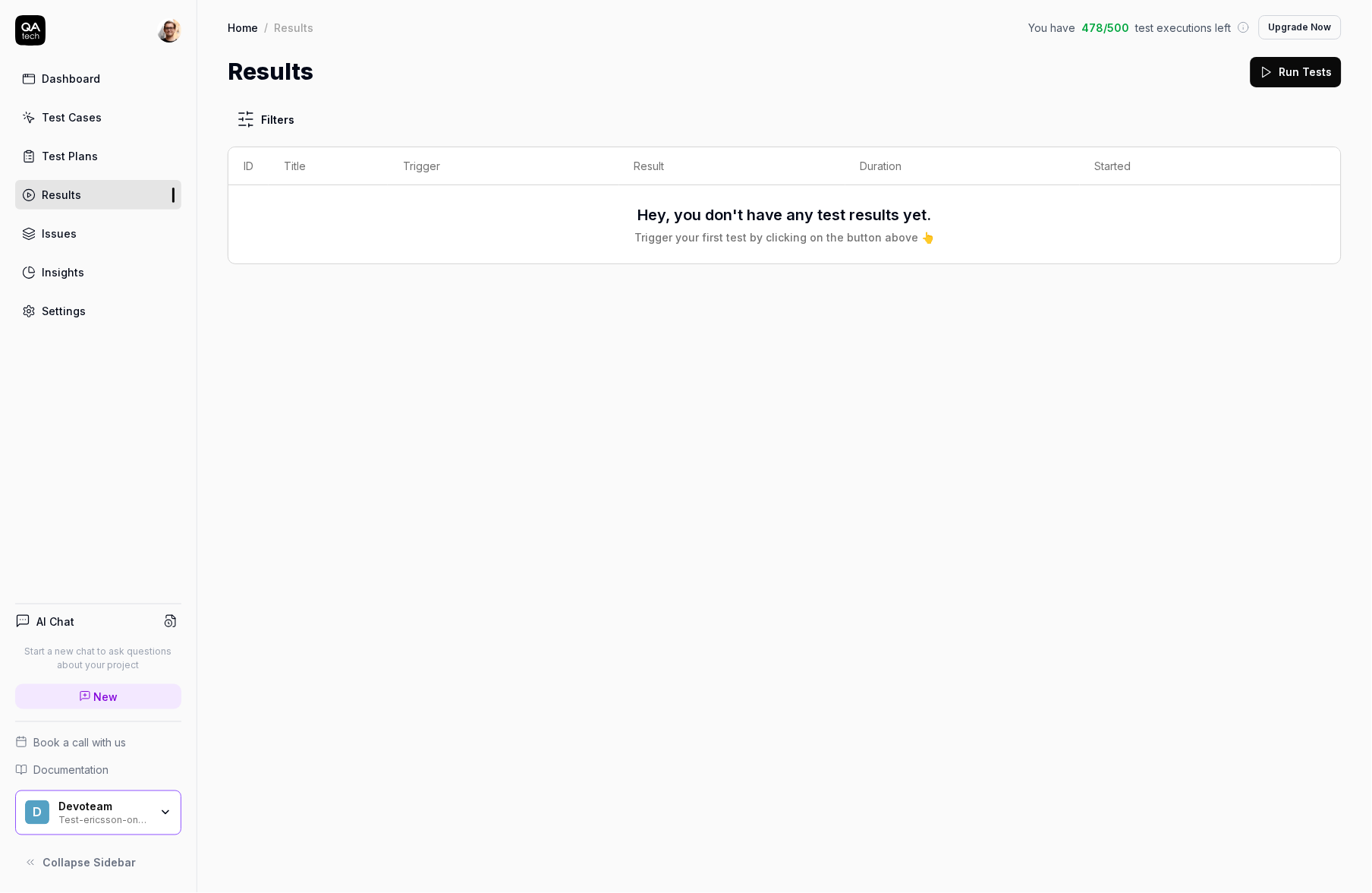
click at [113, 319] on link "Settings" at bounding box center [98, 311] width 166 height 29
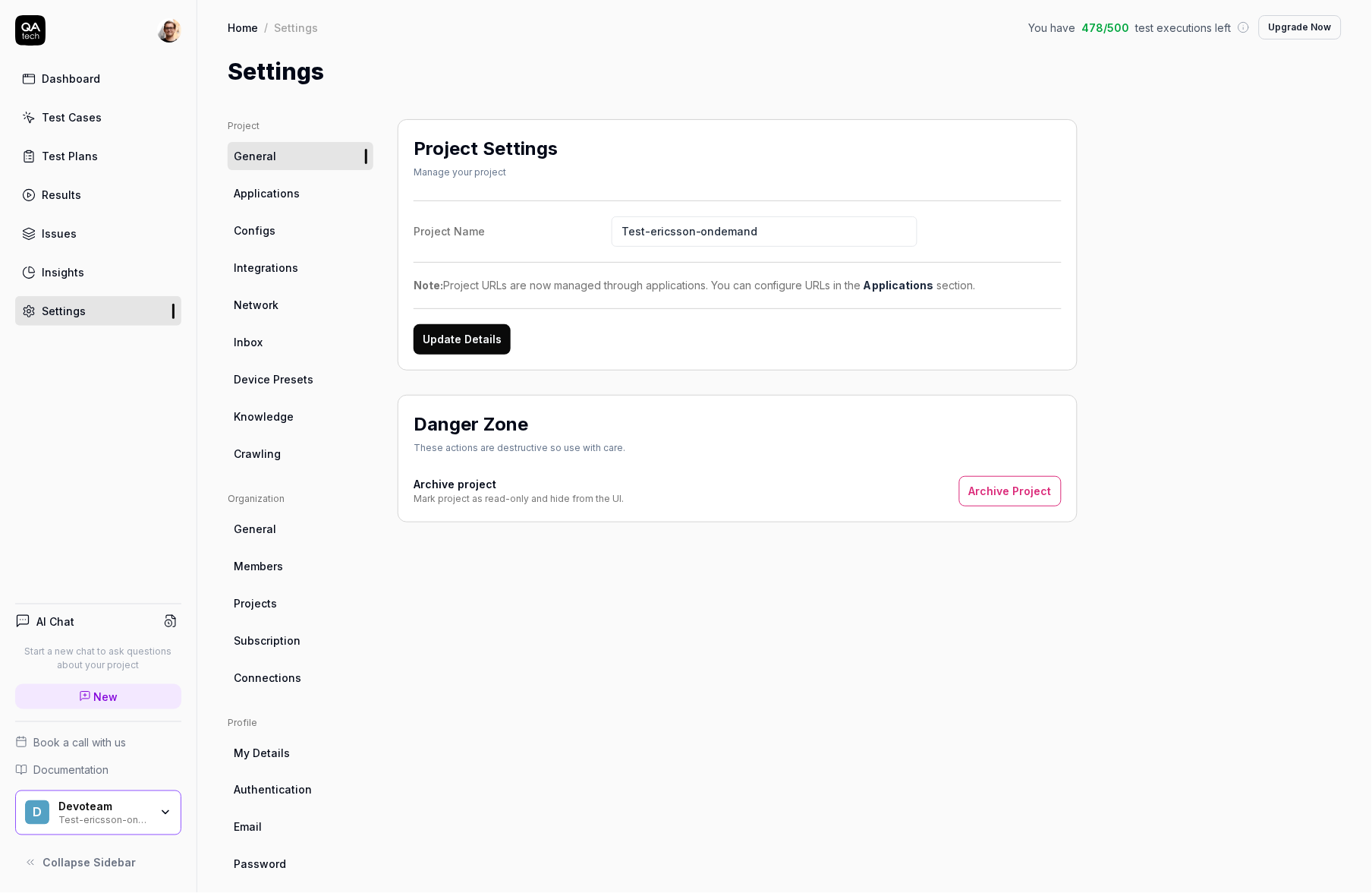
click at [881, 295] on div "Project Name Test-ericsson-ondemand Note: Project URLs are now managed through …" at bounding box center [738, 277] width 649 height 154
click at [885, 288] on link "Applications" at bounding box center [899, 284] width 70 height 13
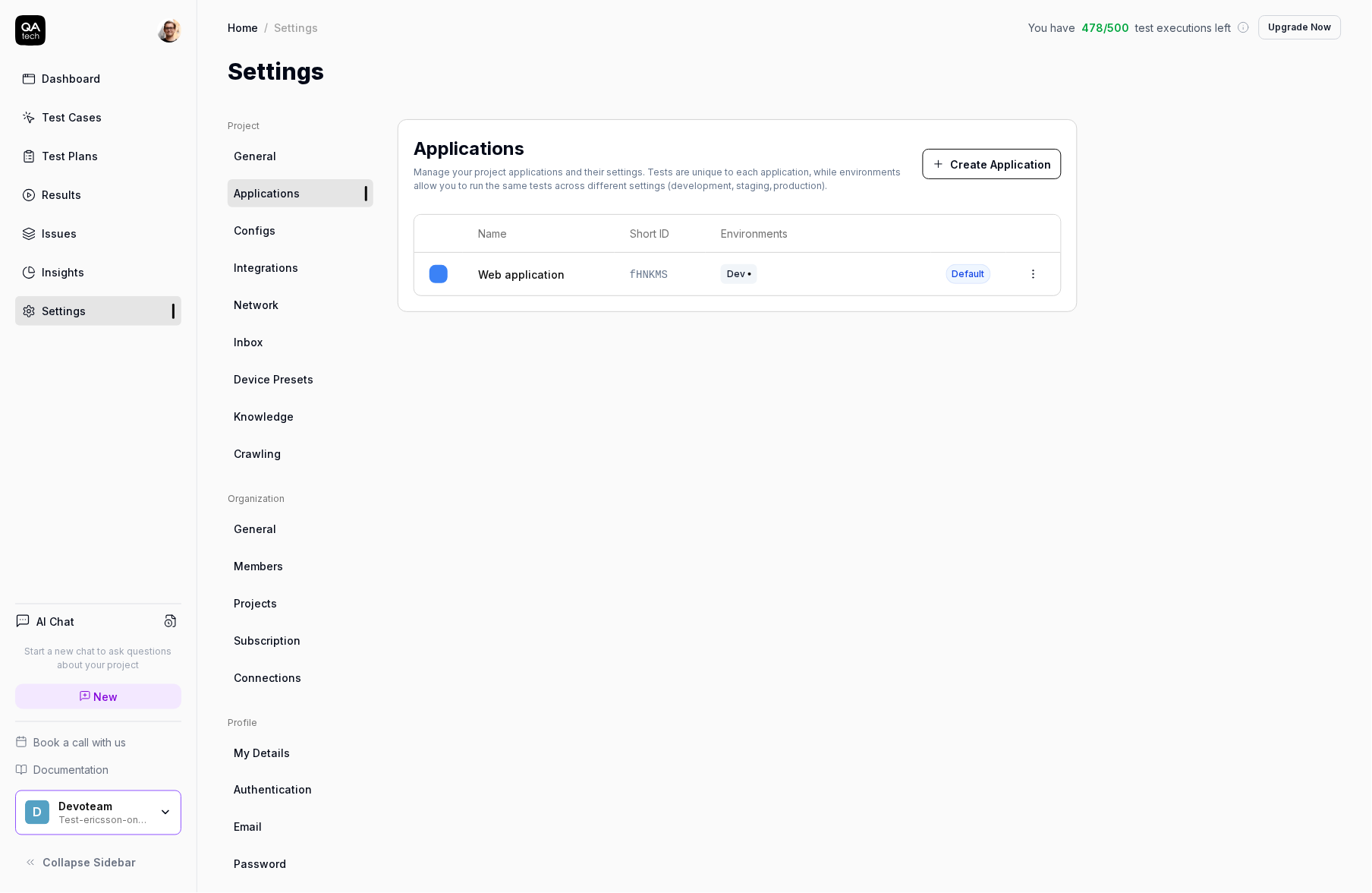
click at [489, 270] on link "Web application" at bounding box center [521, 274] width 87 height 16
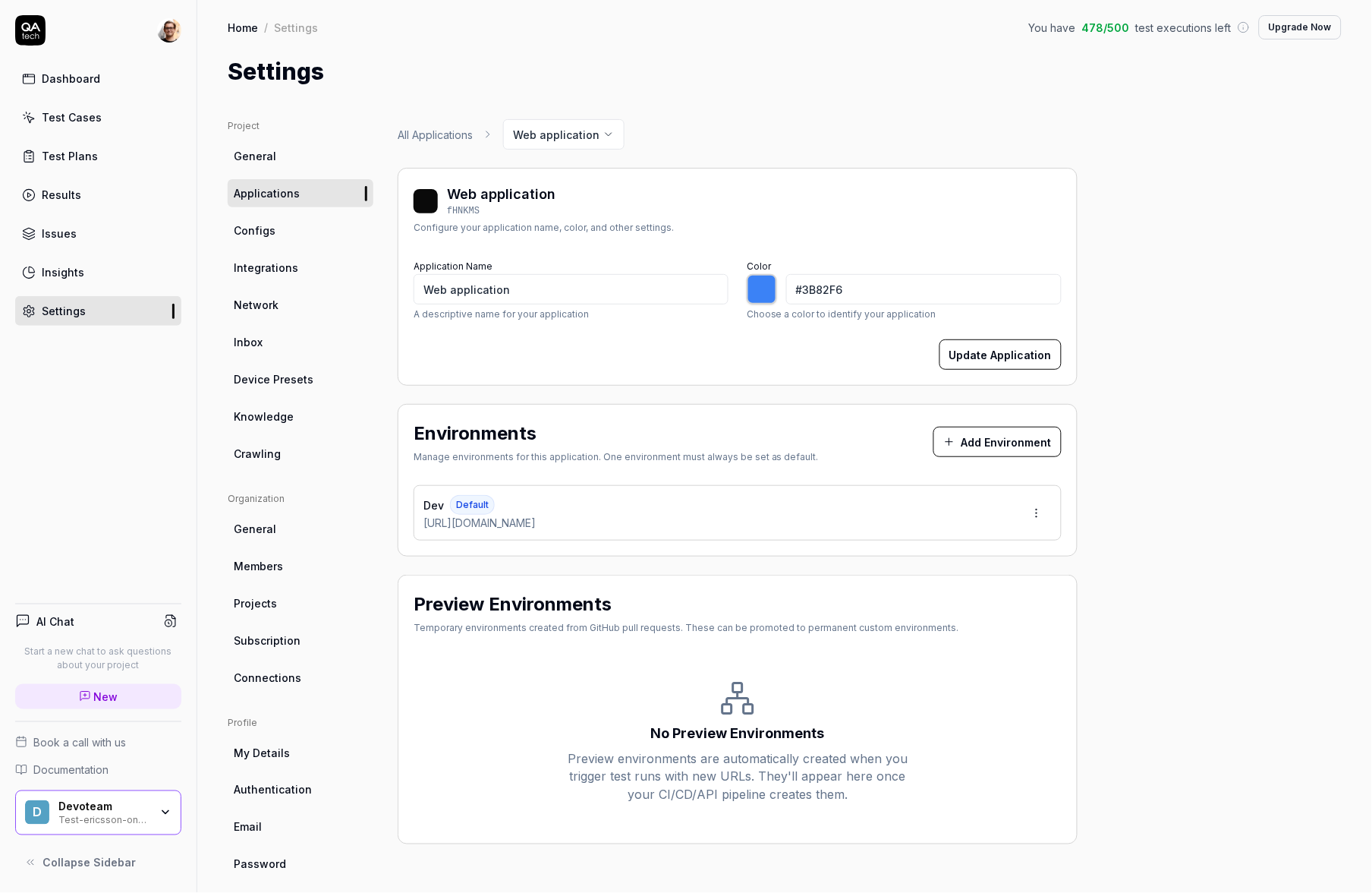
click at [558, 533] on div "Dev Default https://dev.on-demand.ericsson.net/" at bounding box center [738, 513] width 649 height 55
click at [557, 525] on button at bounding box center [550, 523] width 15 height 15
type input "*******"
